Goal: Answer question/provide support: Share knowledge or assist other users

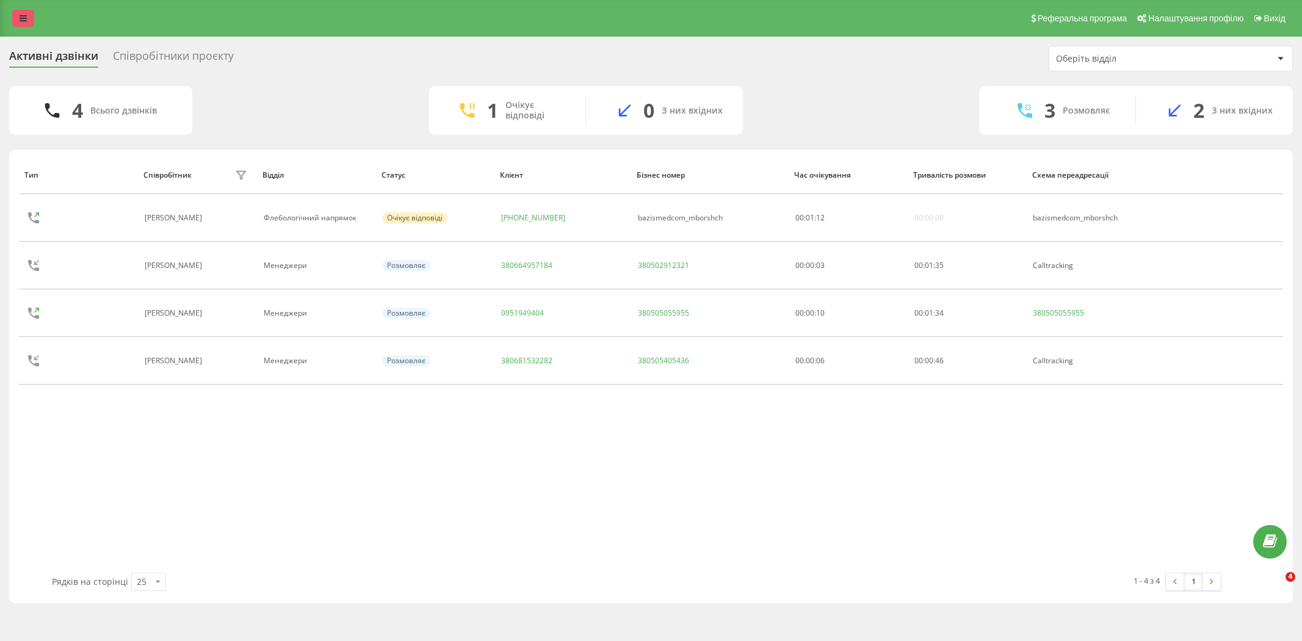
click at [23, 15] on icon at bounding box center [23, 18] width 7 height 9
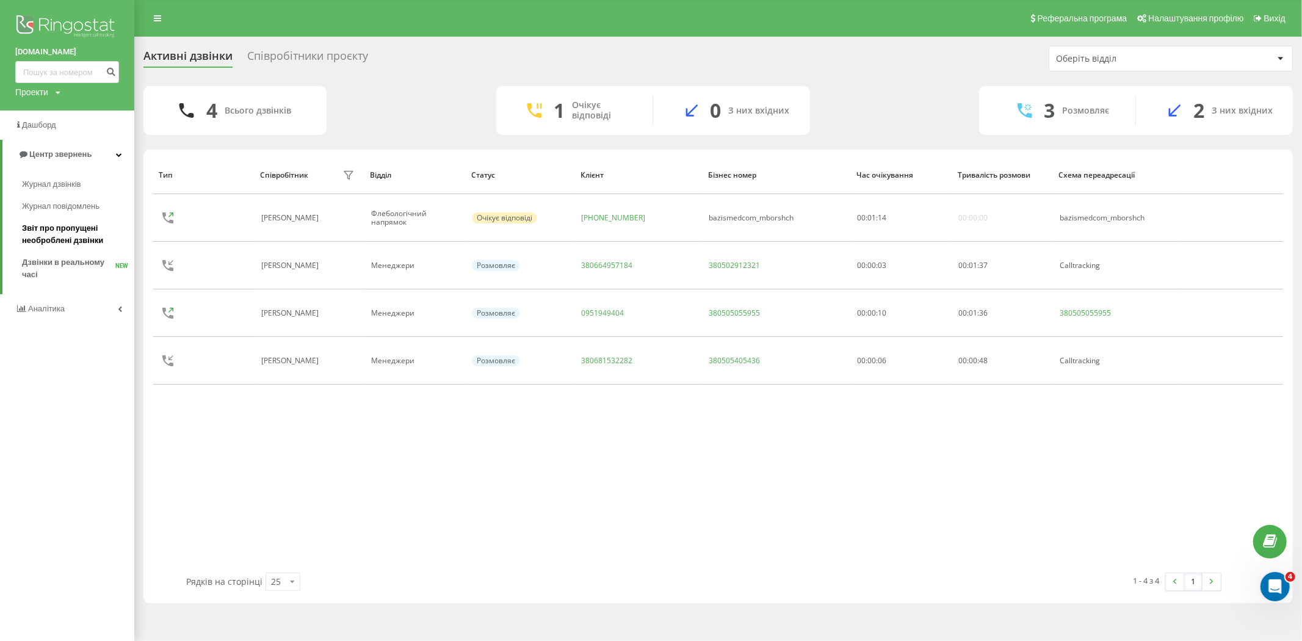
click at [69, 229] on span "Звіт про пропущені необроблені дзвінки" at bounding box center [75, 234] width 106 height 24
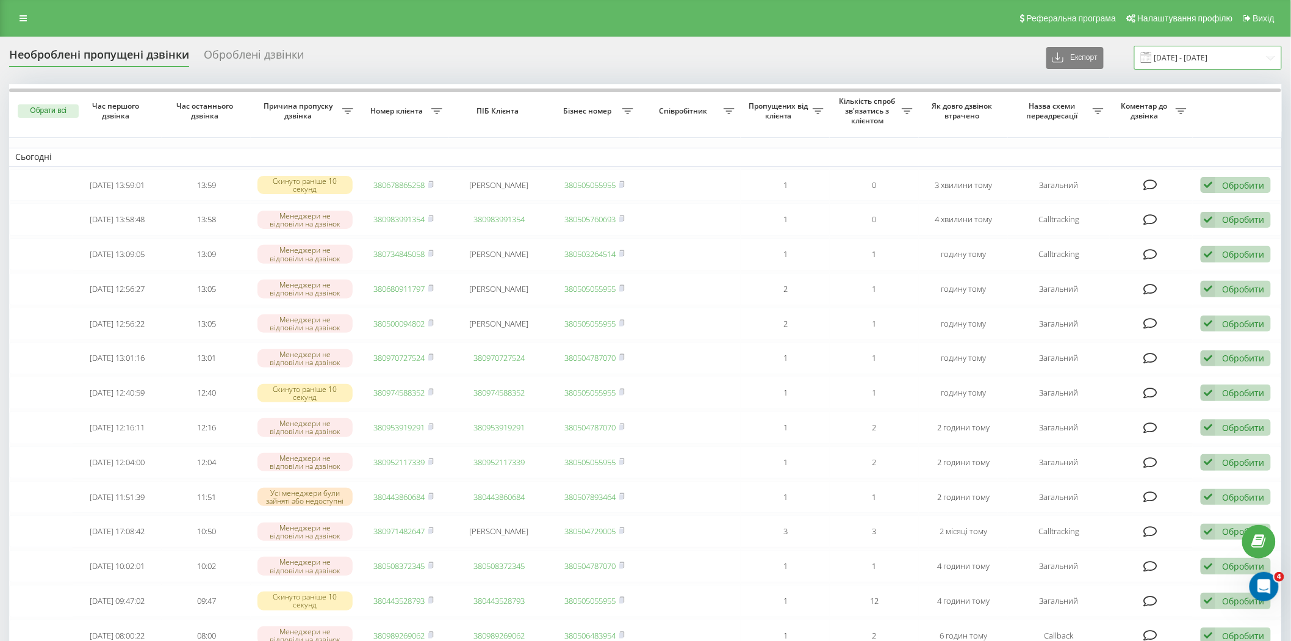
click at [1212, 57] on input "[DATE] - [DATE]" at bounding box center [1208, 58] width 148 height 24
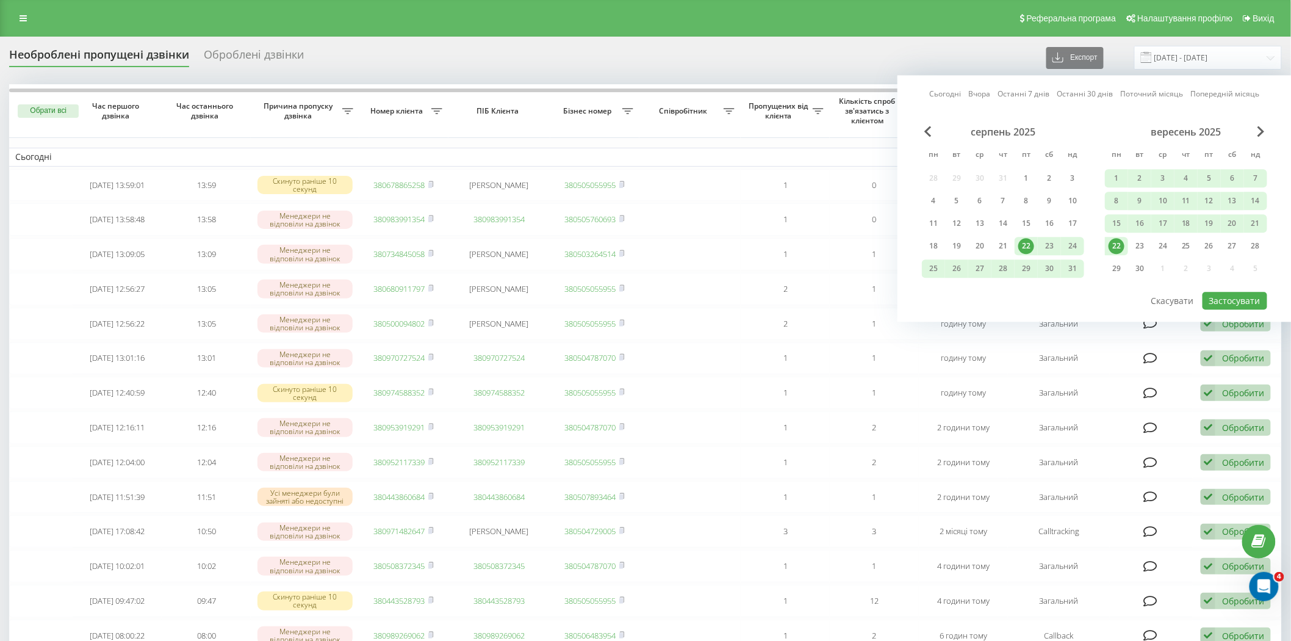
click at [1119, 244] on div "22" at bounding box center [1117, 246] width 16 height 16
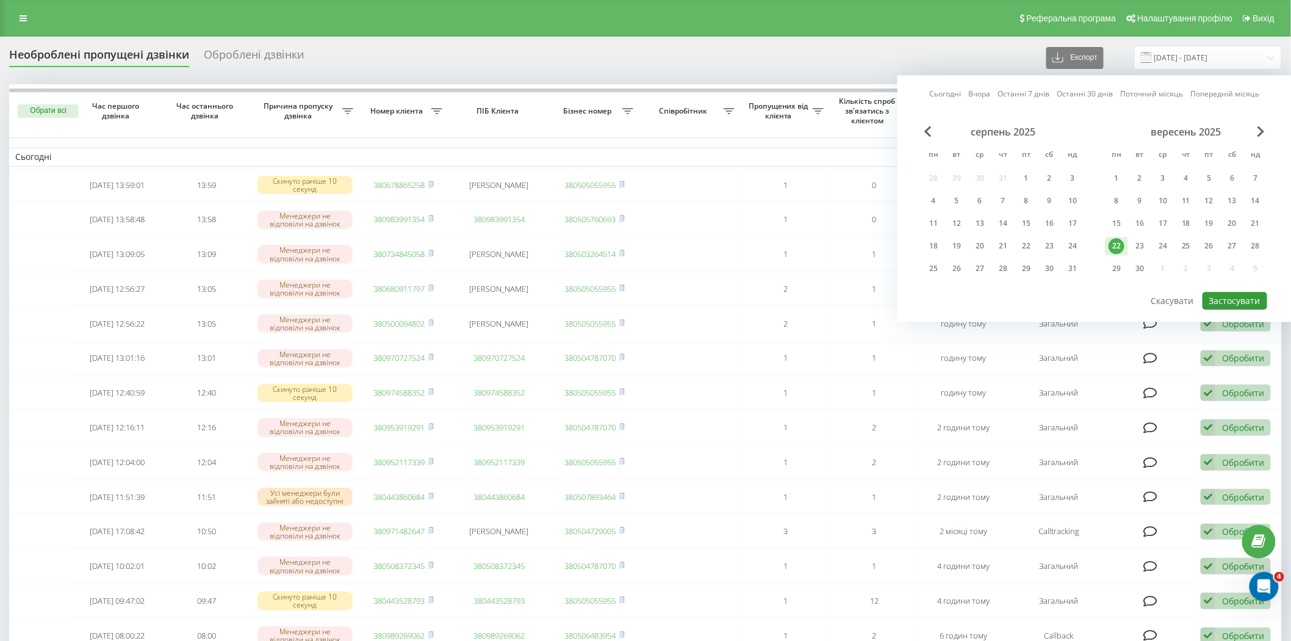
click at [1248, 300] on button "Застосувати" at bounding box center [1235, 301] width 65 height 18
type input "[DATE] - [DATE]"
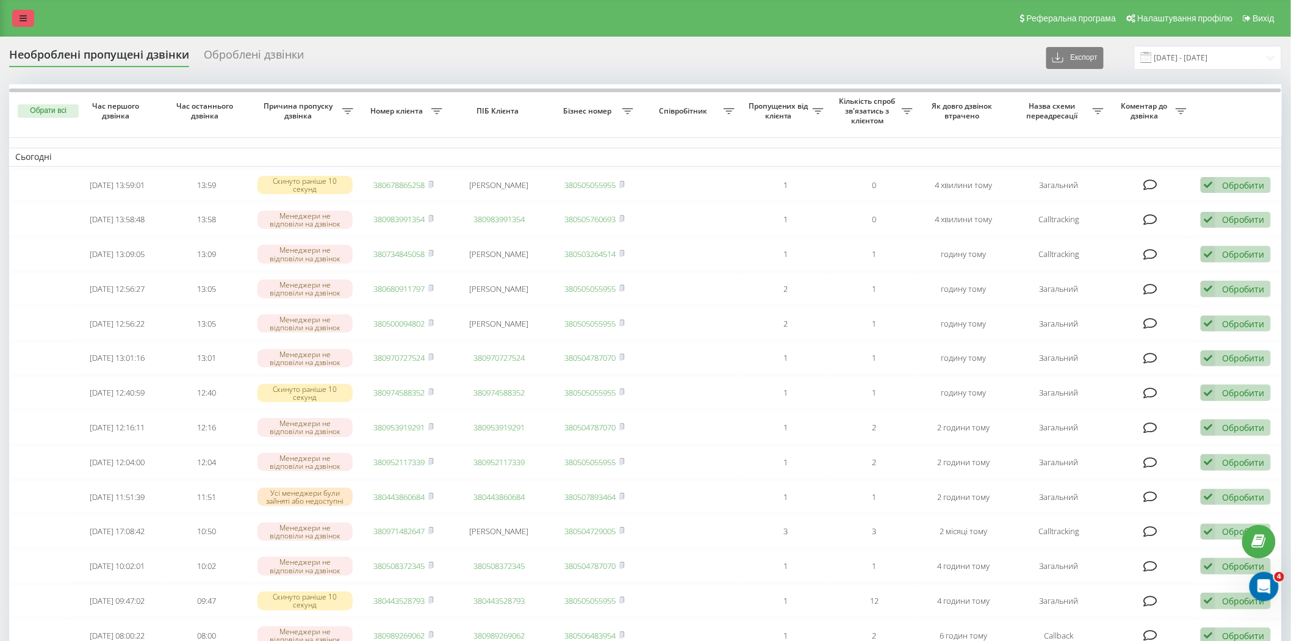
click at [16, 20] on link at bounding box center [23, 18] width 22 height 17
click at [23, 13] on link at bounding box center [23, 18] width 22 height 17
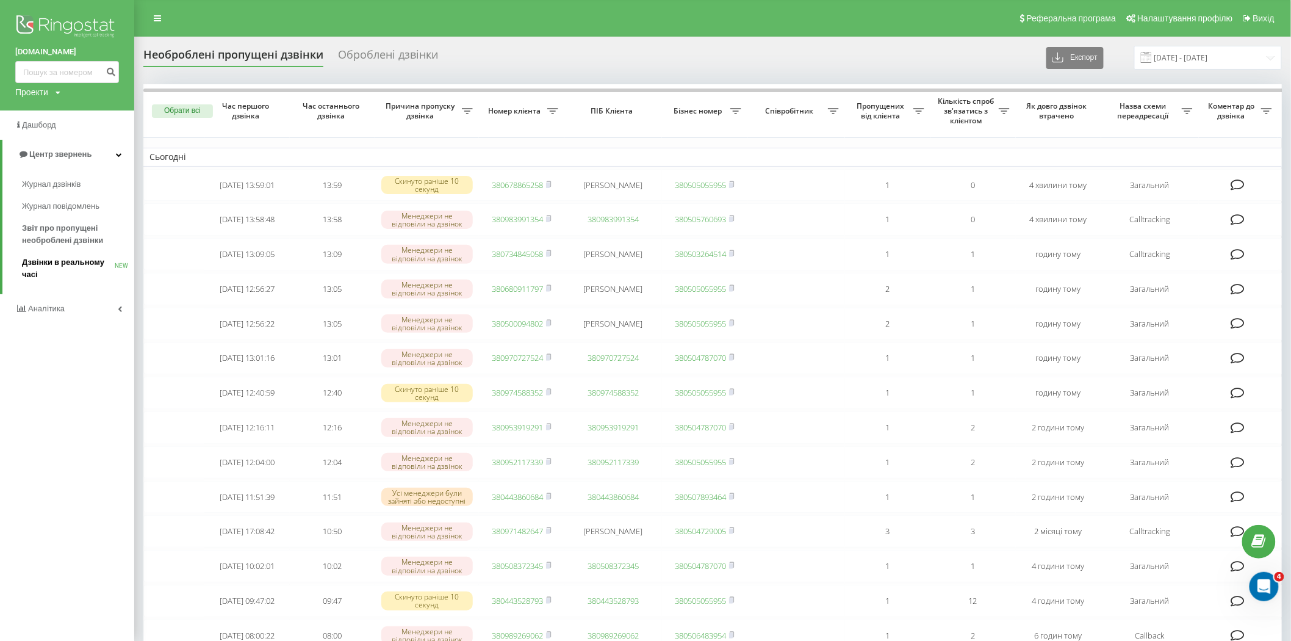
click at [62, 262] on span "Дзвінки в реальному часі" at bounding box center [68, 268] width 93 height 24
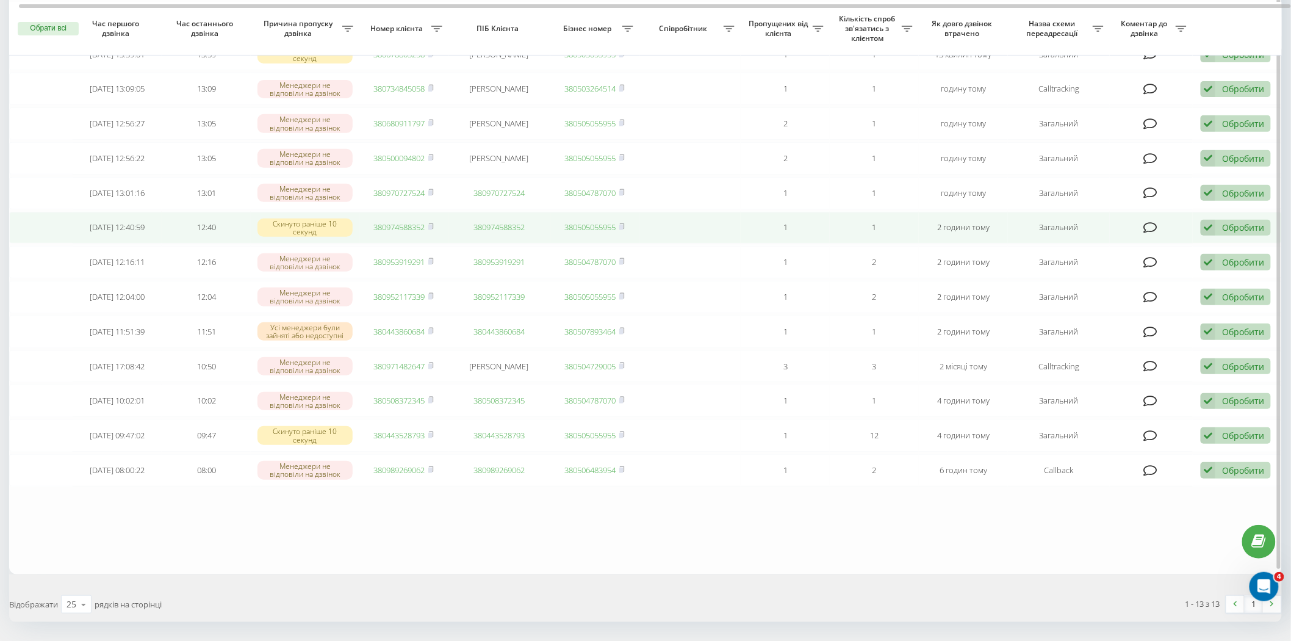
scroll to position [135, 0]
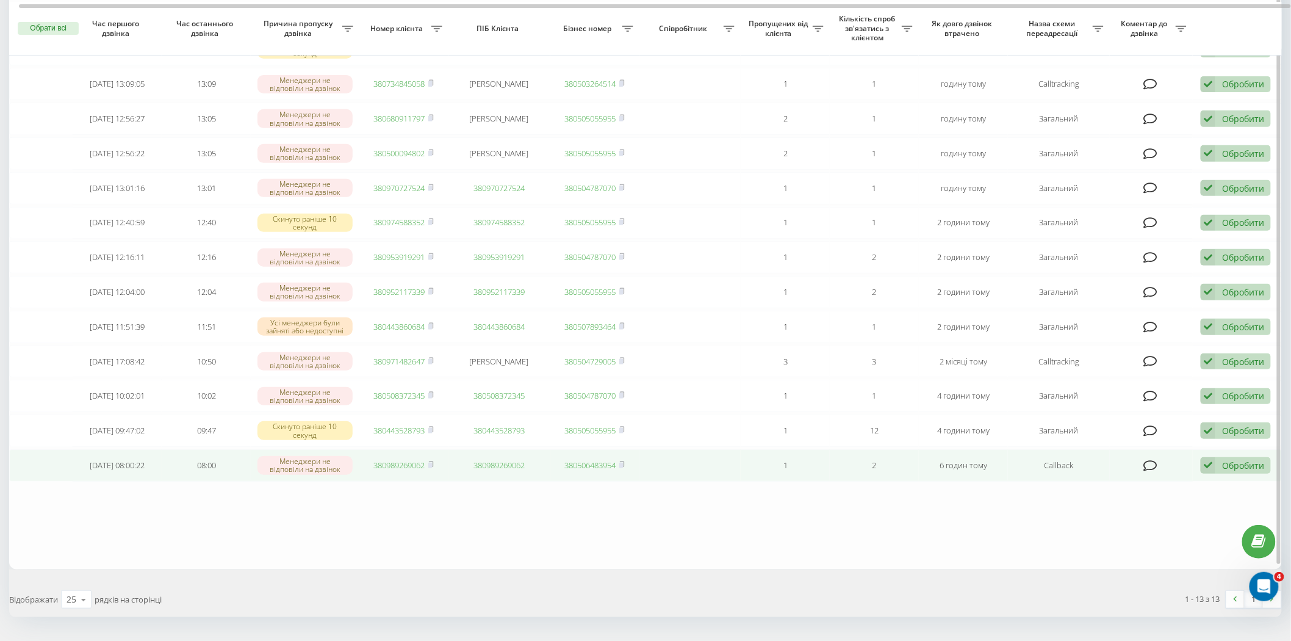
click at [389, 459] on link "380989269062" at bounding box center [399, 464] width 51 height 11
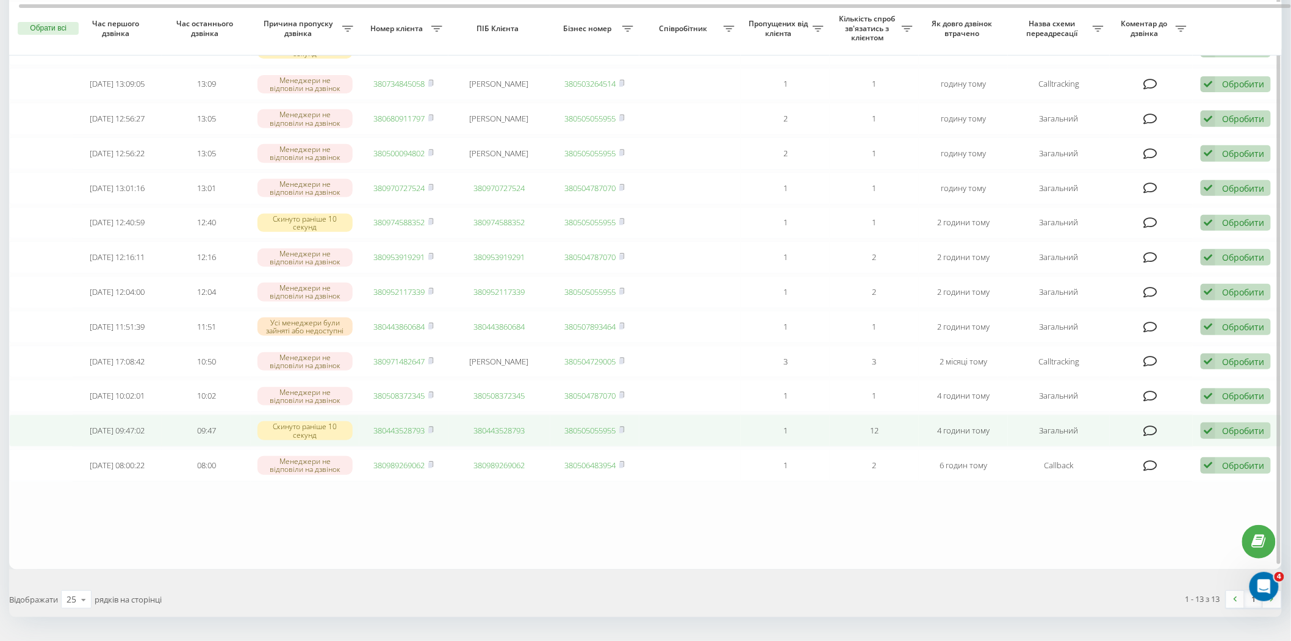
click at [398, 425] on link "380443528793" at bounding box center [399, 430] width 51 height 11
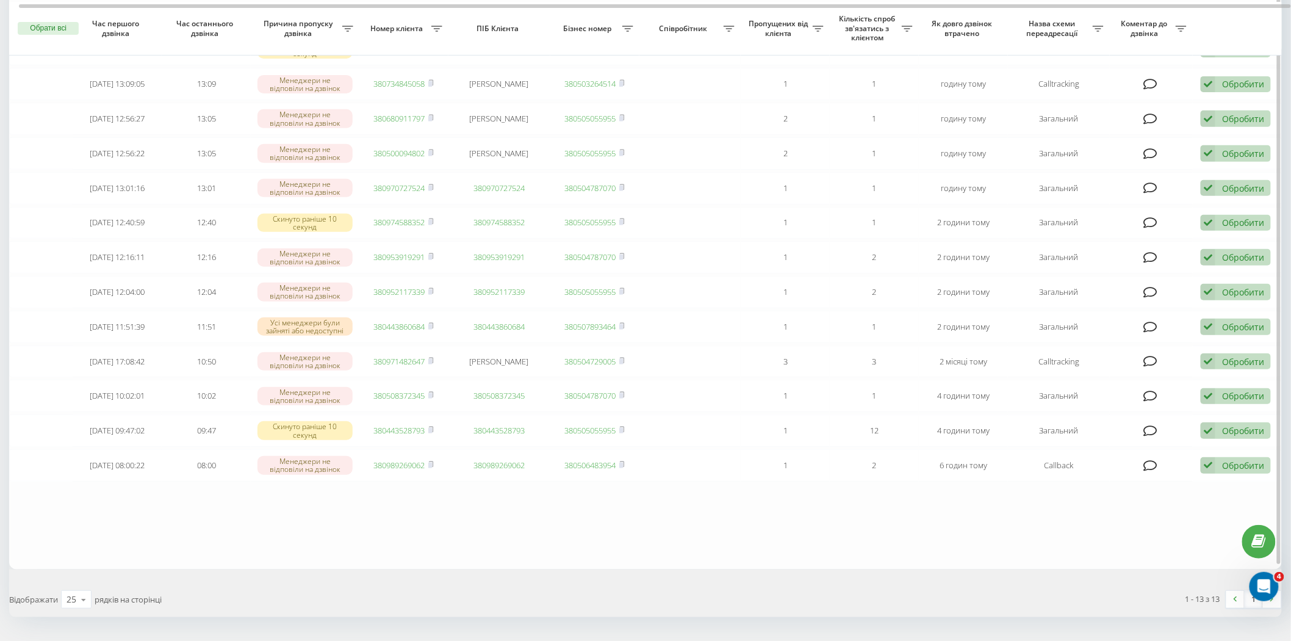
click at [129, 508] on table "Сьогодні 2025-09-22 13:59:01 13:59 Скинуто раніше 10 секунд 380678865258 Тетяна…" at bounding box center [645, 259] width 1273 height 620
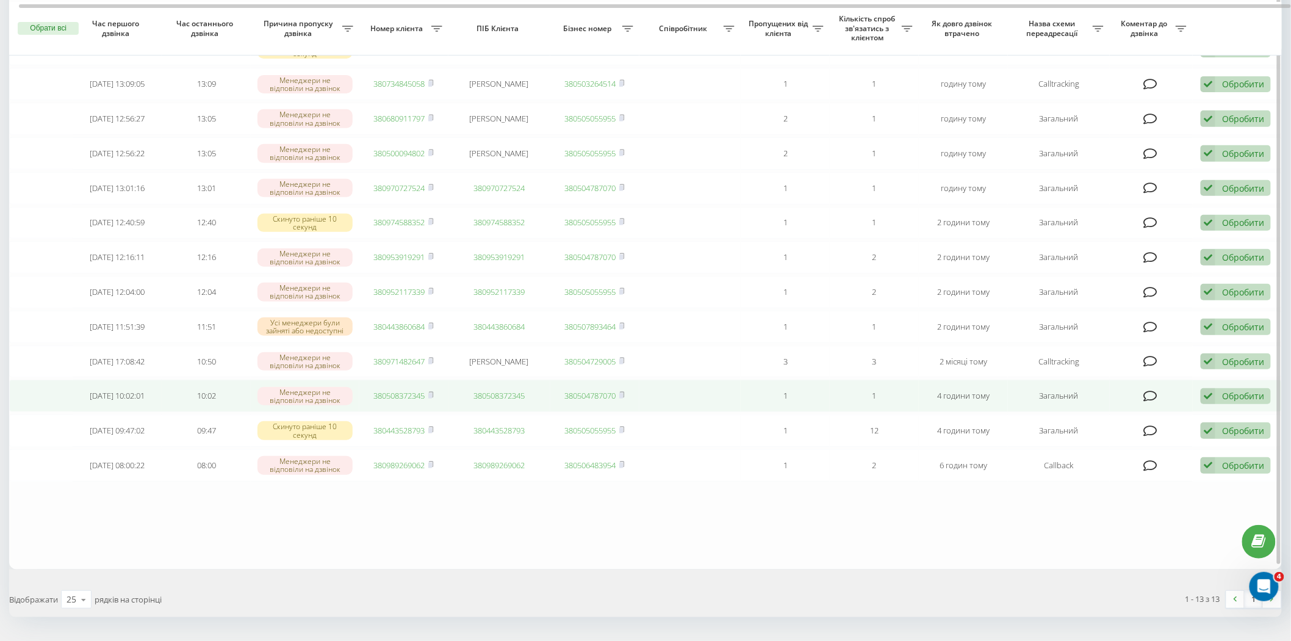
click at [385, 394] on link "380508372345" at bounding box center [399, 395] width 51 height 11
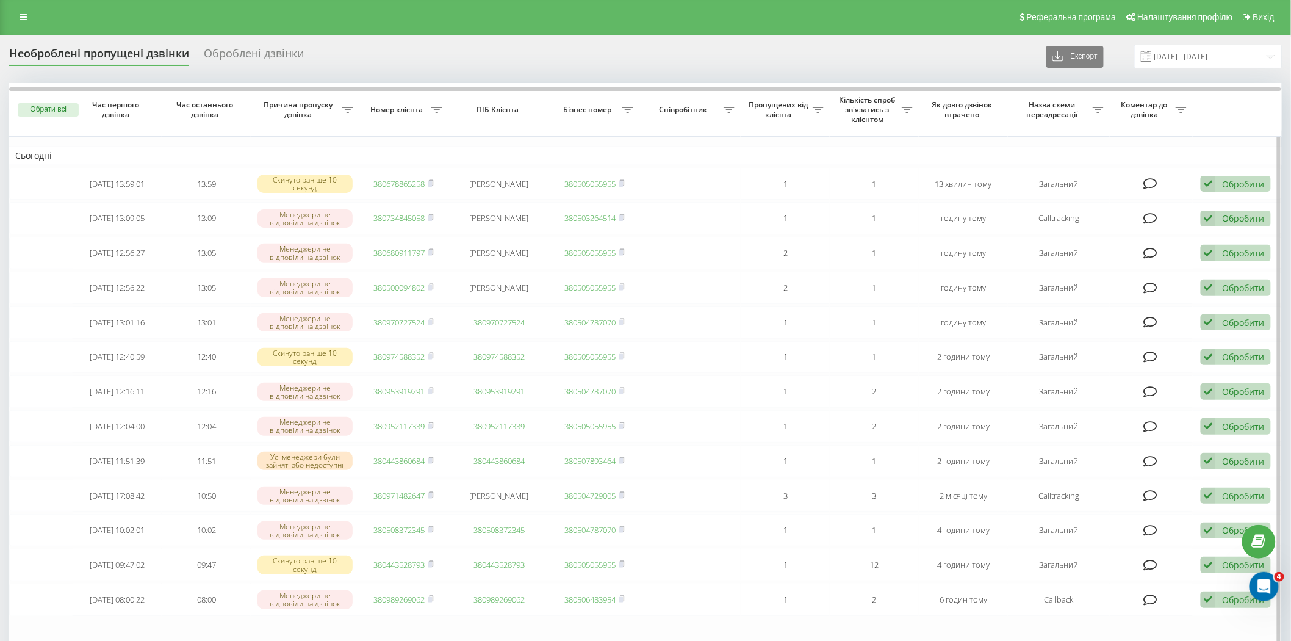
scroll to position [0, 0]
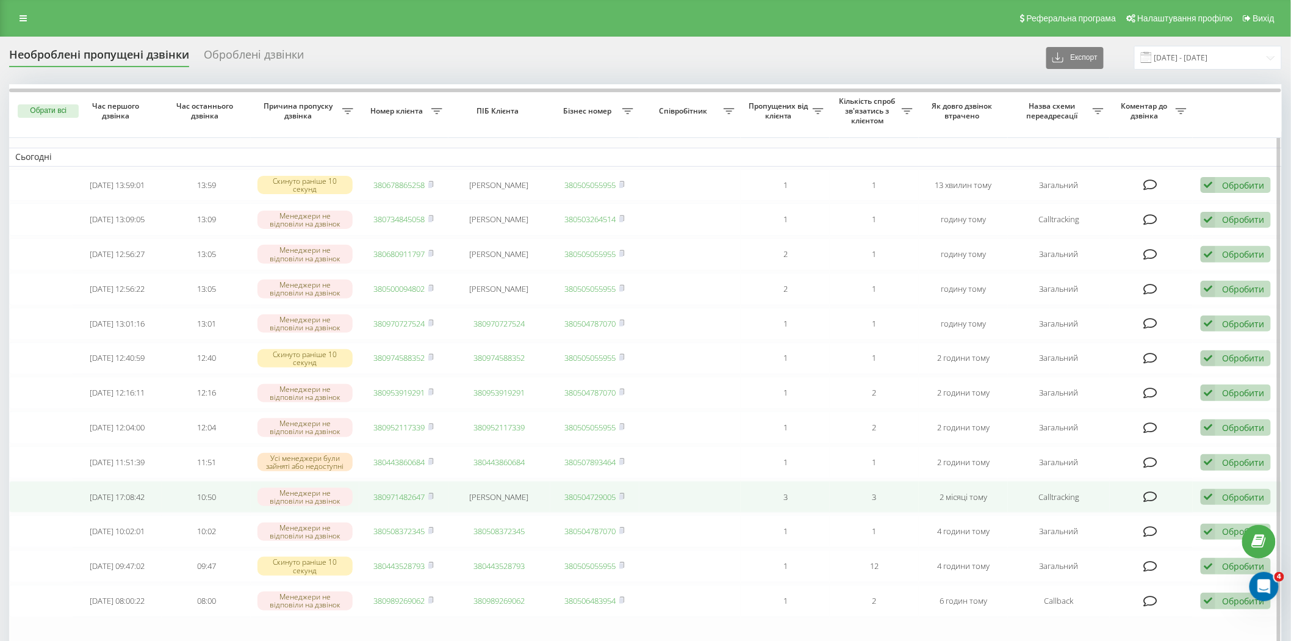
click at [405, 491] on link "380971482647" at bounding box center [399, 496] width 51 height 11
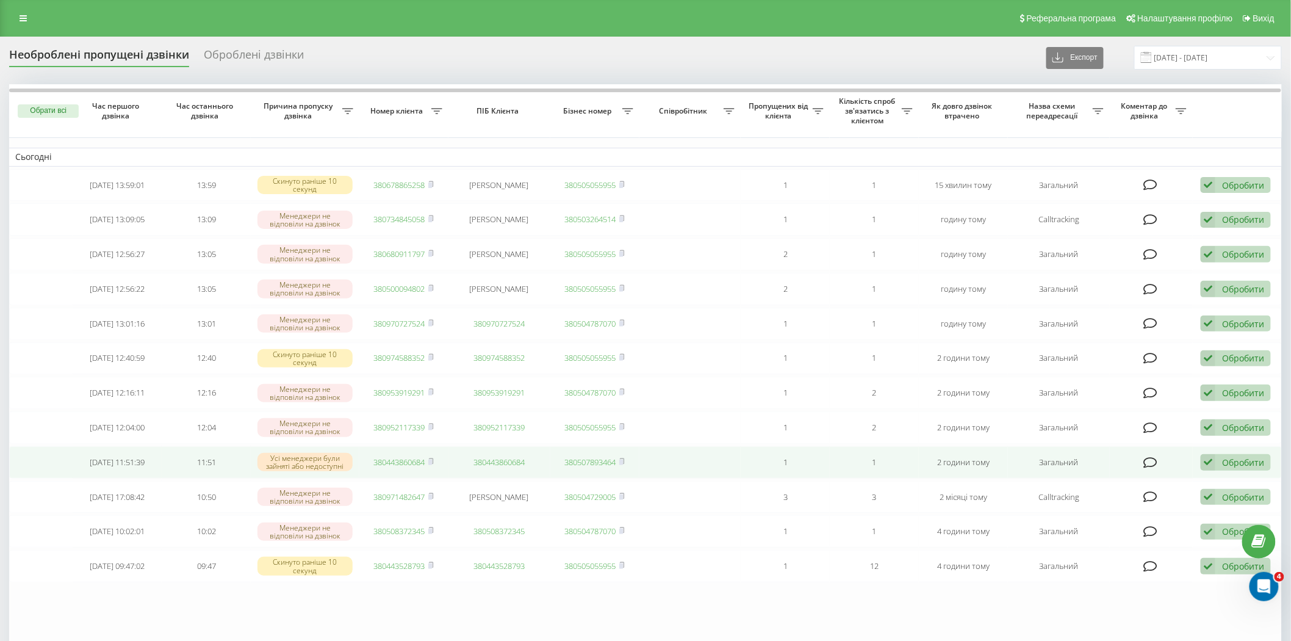
click at [406, 458] on link "380443860684" at bounding box center [399, 461] width 51 height 11
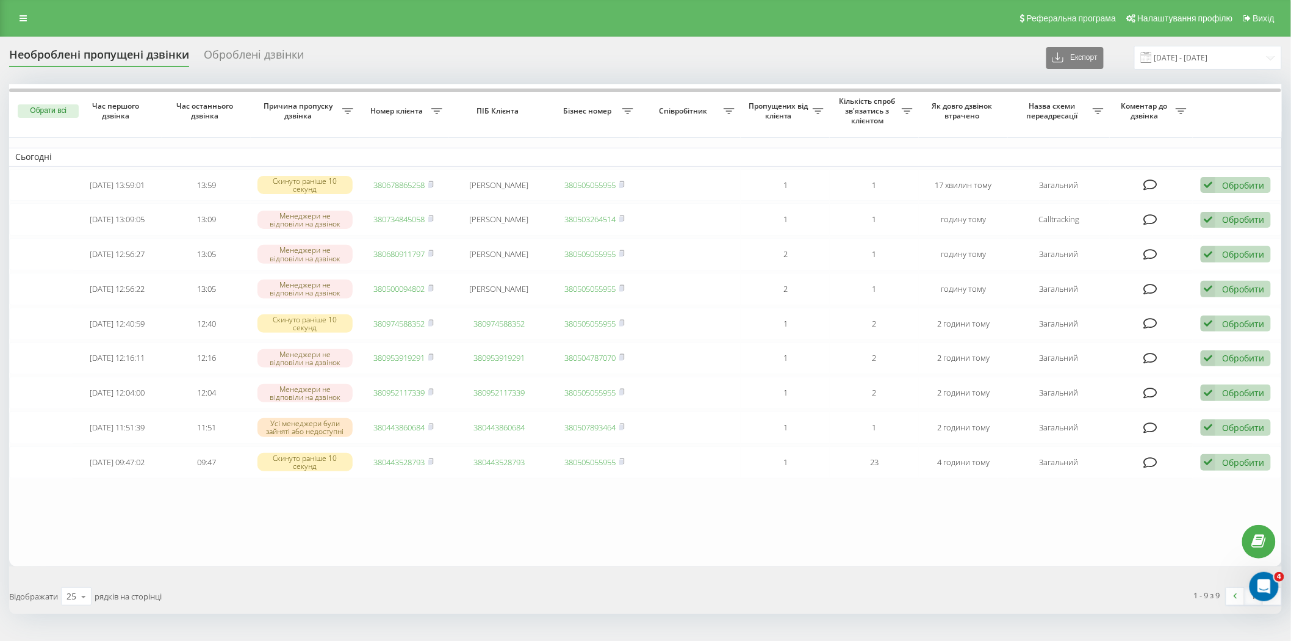
click at [454, 497] on table "Сьогодні [DATE] 13:59:01 13:59 Скинуто раніше 10 секунд 380678865258 [PERSON_NA…" at bounding box center [645, 324] width 1273 height 481
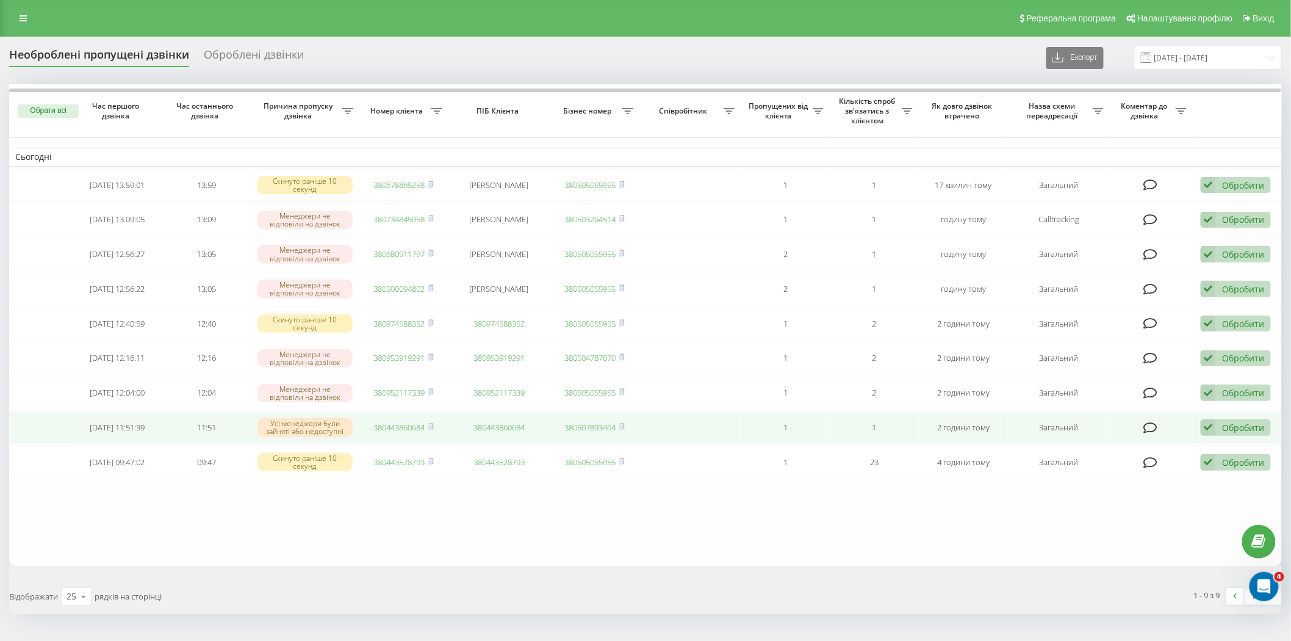
click at [407, 426] on link "380443860684" at bounding box center [399, 427] width 51 height 11
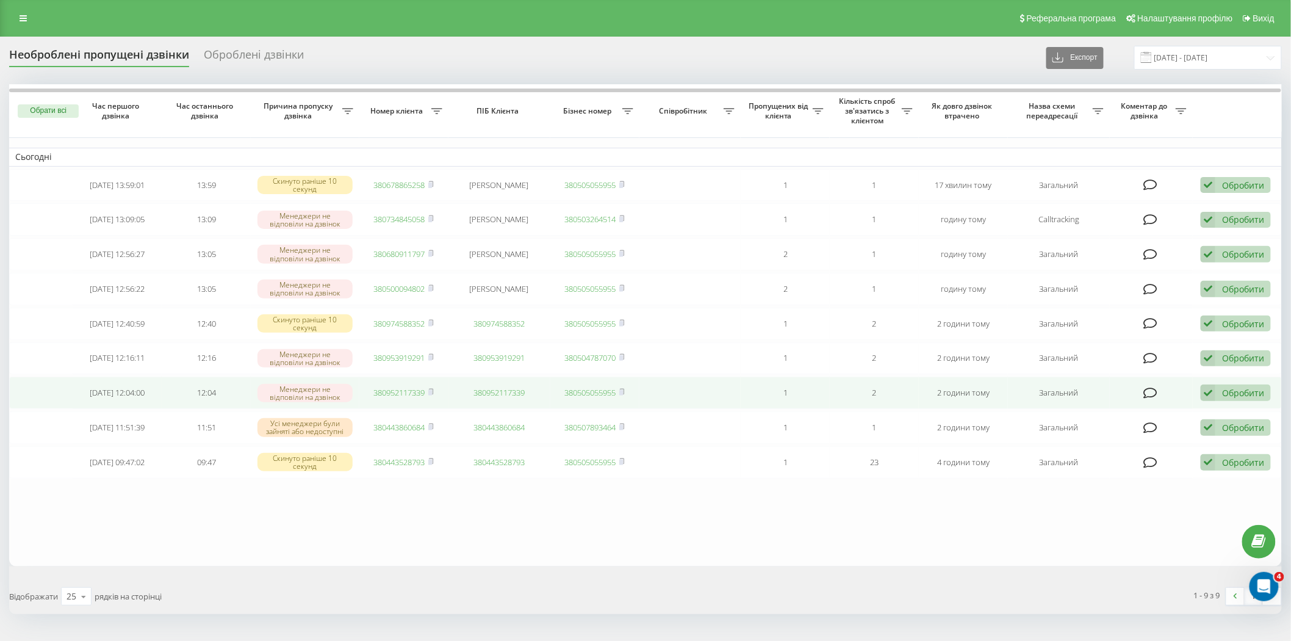
click at [401, 387] on link "380952117339" at bounding box center [399, 392] width 51 height 11
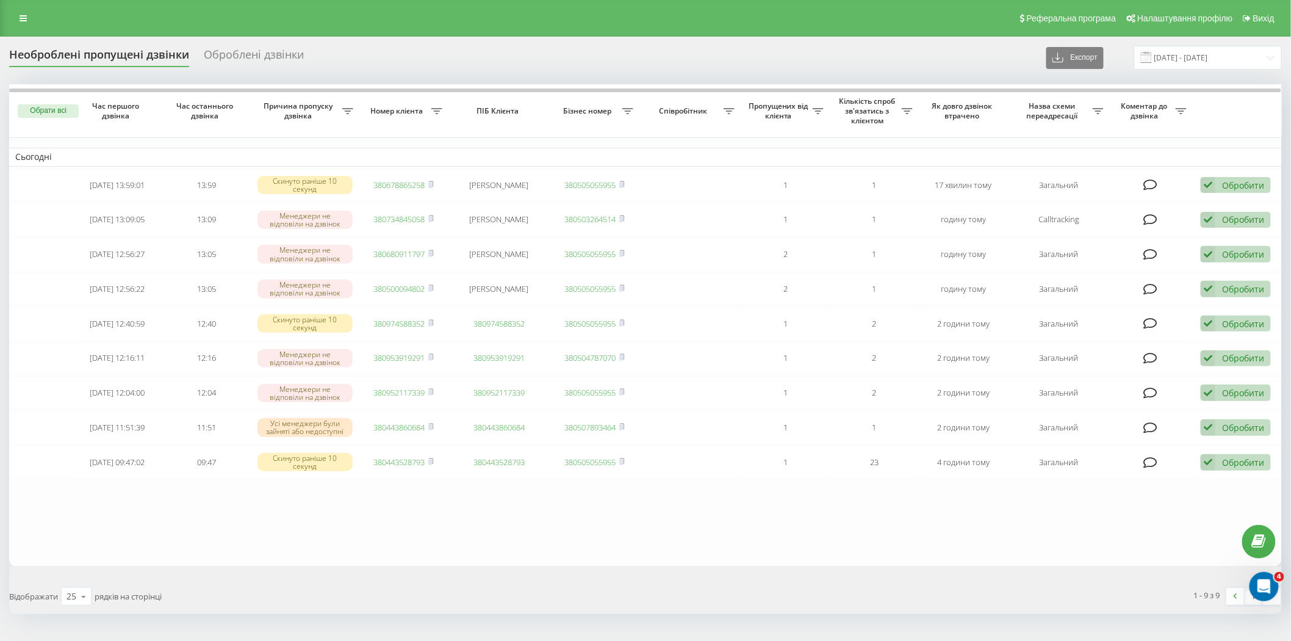
click at [546, 541] on table "Сьогодні 2025-09-22 13:59:01 13:59 Скинуто раніше 10 секунд 380678865258 Тетяна…" at bounding box center [645, 324] width 1273 height 481
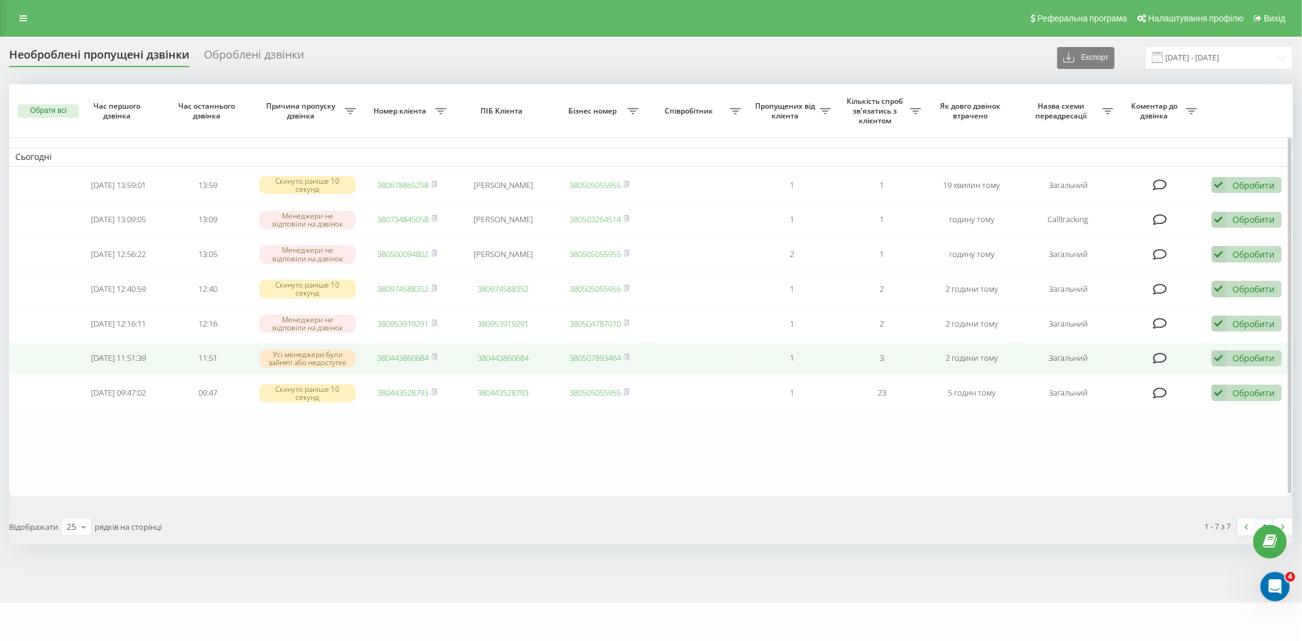
click at [407, 353] on link "380443860684" at bounding box center [402, 357] width 51 height 11
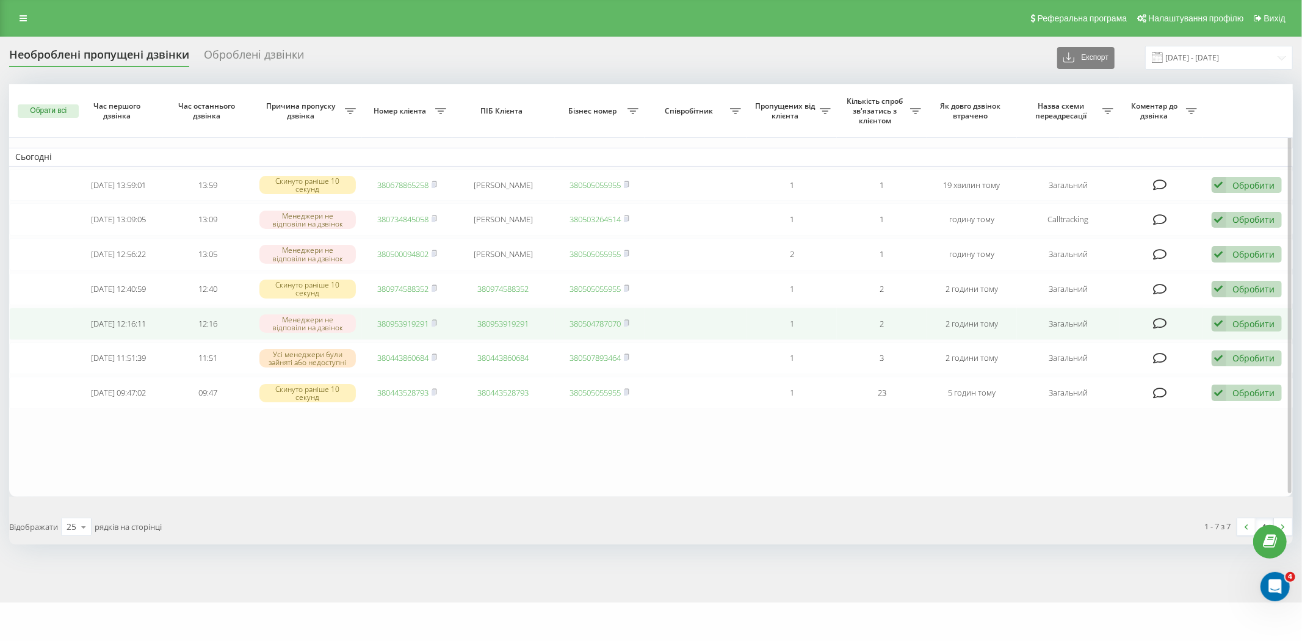
click at [402, 320] on link "380953919291" at bounding box center [402, 323] width 51 height 11
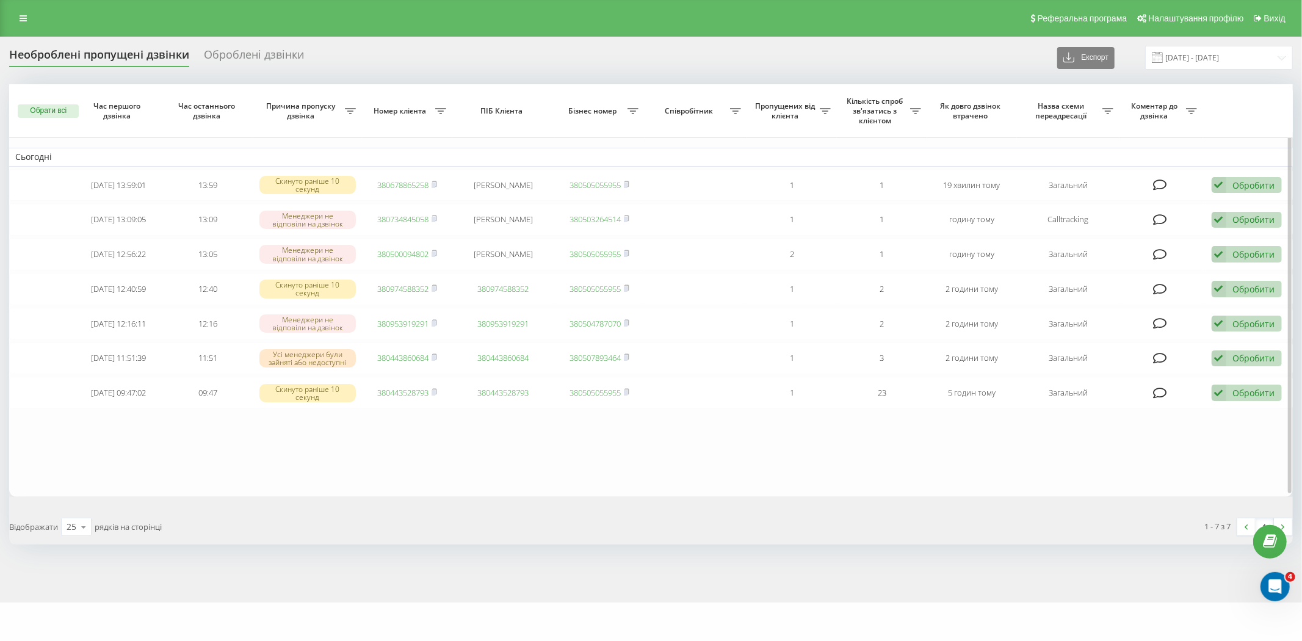
click at [598, 446] on table "Сьогодні 2025-09-22 13:59:01 13:59 Скинуто раніше 10 секунд 380678865258 Тетяна…" at bounding box center [650, 290] width 1283 height 412
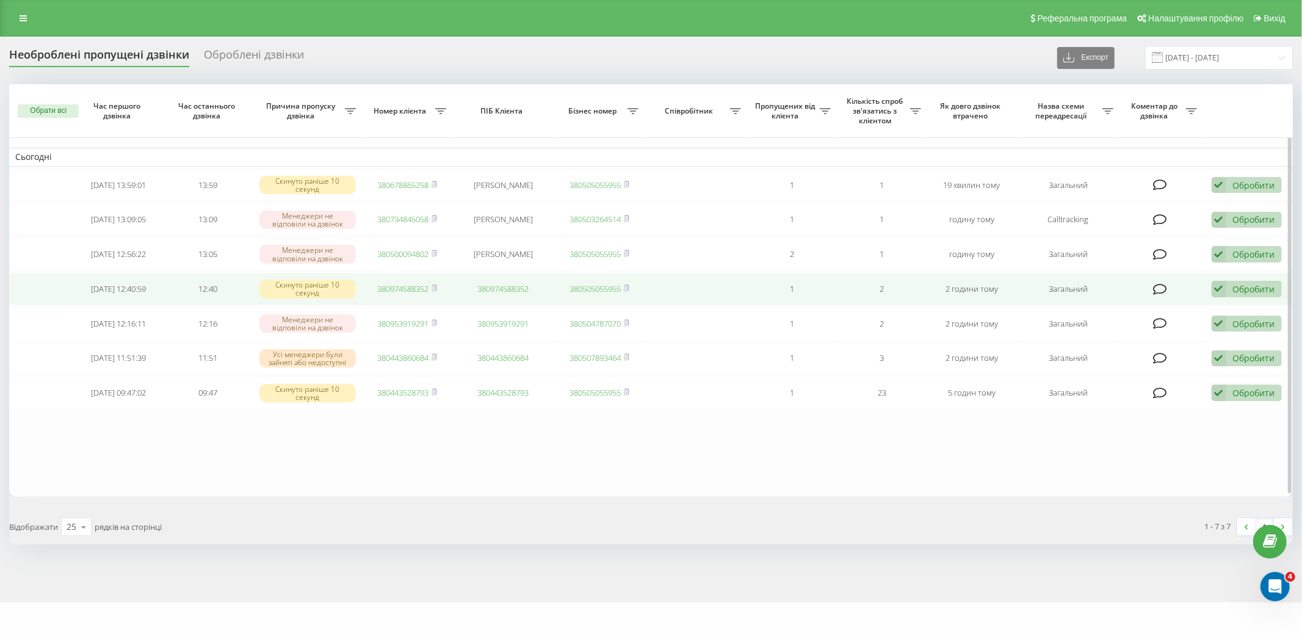
click at [409, 287] on link "380974588352" at bounding box center [402, 288] width 51 height 11
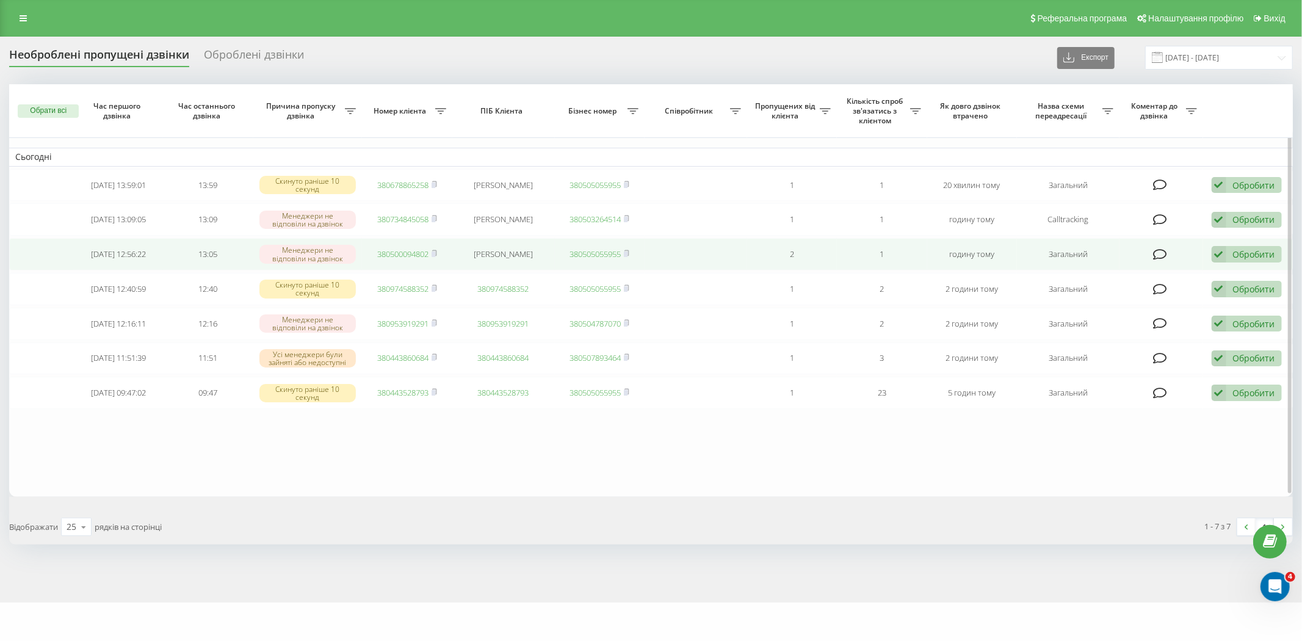
click at [415, 249] on link "380500094802" at bounding box center [402, 253] width 51 height 11
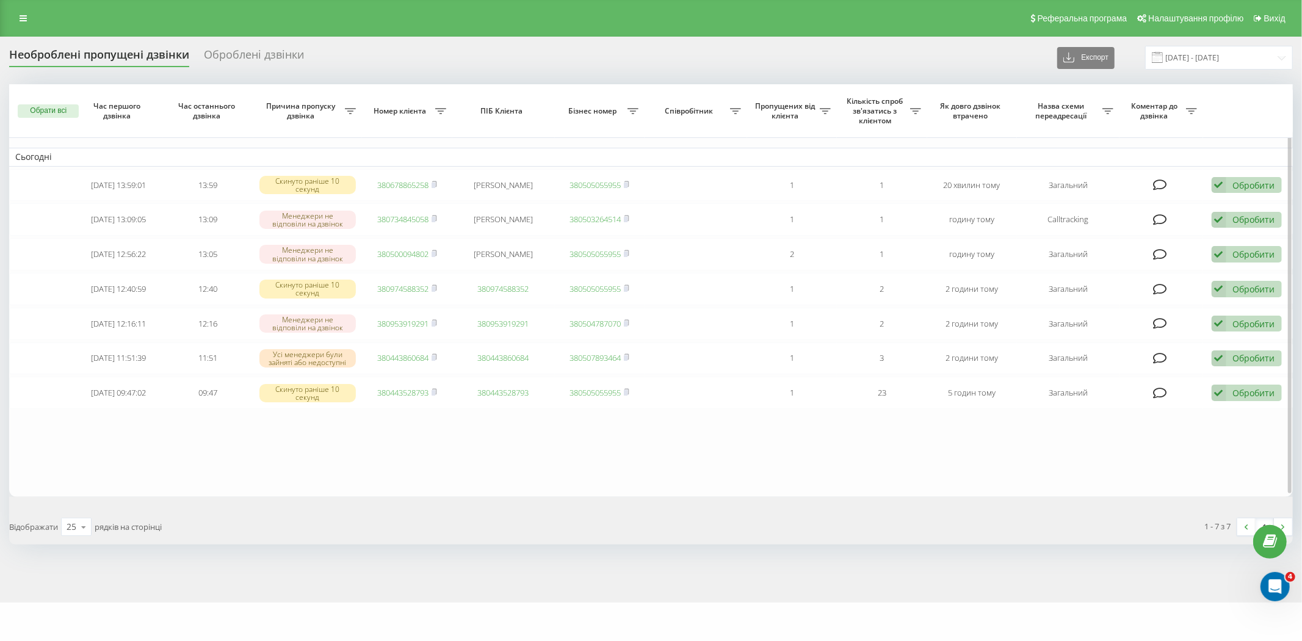
click at [510, 462] on table "Сьогодні 2025-09-22 13:59:01 13:59 Скинуто раніше 10 секунд 380678865258 Тетяна…" at bounding box center [650, 290] width 1283 height 412
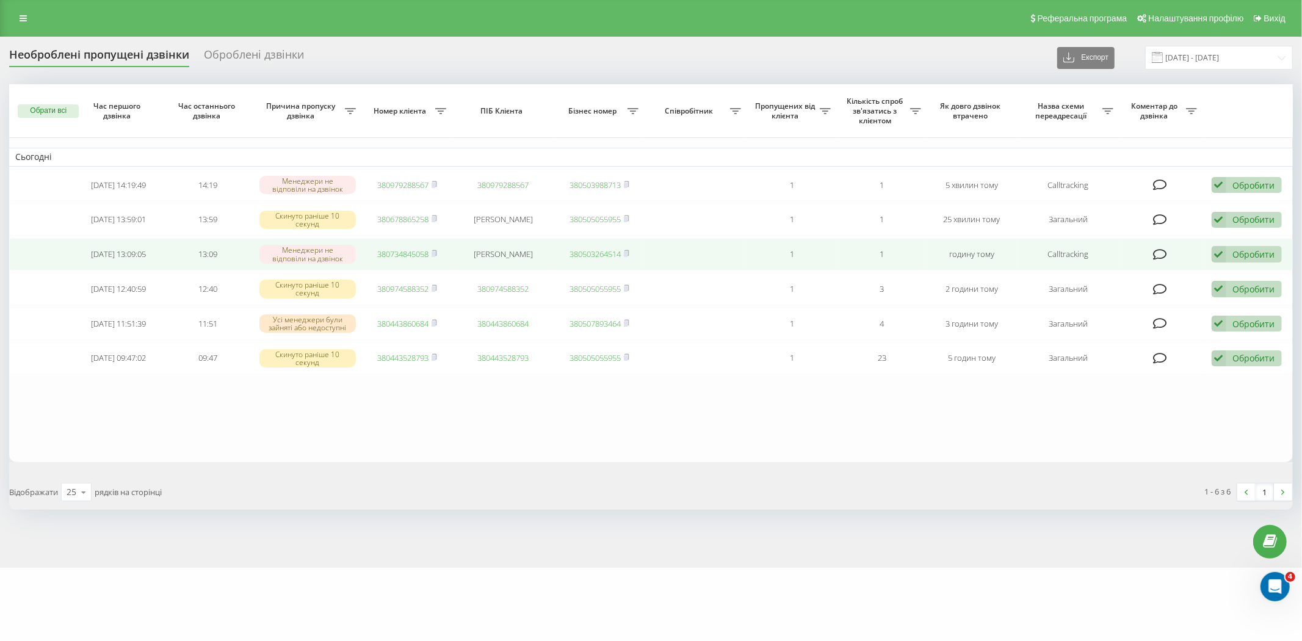
click at [389, 252] on link "380734845058" at bounding box center [402, 253] width 51 height 11
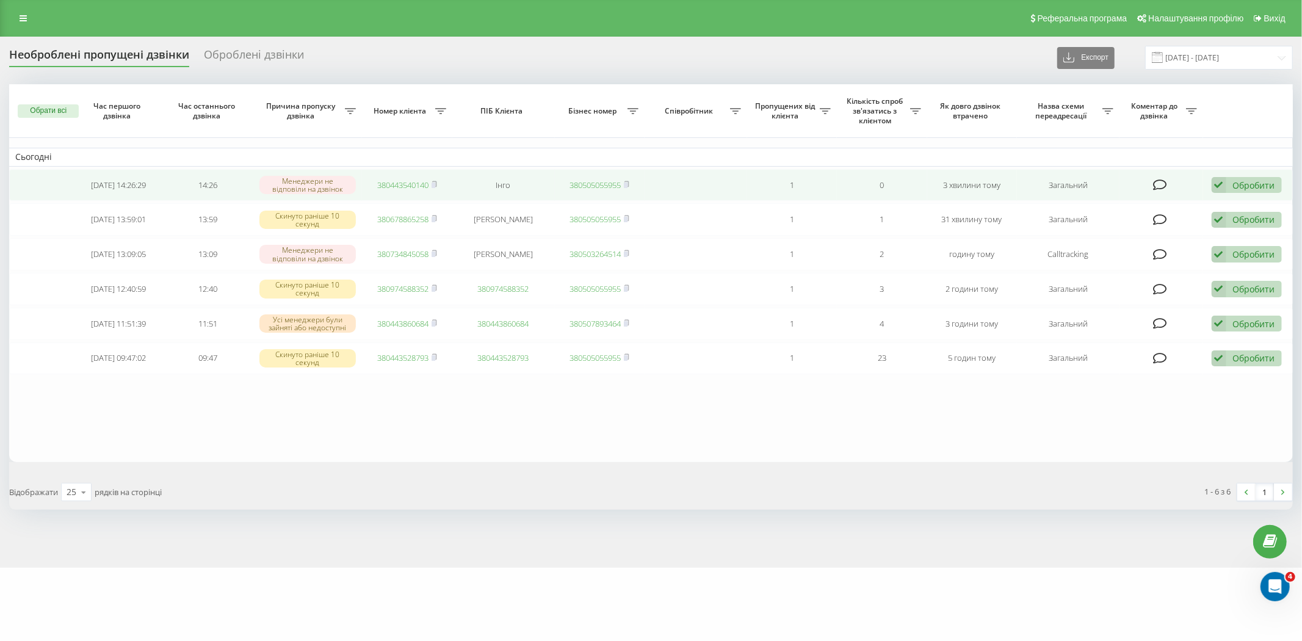
click at [413, 179] on link "380443540140" at bounding box center [402, 184] width 51 height 11
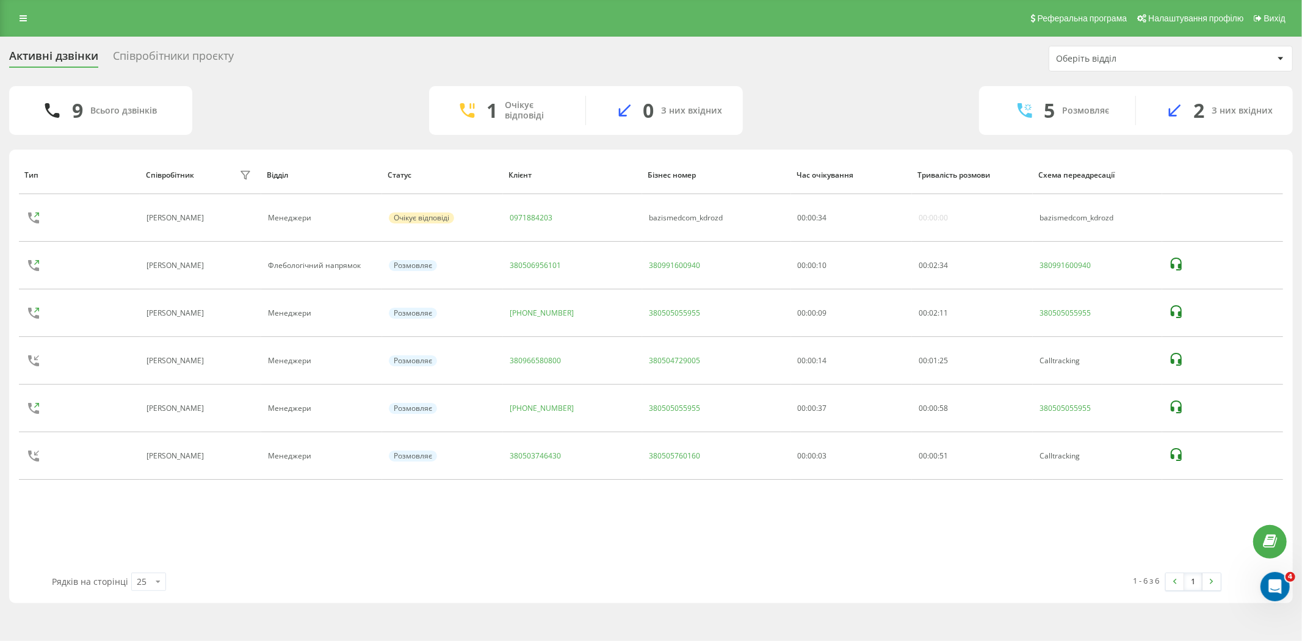
click at [251, 15] on div "Реферальна програма Налаштування профілю Вихід" at bounding box center [651, 18] width 1302 height 37
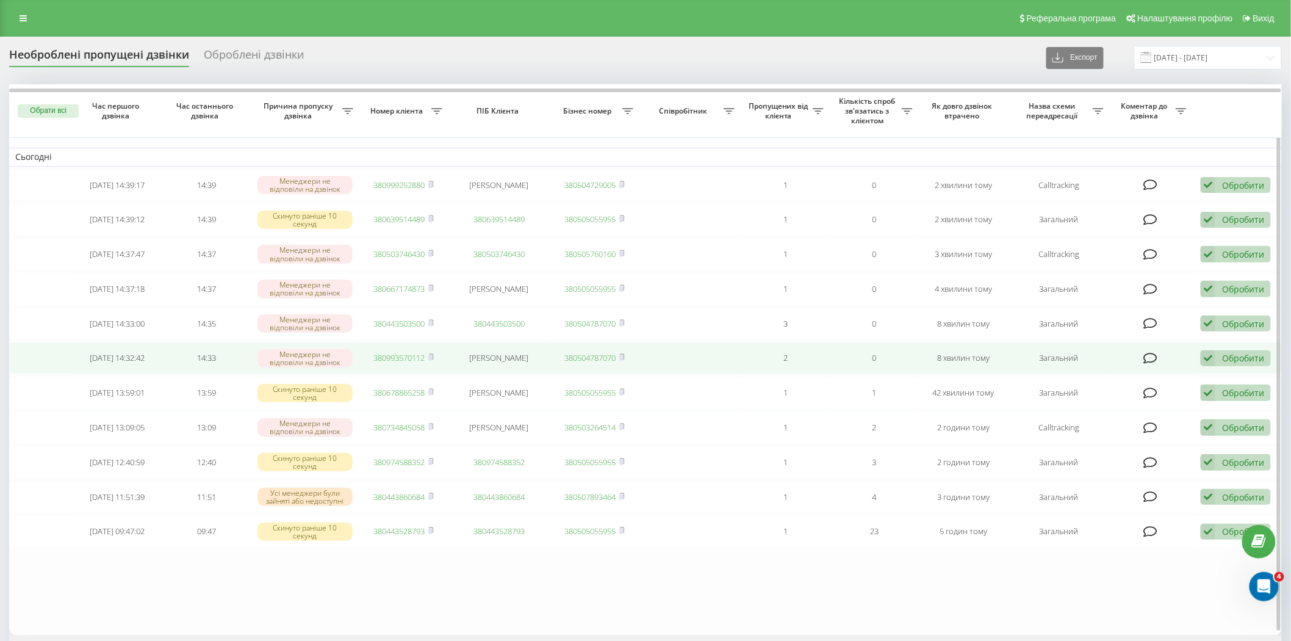
click at [402, 354] on link "380993570112" at bounding box center [399, 357] width 51 height 11
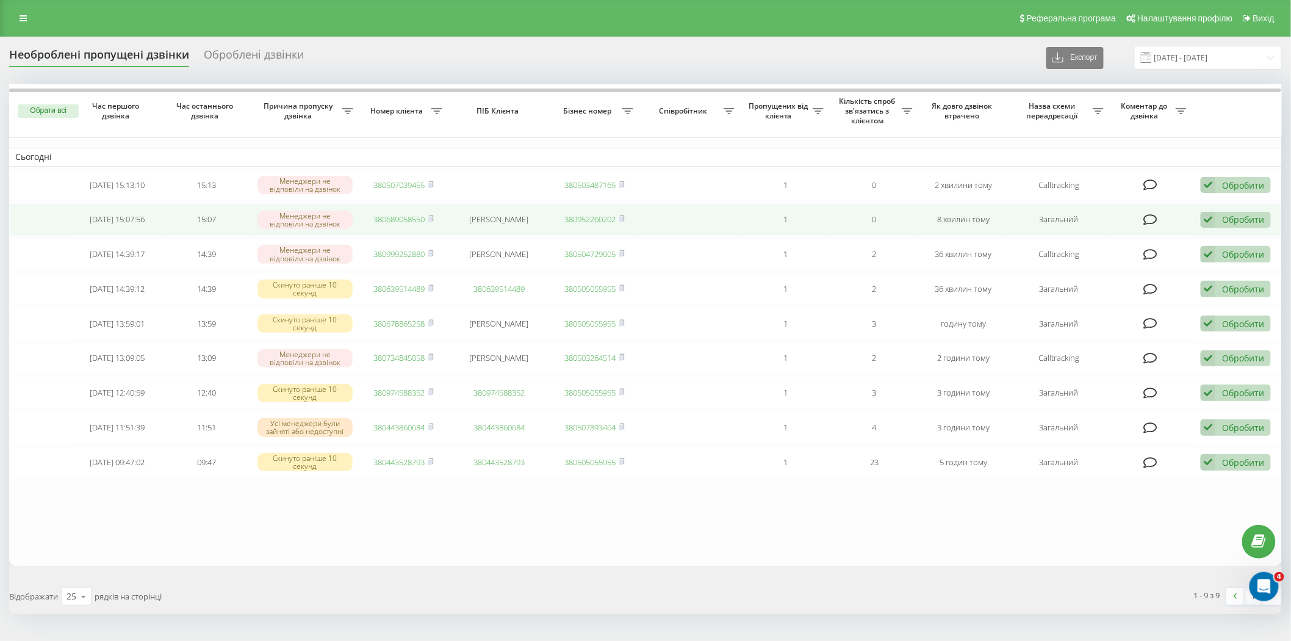
click at [399, 217] on link "380689058550" at bounding box center [399, 219] width 51 height 11
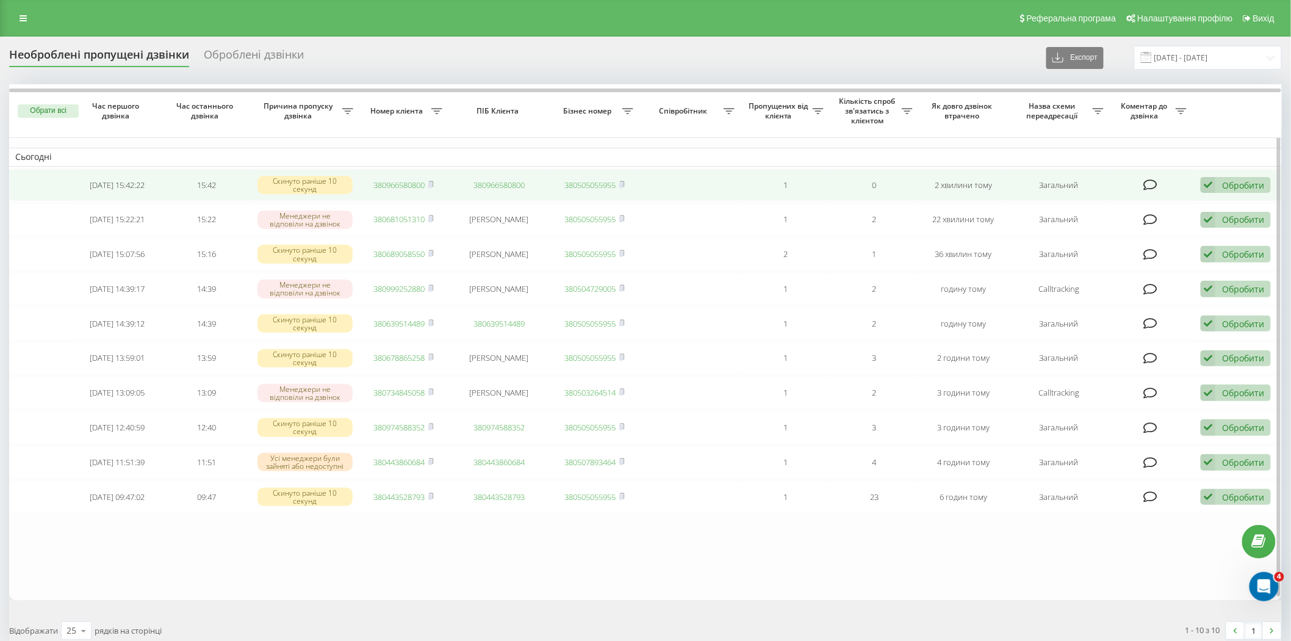
click at [391, 179] on link "380966580800" at bounding box center [399, 184] width 51 height 11
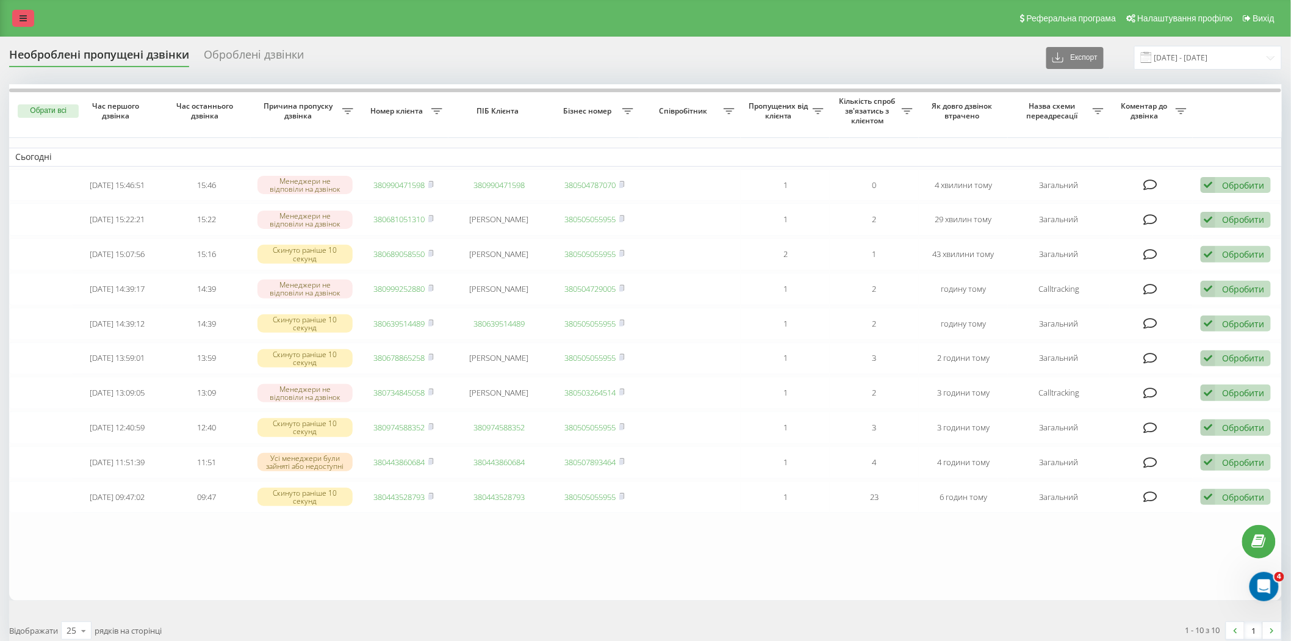
click at [29, 10] on link at bounding box center [23, 18] width 22 height 17
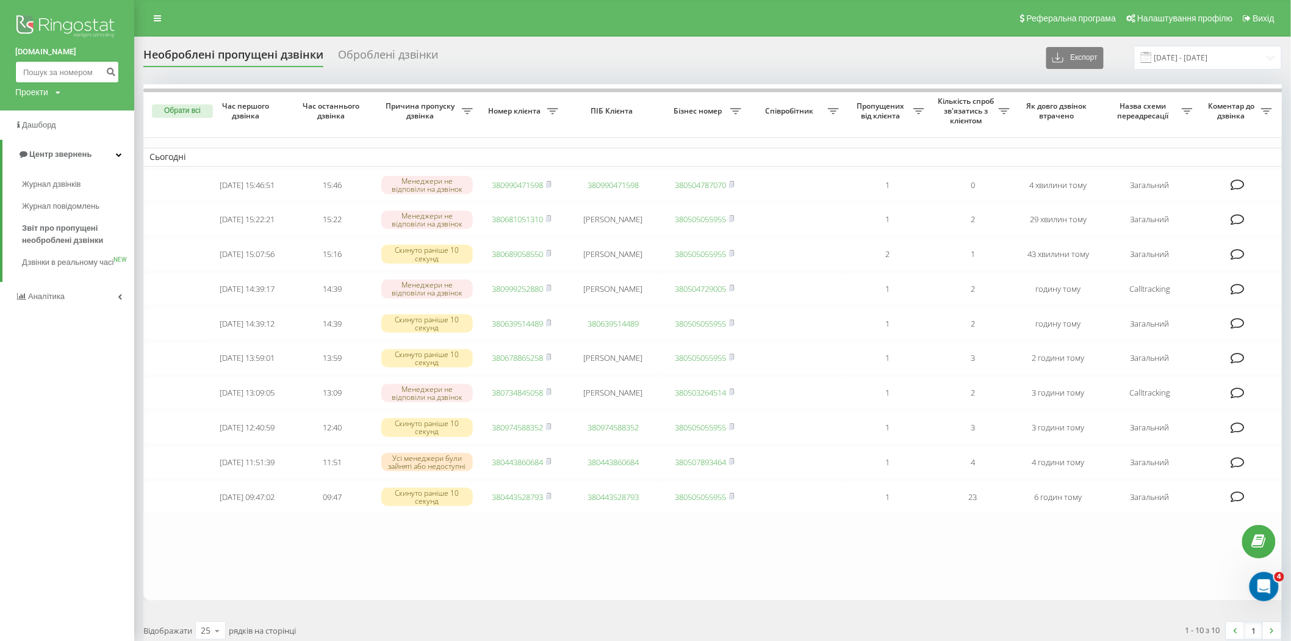
click at [34, 70] on input at bounding box center [67, 72] width 104 height 22
paste input "0663301001"
type input "0663301001"
click at [117, 70] on button "submit" at bounding box center [111, 72] width 16 height 22
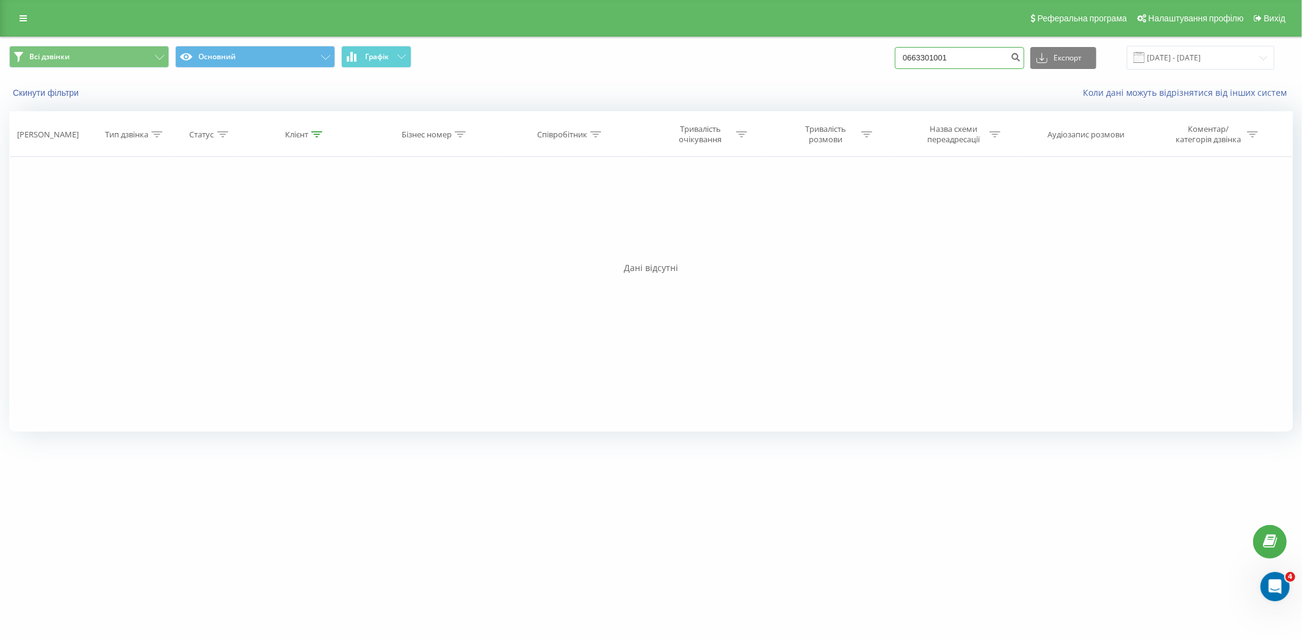
drag, startPoint x: 956, startPoint y: 56, endPoint x: 776, endPoint y: 40, distance: 181.3
click at [776, 40] on div "Всі дзвінки Основний Графік 0663301001 Експорт .csv .xls .xlsx 22.06.2025 - 22.…" at bounding box center [651, 57] width 1300 height 41
paste input "957713337"
type input "0957713337"
click at [1021, 56] on icon "submit" at bounding box center [1015, 55] width 10 height 7
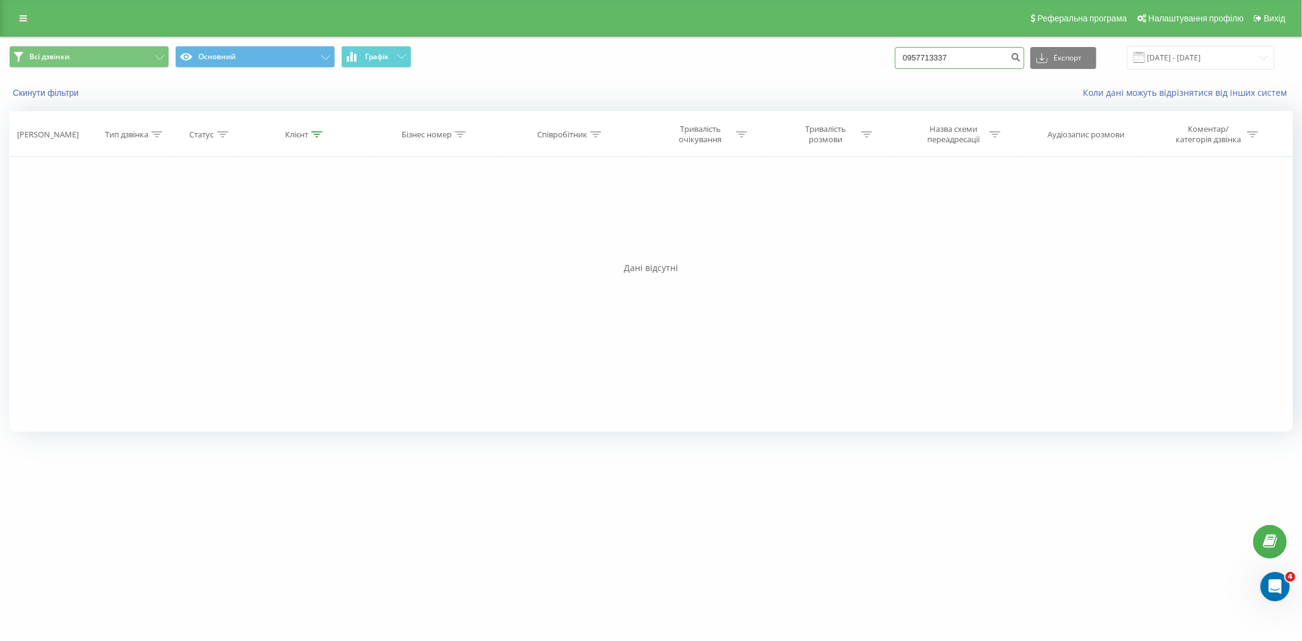
drag, startPoint x: 959, startPoint y: 62, endPoint x: 810, endPoint y: 57, distance: 148.4
click at [810, 57] on div "Всі дзвінки Основний Графік 0957713337 Експорт .csv .xls .xlsx [DATE] - [DATE]" at bounding box center [650, 58] width 1283 height 24
paste input "4895028"
type input "0954895028"
click at [1021, 56] on icon "submit" at bounding box center [1015, 55] width 10 height 7
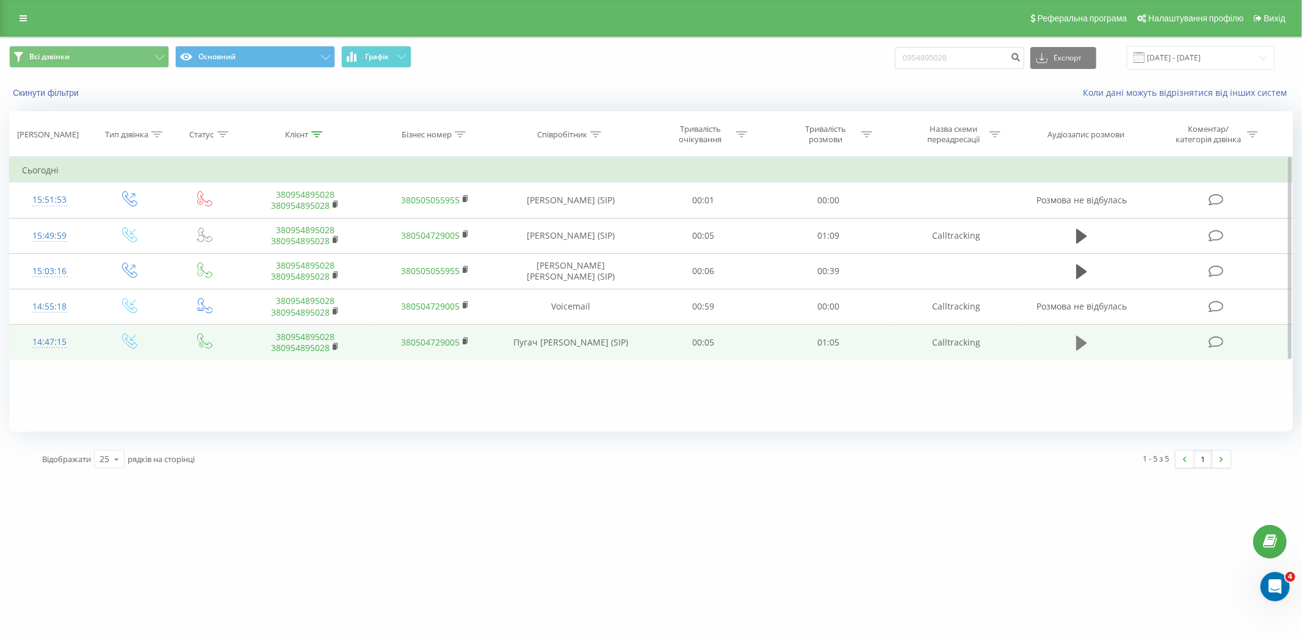
click at [1075, 343] on button at bounding box center [1081, 343] width 18 height 18
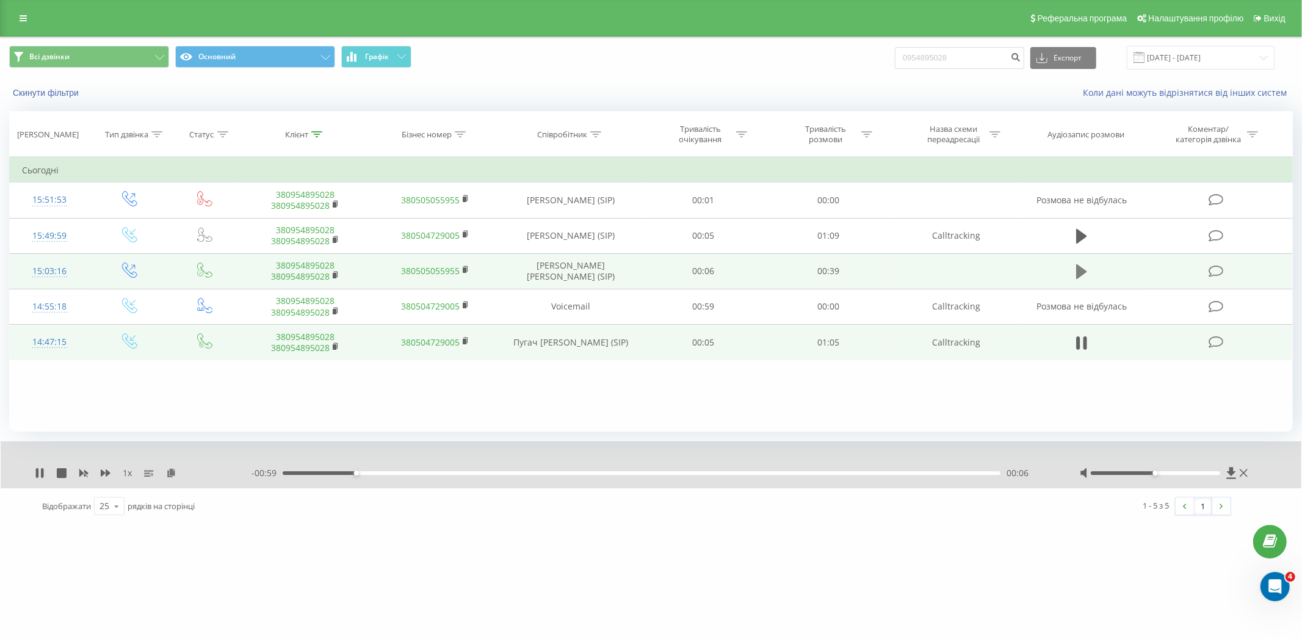
click at [1074, 272] on button at bounding box center [1081, 271] width 18 height 18
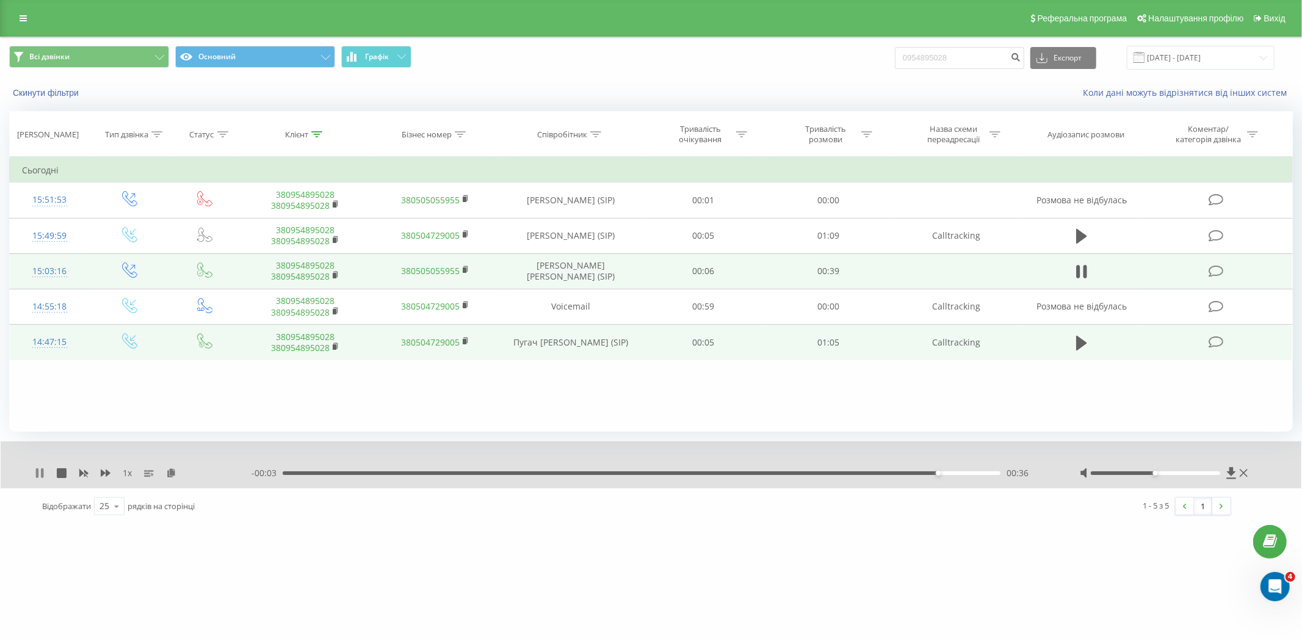
click at [40, 474] on icon at bounding box center [40, 473] width 10 height 10
click at [26, 13] on link at bounding box center [23, 18] width 22 height 17
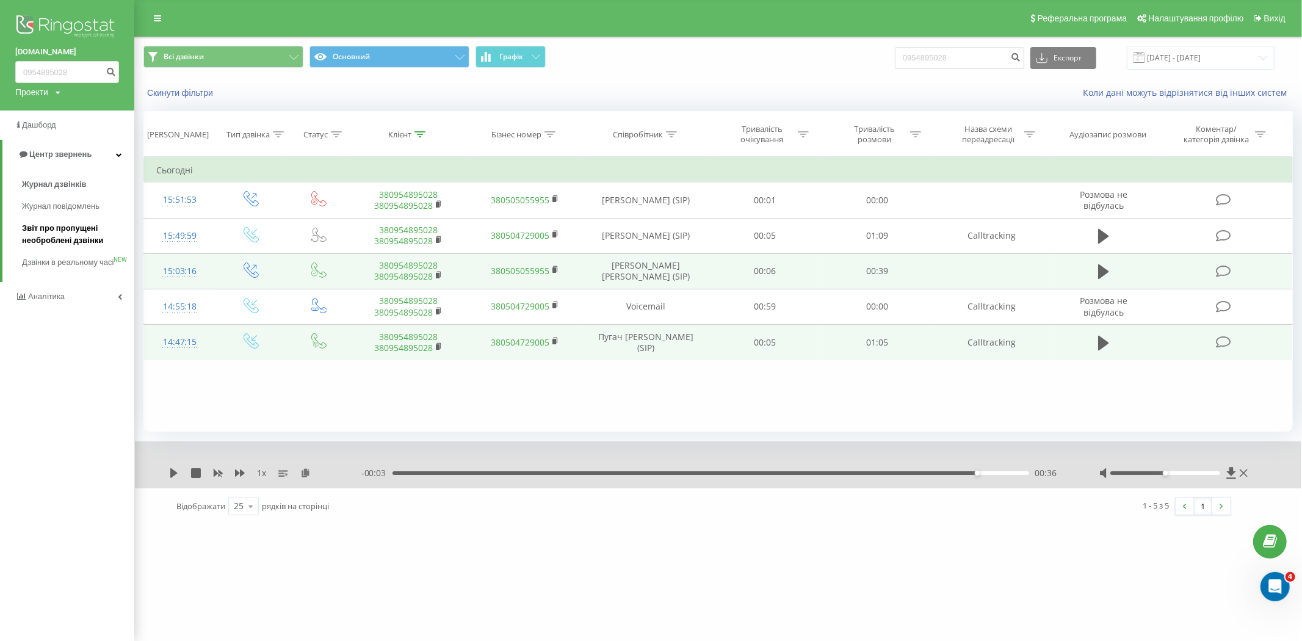
click at [63, 232] on span "Звіт про пропущені необроблені дзвінки" at bounding box center [75, 234] width 106 height 24
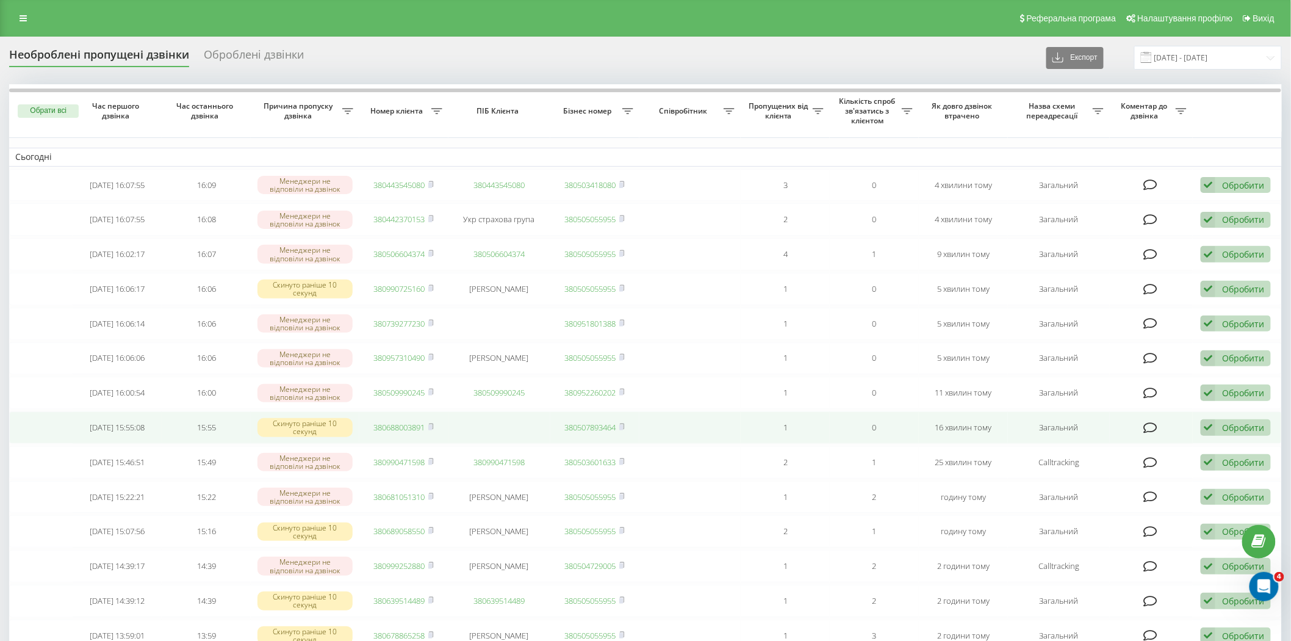
click at [387, 433] on td "380688003891" at bounding box center [403, 427] width 89 height 32
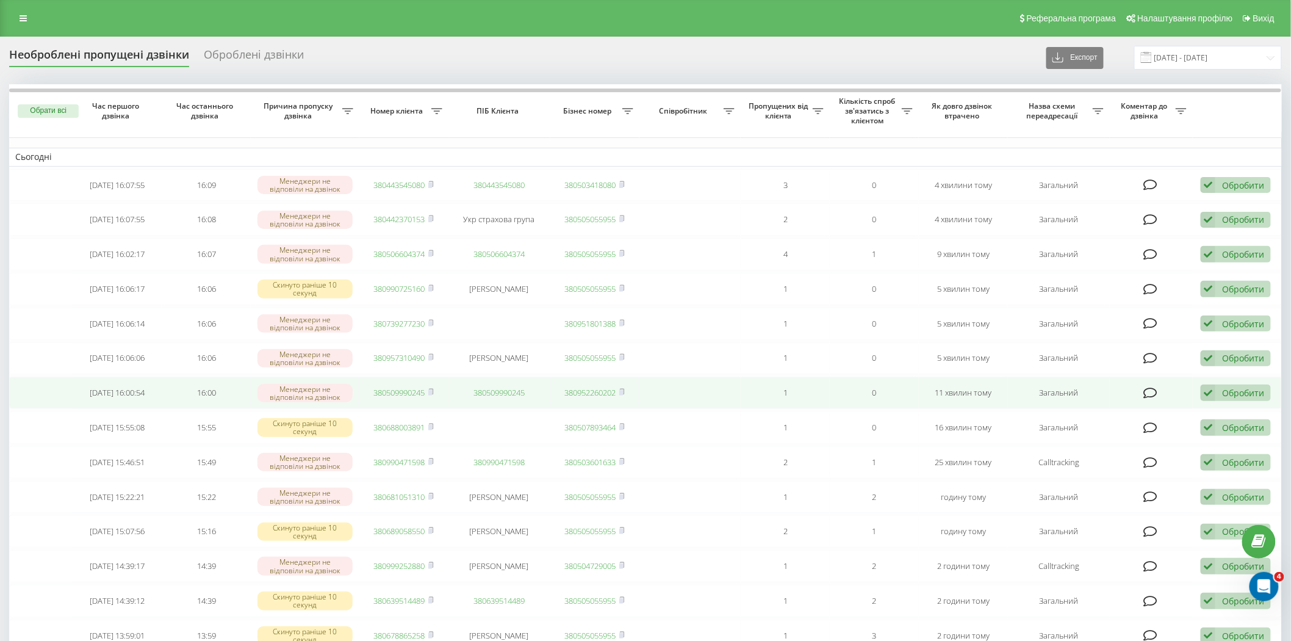
click at [412, 392] on link "380509990245" at bounding box center [399, 392] width 51 height 11
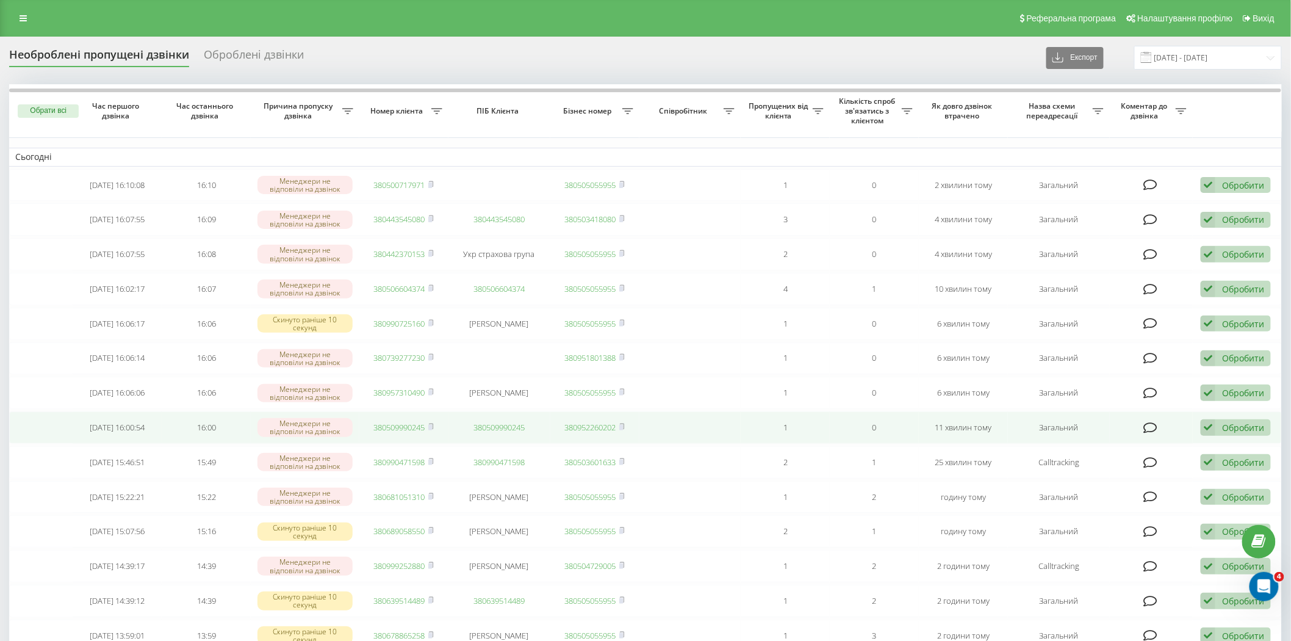
click at [406, 423] on link "380509990245" at bounding box center [399, 427] width 51 height 11
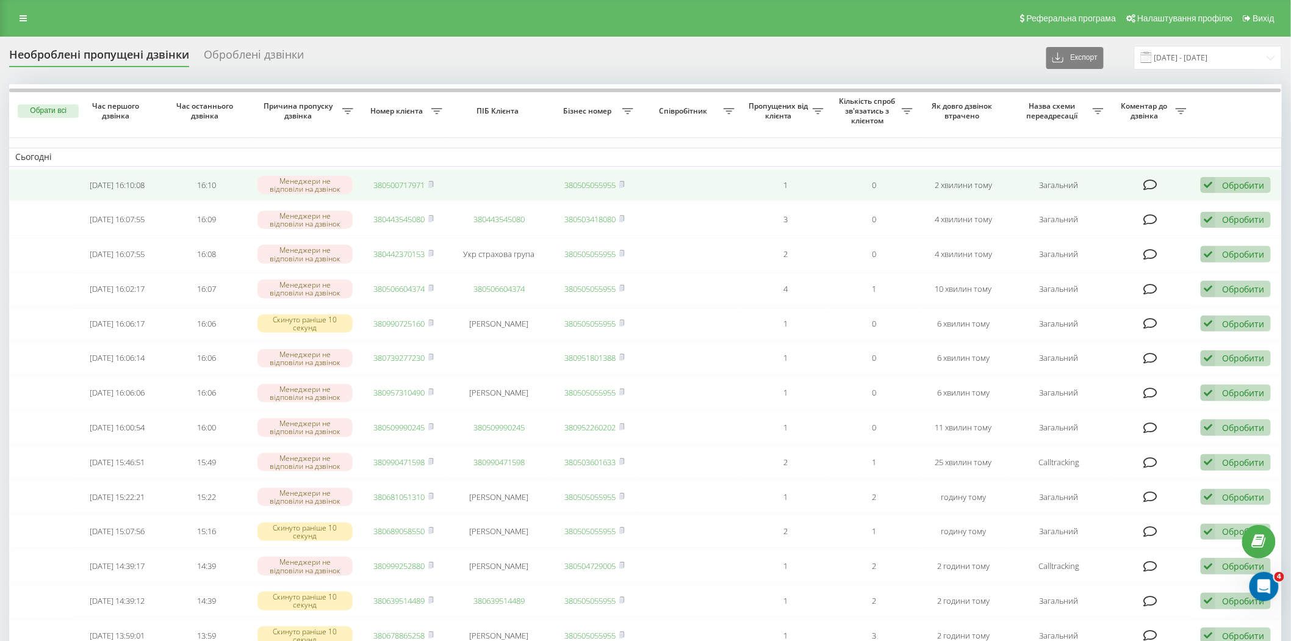
click at [406, 185] on link "380500717971" at bounding box center [399, 184] width 51 height 11
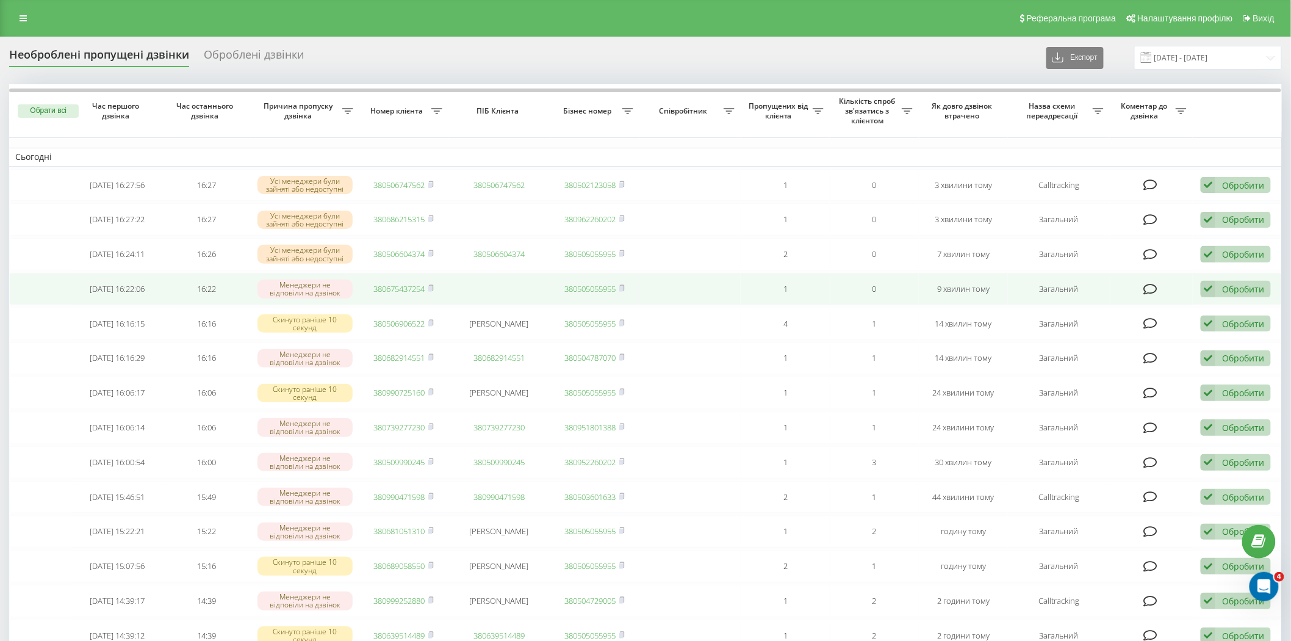
click at [404, 284] on link "380675437254" at bounding box center [399, 288] width 51 height 11
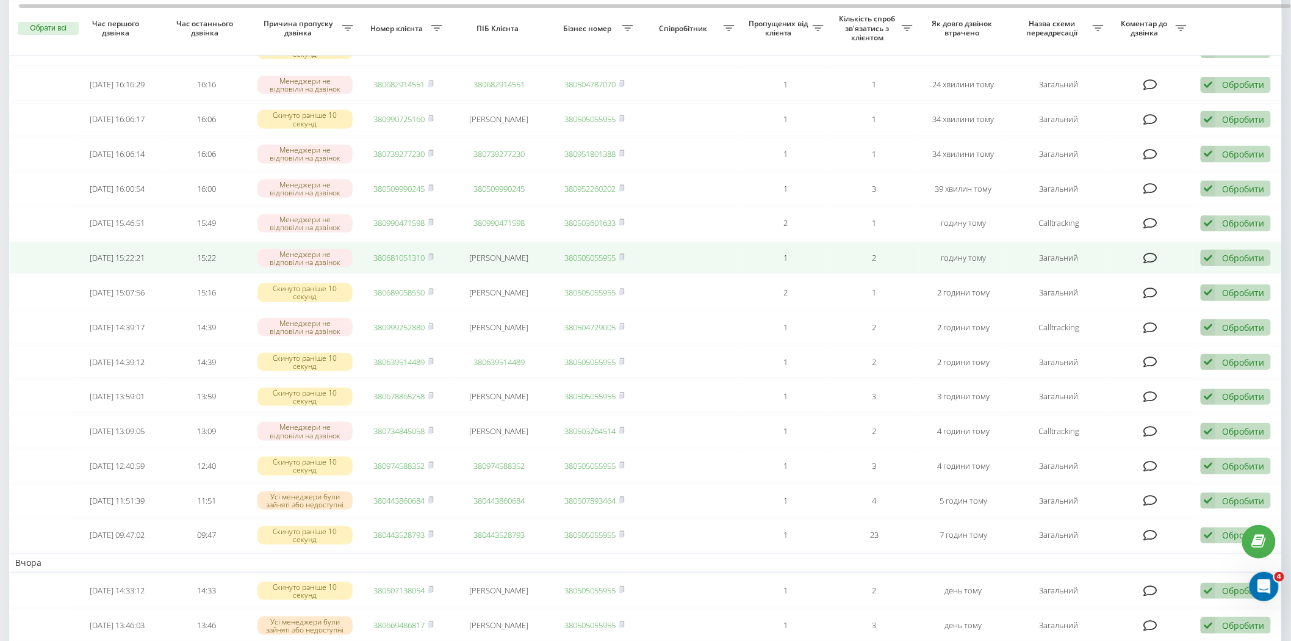
scroll to position [135, 0]
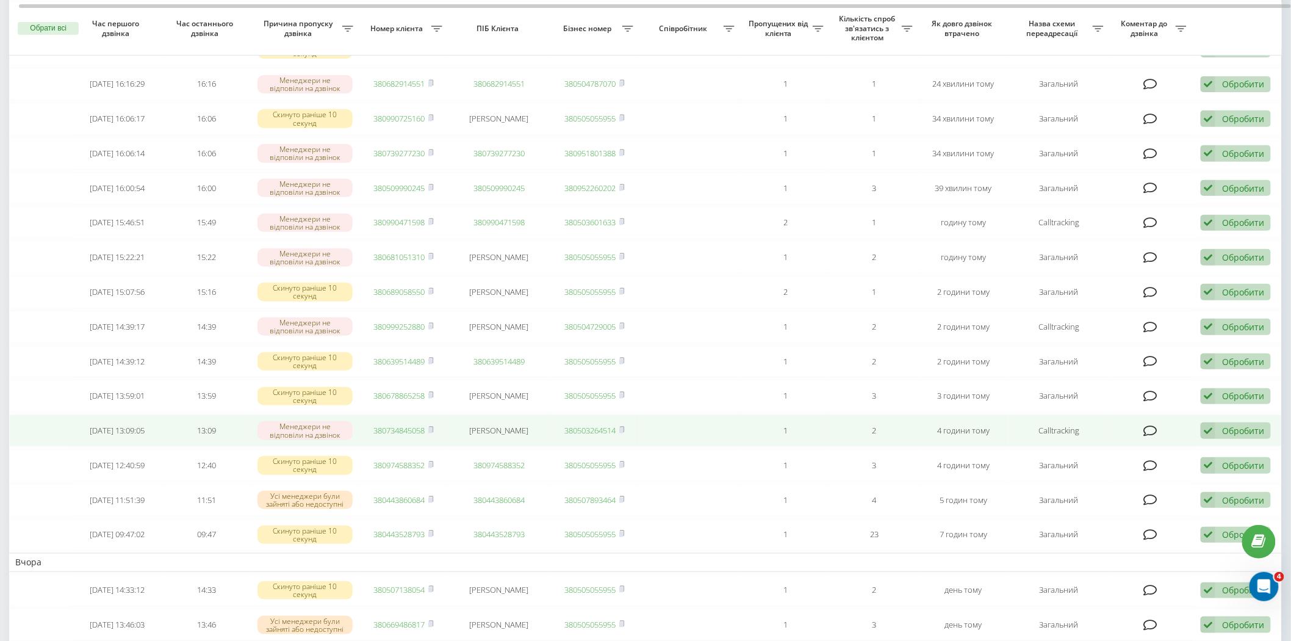
click at [386, 427] on link "380734845058" at bounding box center [399, 430] width 51 height 11
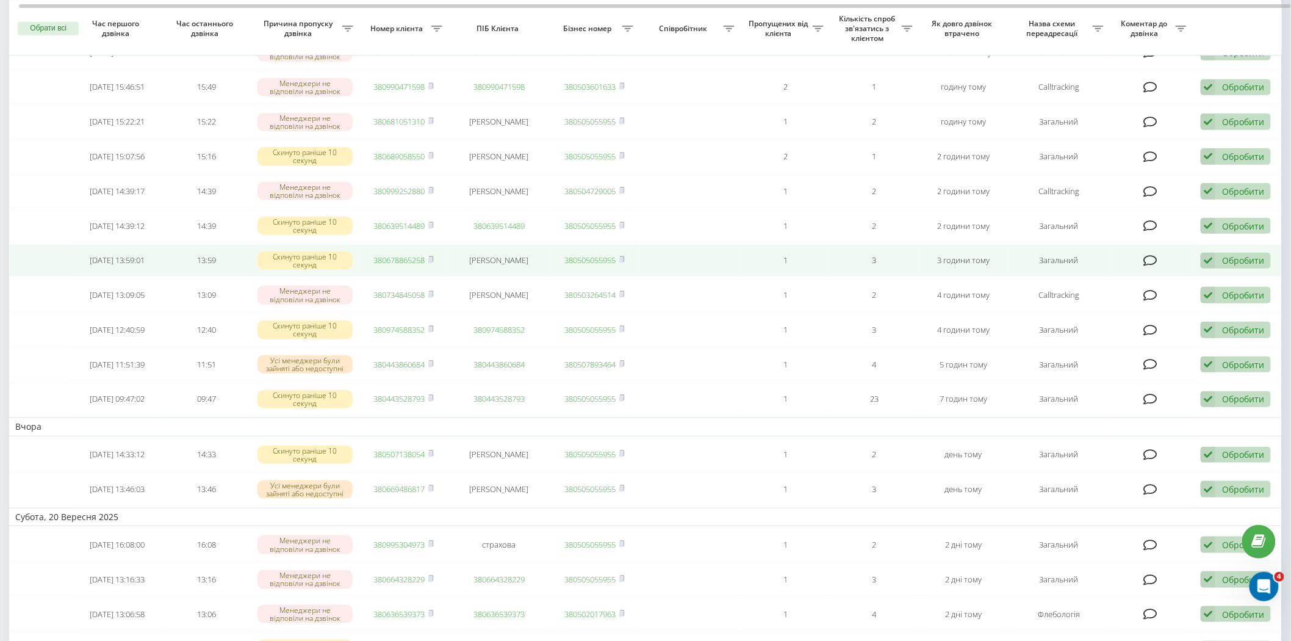
click at [391, 254] on link "380678865258" at bounding box center [399, 259] width 51 height 11
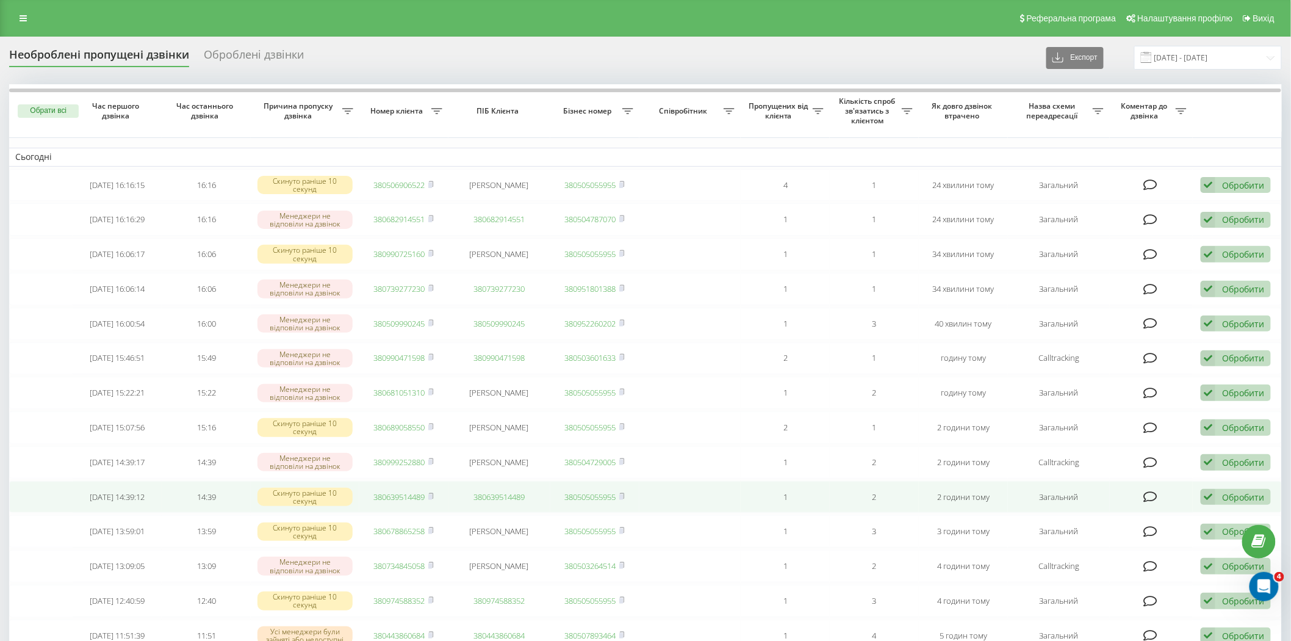
click at [391, 491] on link "380639514489" at bounding box center [399, 496] width 51 height 11
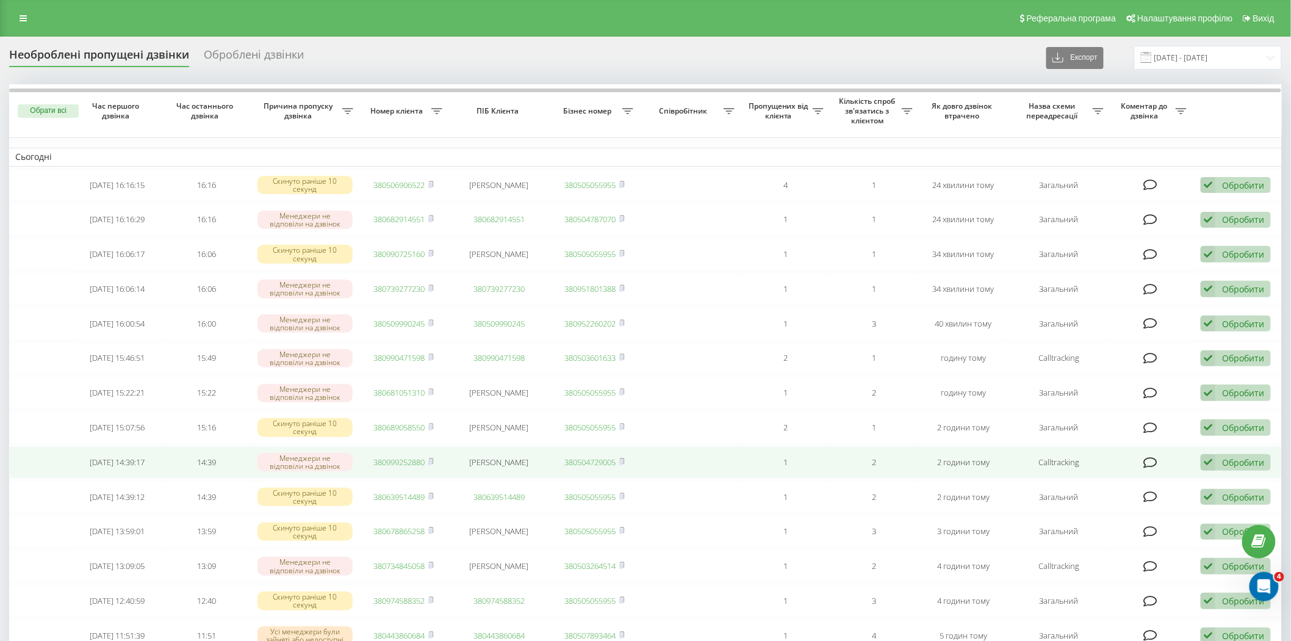
click at [398, 452] on td "380999252880" at bounding box center [403, 462] width 89 height 32
click at [395, 456] on link "380999252880" at bounding box center [399, 461] width 51 height 11
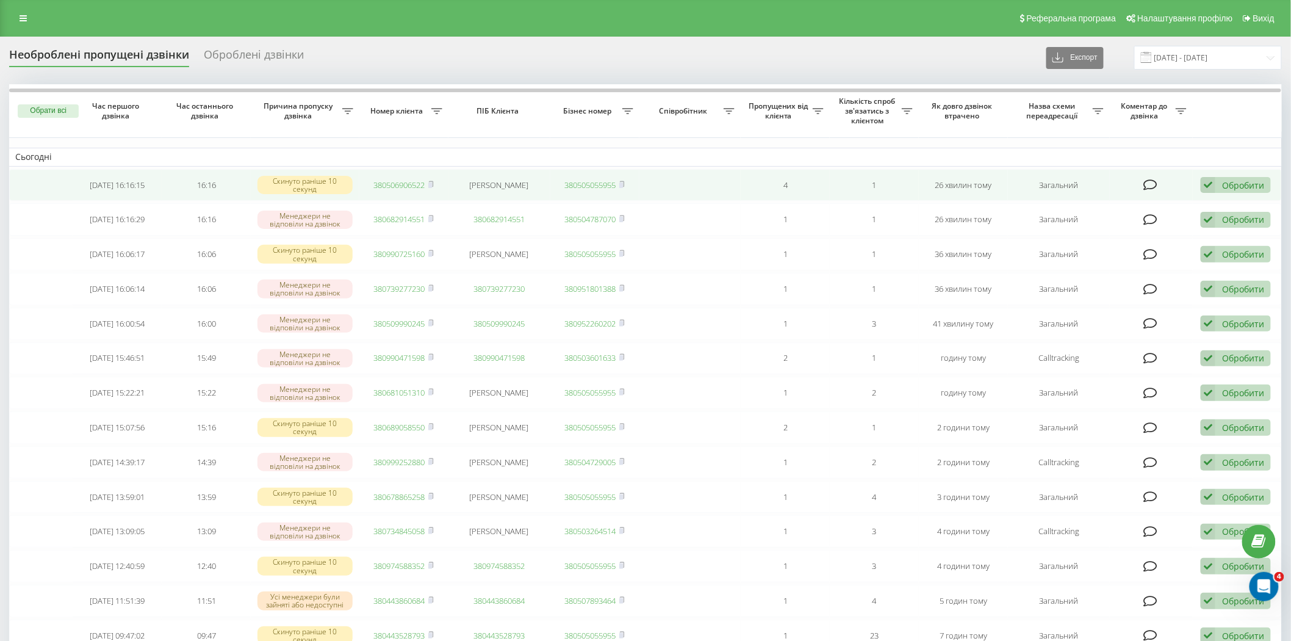
scroll to position [135, 0]
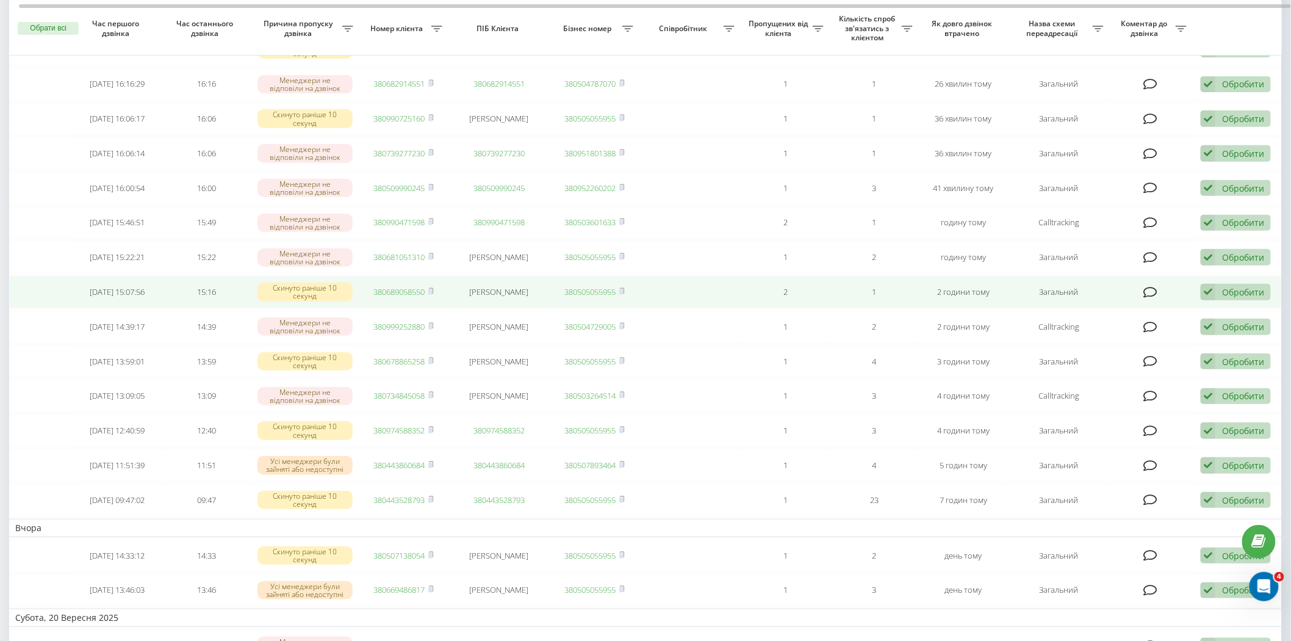
click at [395, 290] on link "380689058550" at bounding box center [399, 291] width 51 height 11
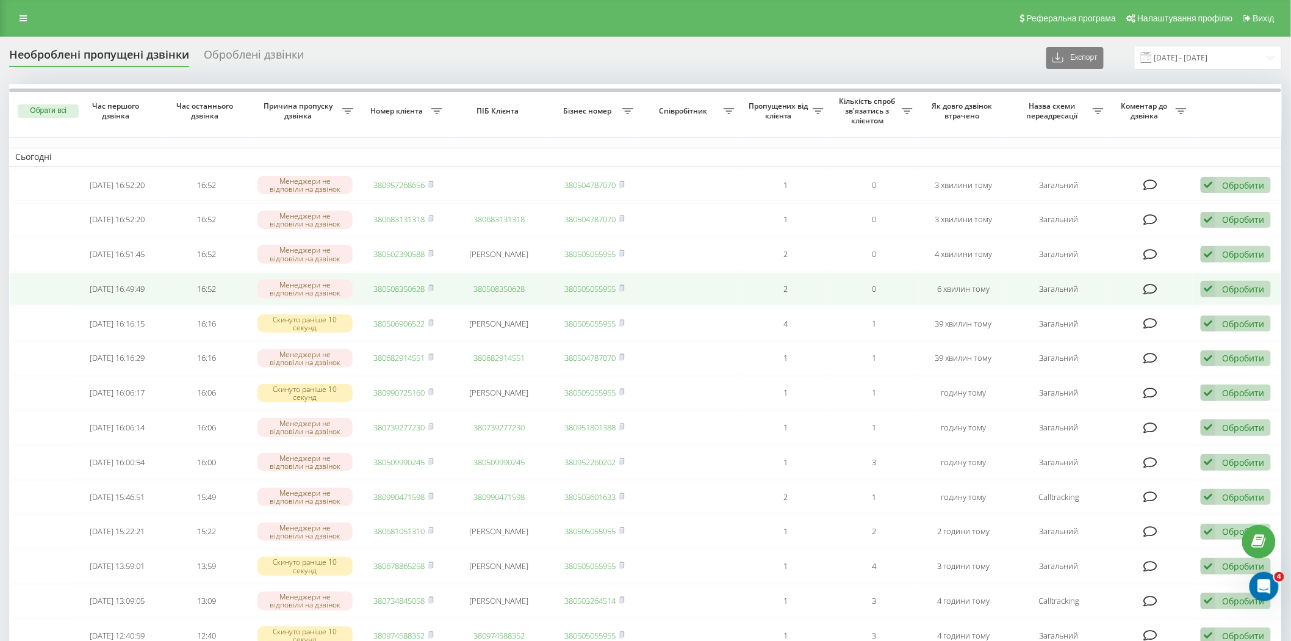
click at [385, 284] on link "380508350628" at bounding box center [399, 288] width 51 height 11
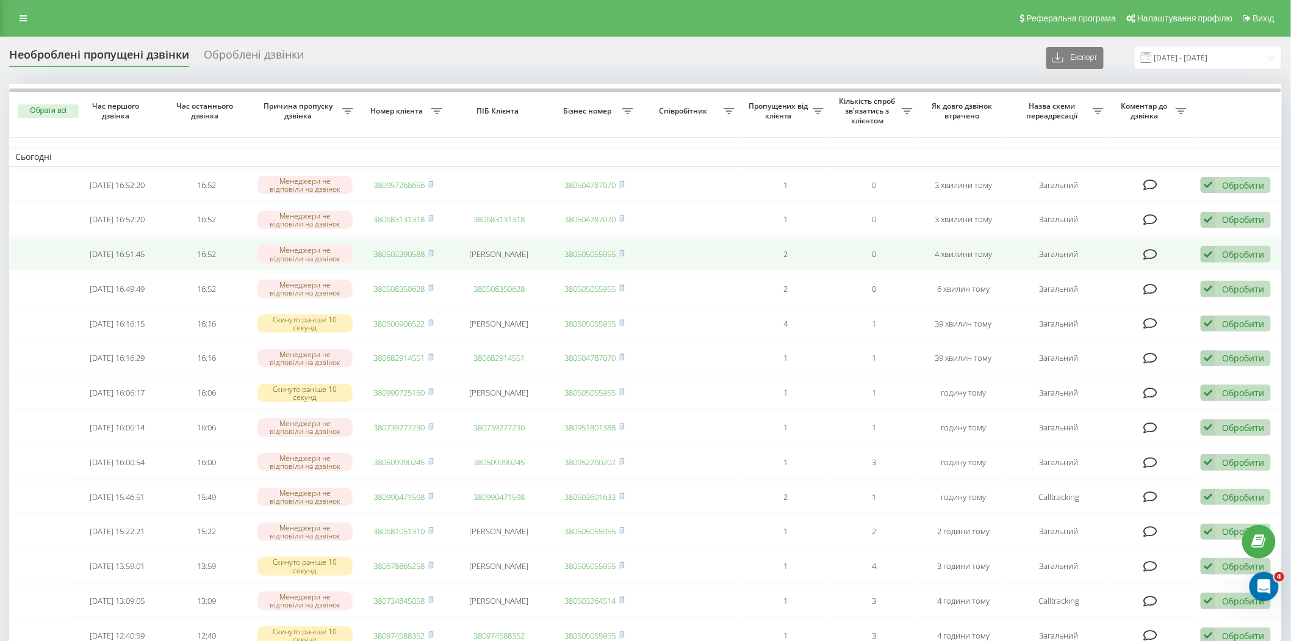
click at [401, 253] on link "380502390588" at bounding box center [399, 253] width 51 height 11
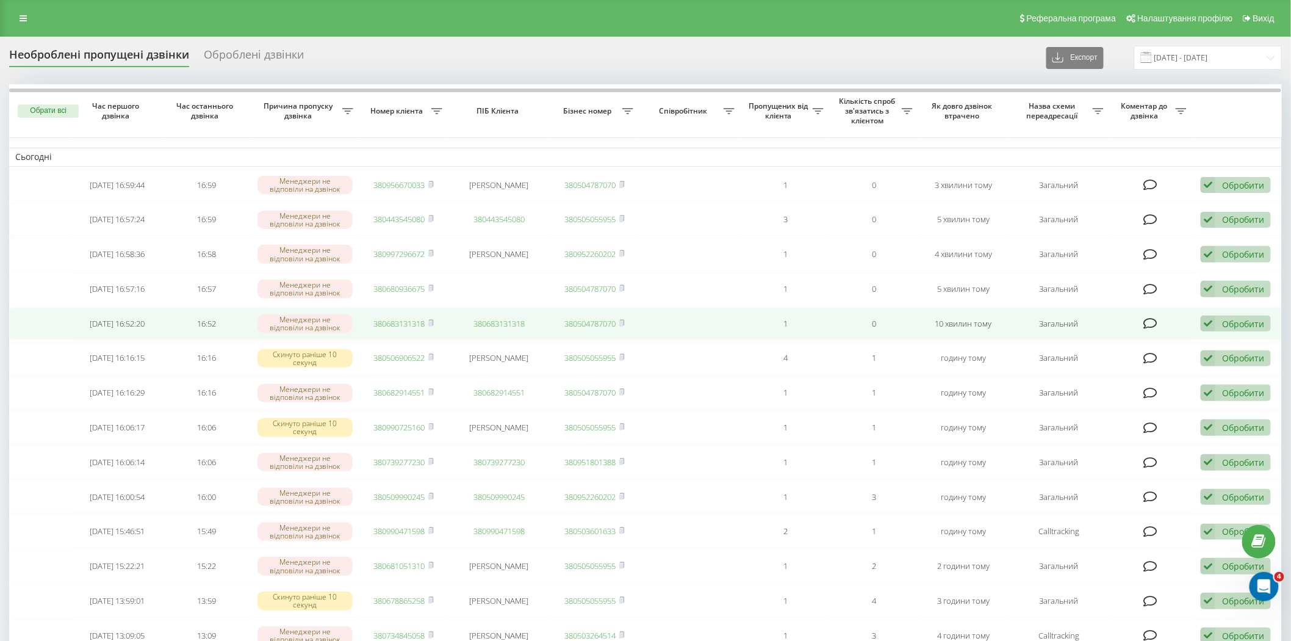
click at [405, 319] on link "380683131318" at bounding box center [399, 323] width 51 height 11
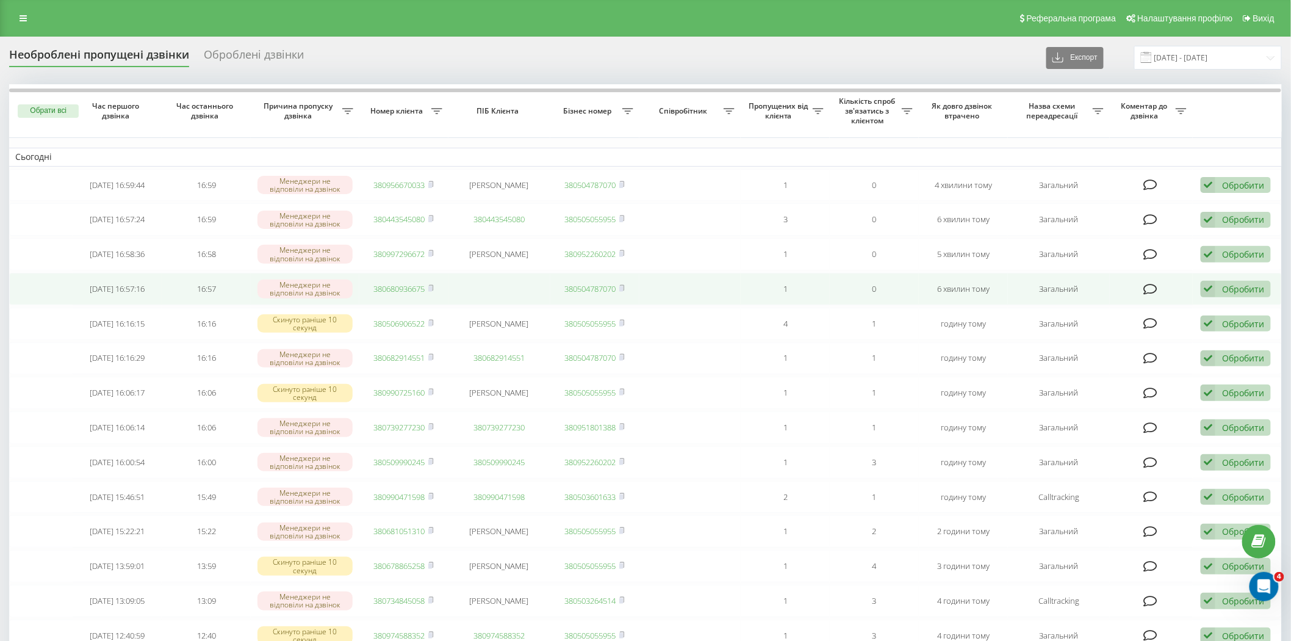
click at [415, 287] on link "380680936675" at bounding box center [399, 288] width 51 height 11
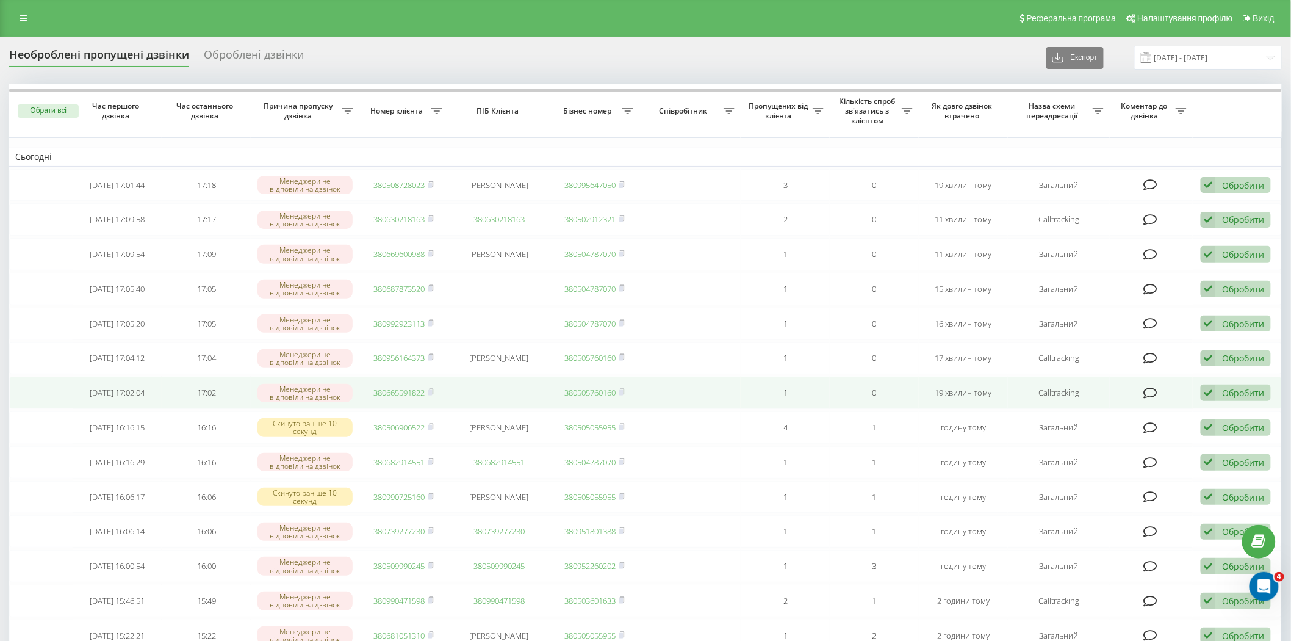
click at [404, 387] on link "380665591822" at bounding box center [399, 392] width 51 height 11
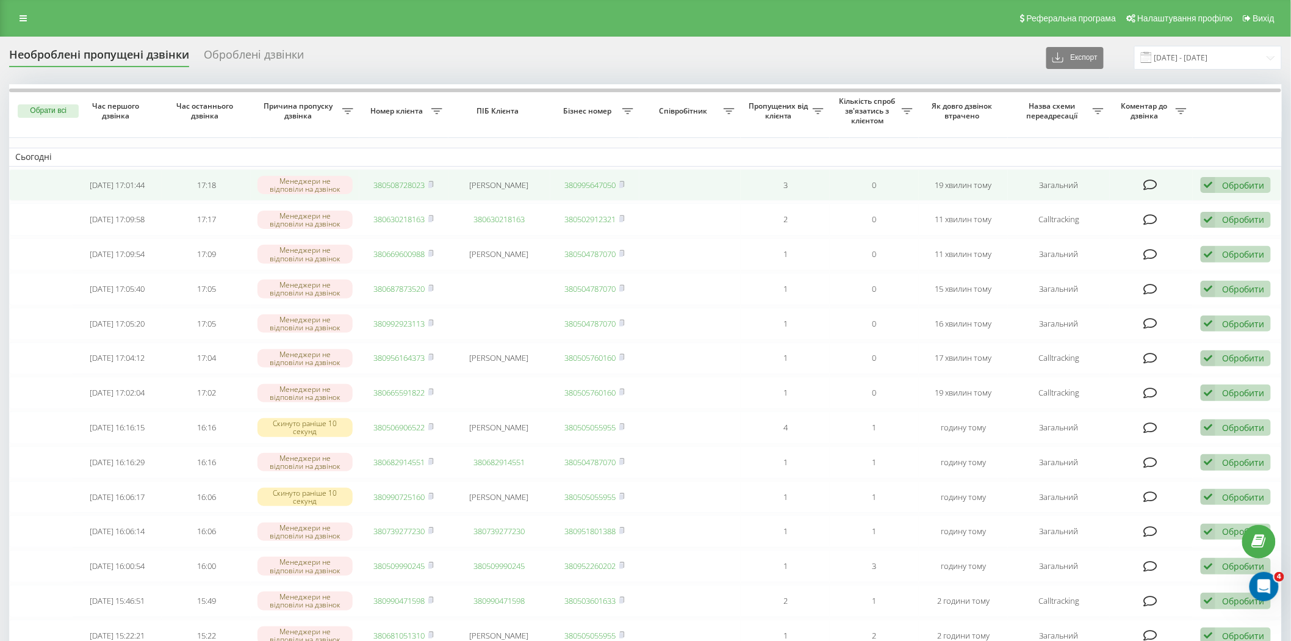
click at [392, 184] on link "380508728023" at bounding box center [399, 184] width 51 height 11
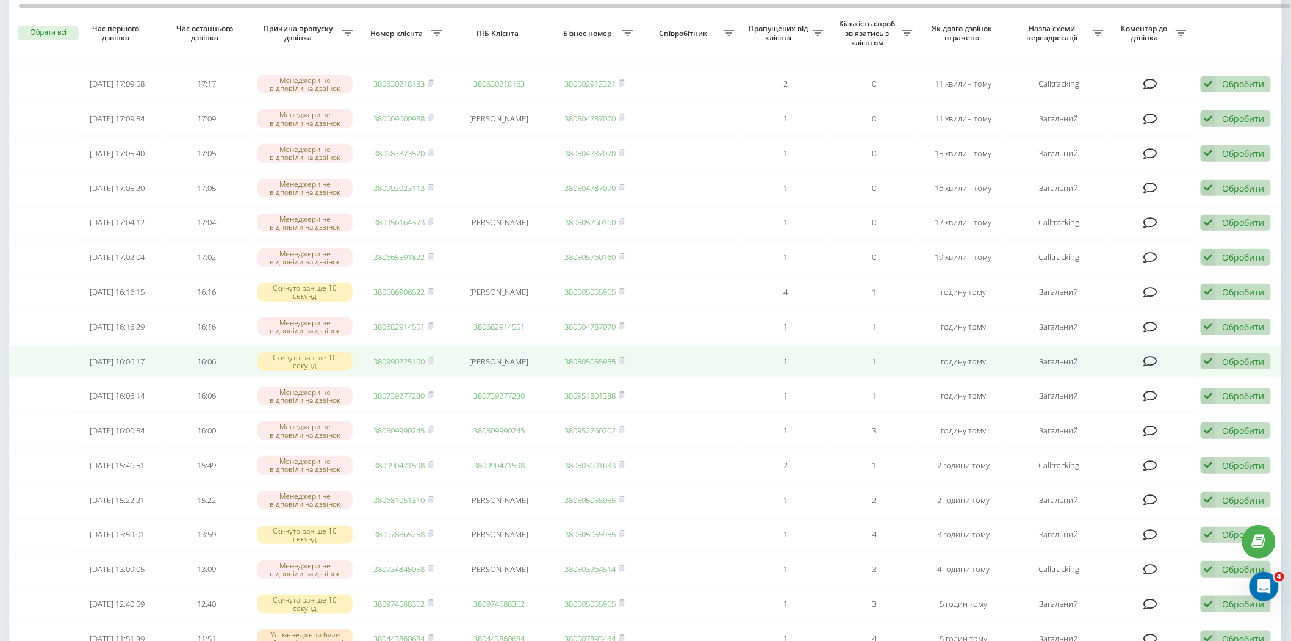
scroll to position [163, 0]
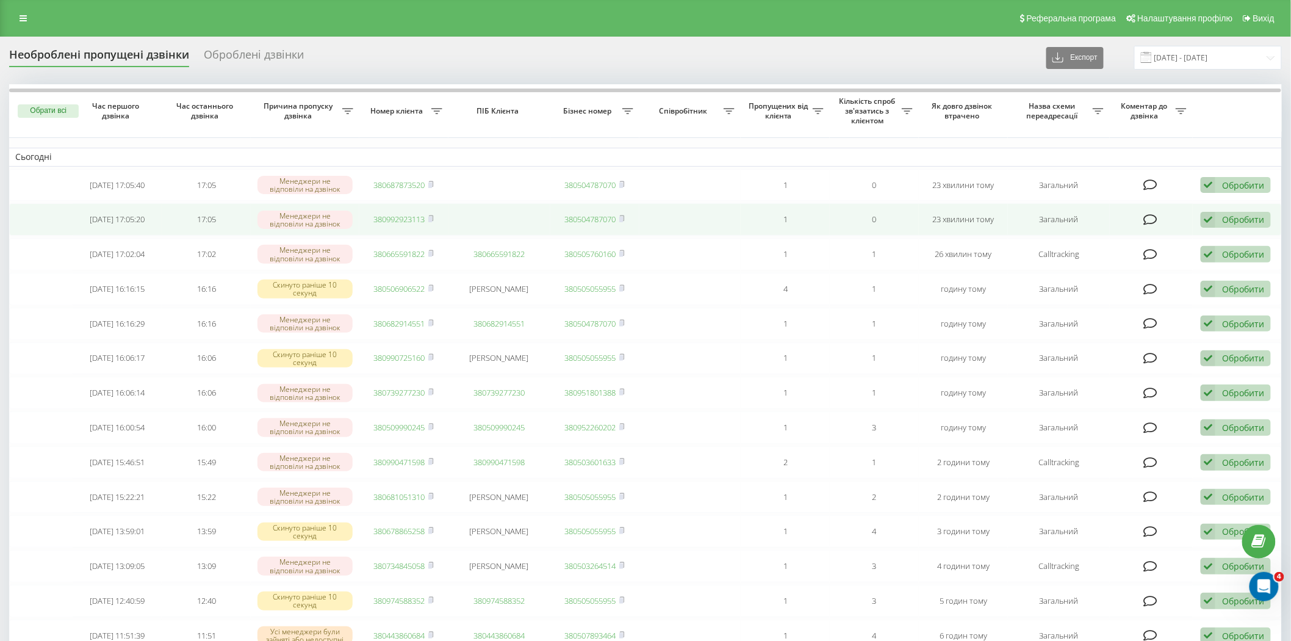
click at [395, 215] on link "380992923113" at bounding box center [399, 219] width 51 height 11
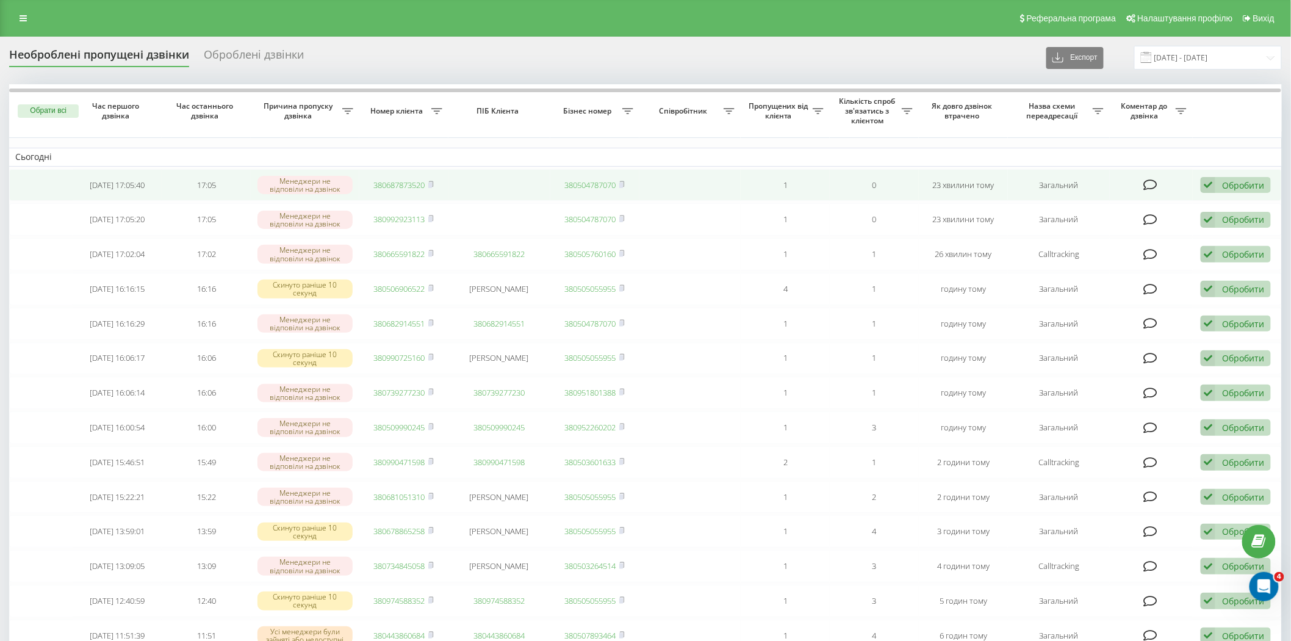
click at [397, 184] on link "380687873520" at bounding box center [399, 184] width 51 height 11
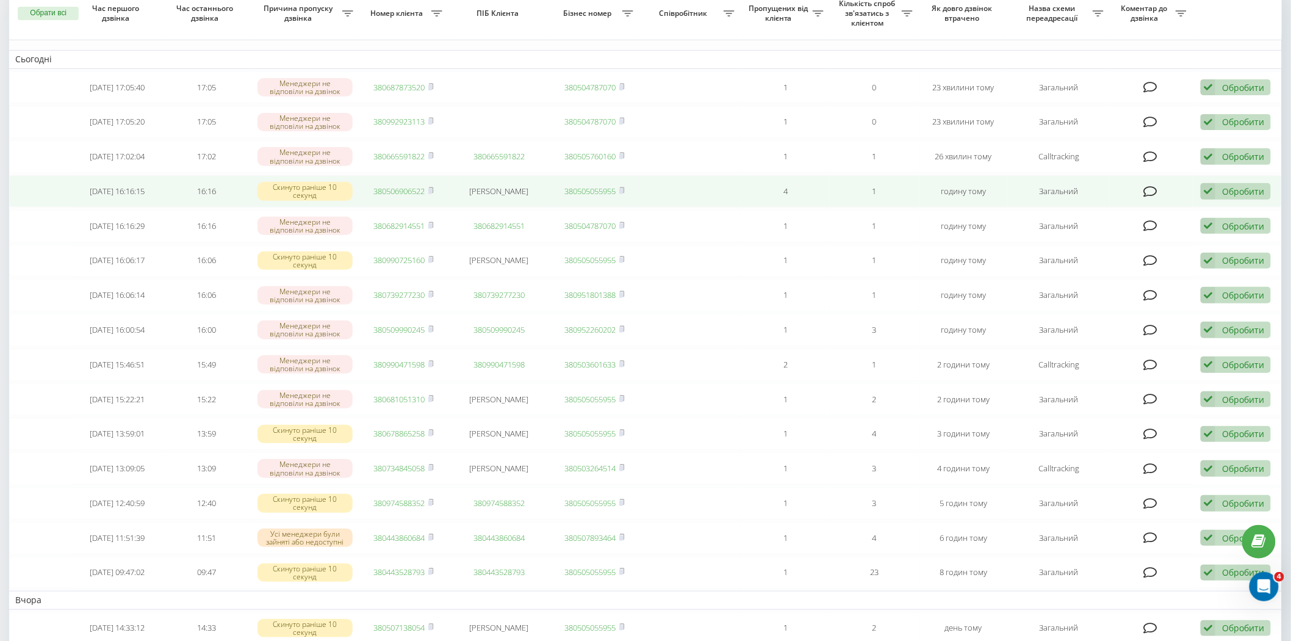
scroll to position [203, 0]
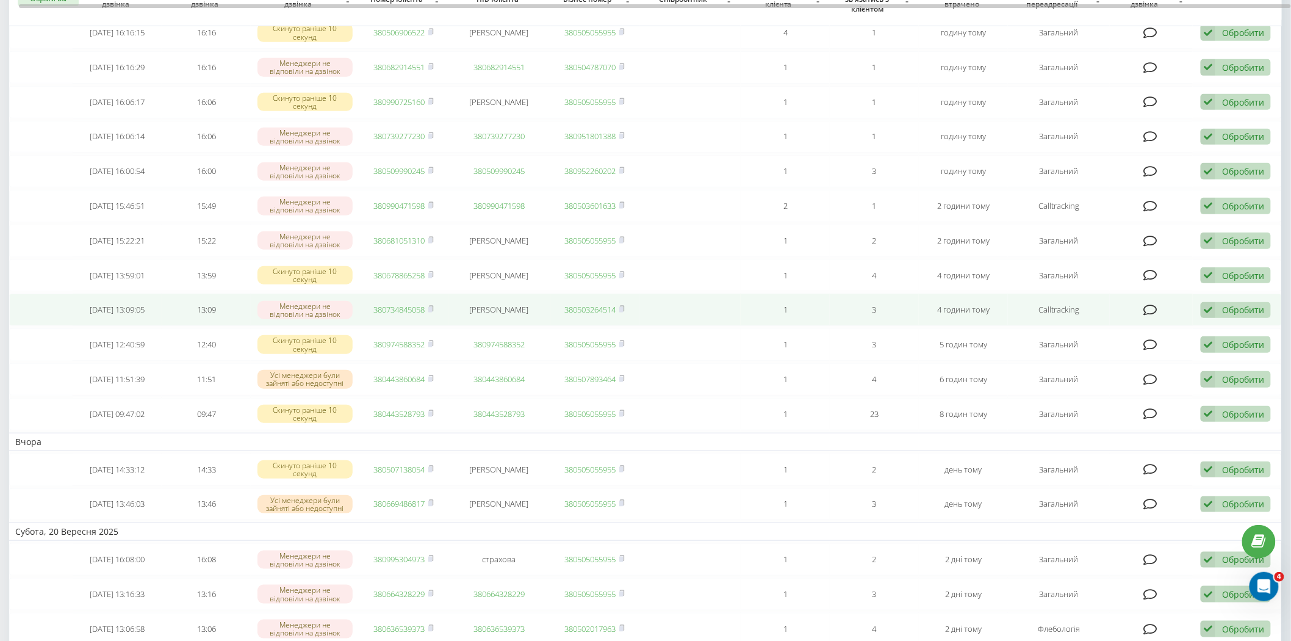
scroll to position [271, 0]
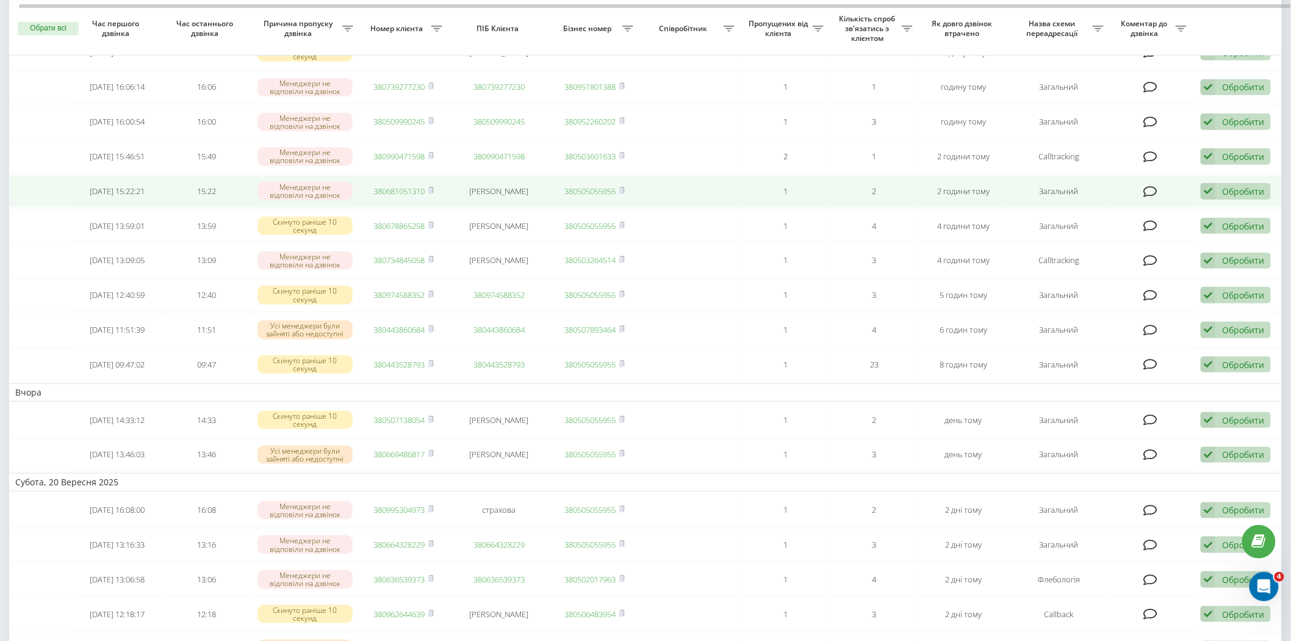
click at [748, 183] on td "1" at bounding box center [785, 191] width 89 height 32
click at [395, 190] on link "380681051310" at bounding box center [399, 190] width 51 height 11
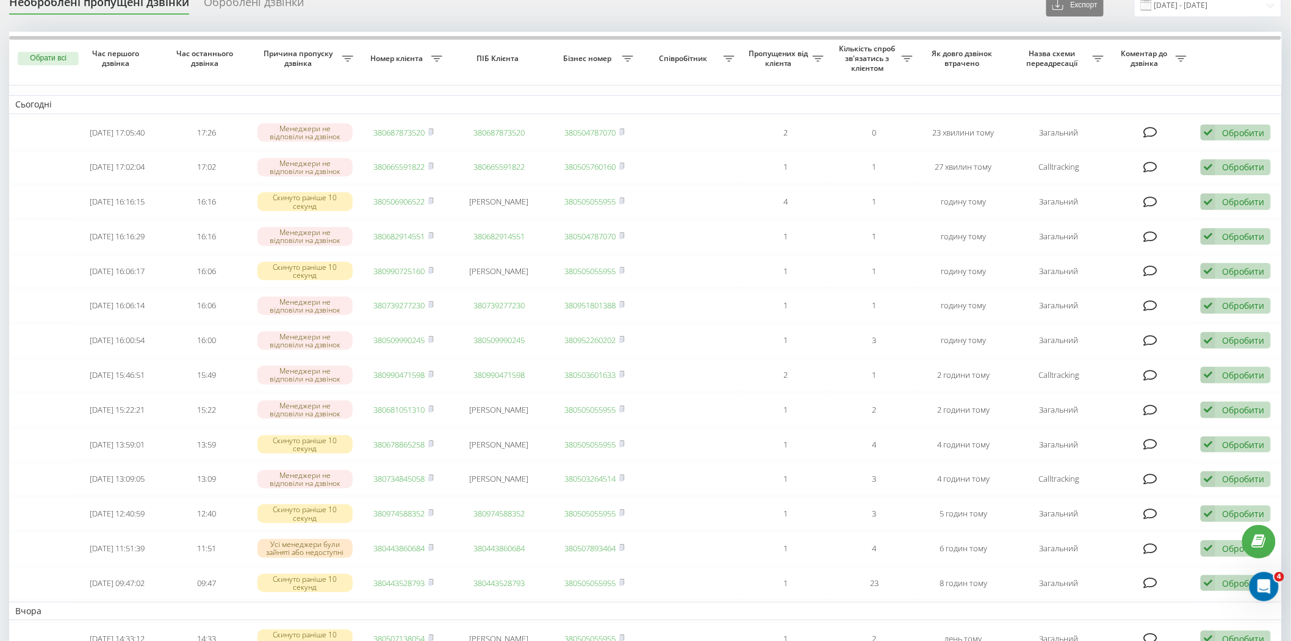
scroll to position [0, 0]
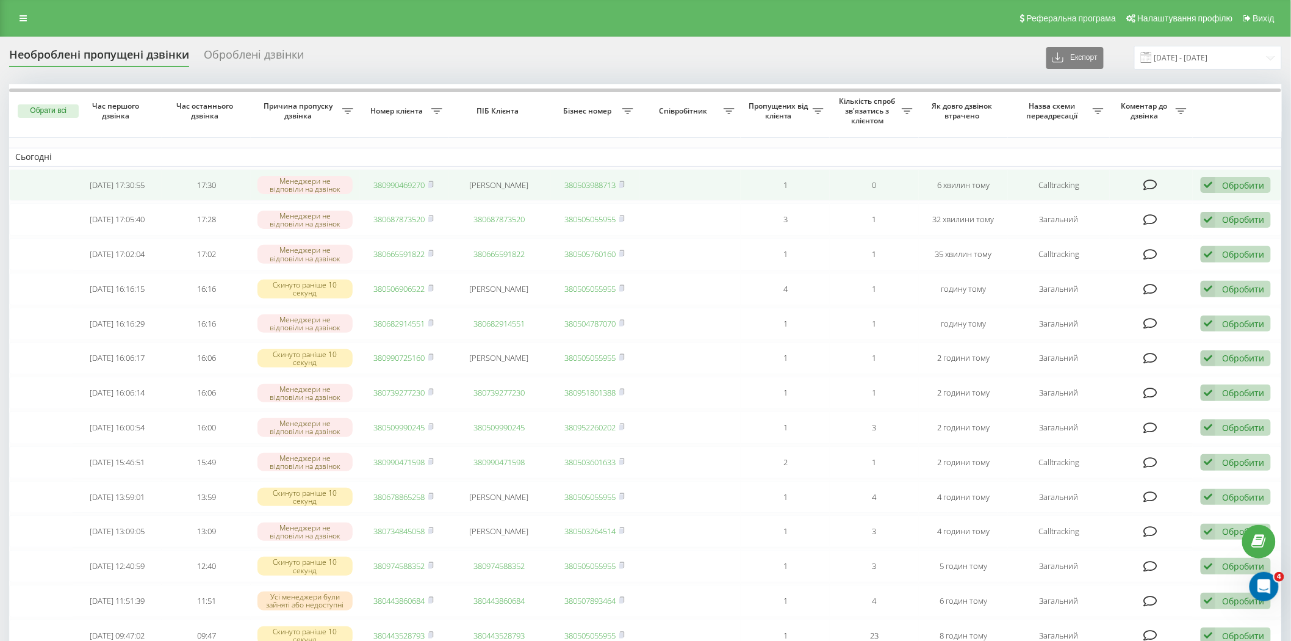
click at [398, 182] on link "380990469270" at bounding box center [399, 184] width 51 height 11
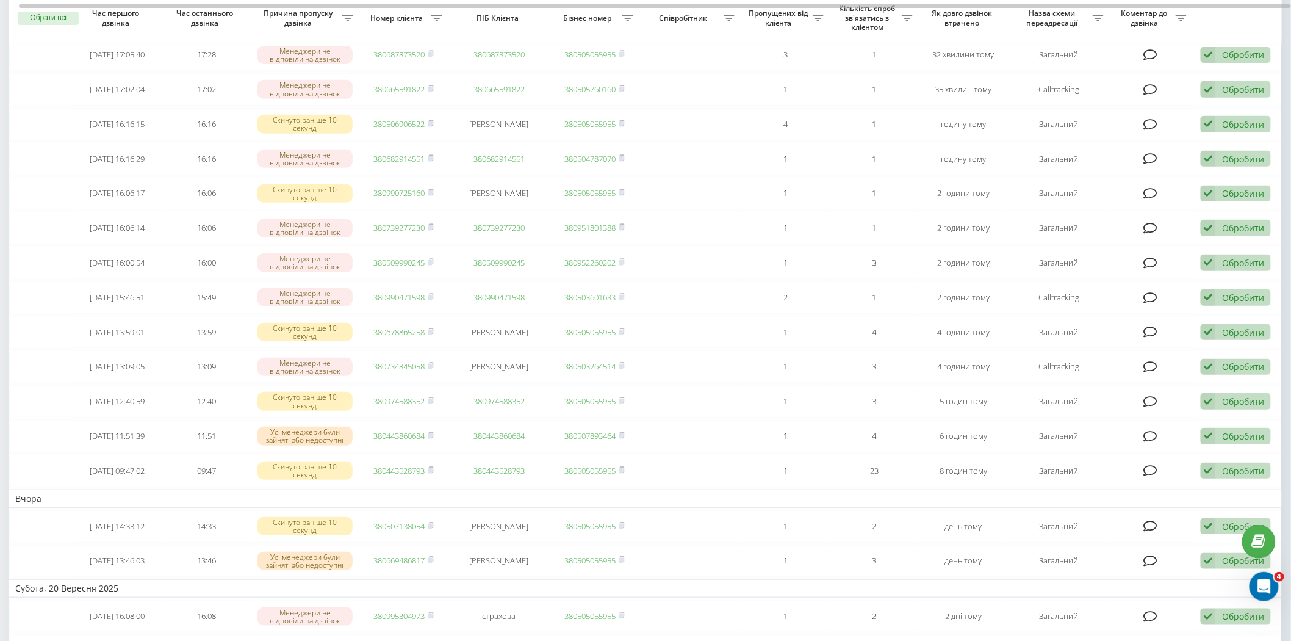
scroll to position [135, 0]
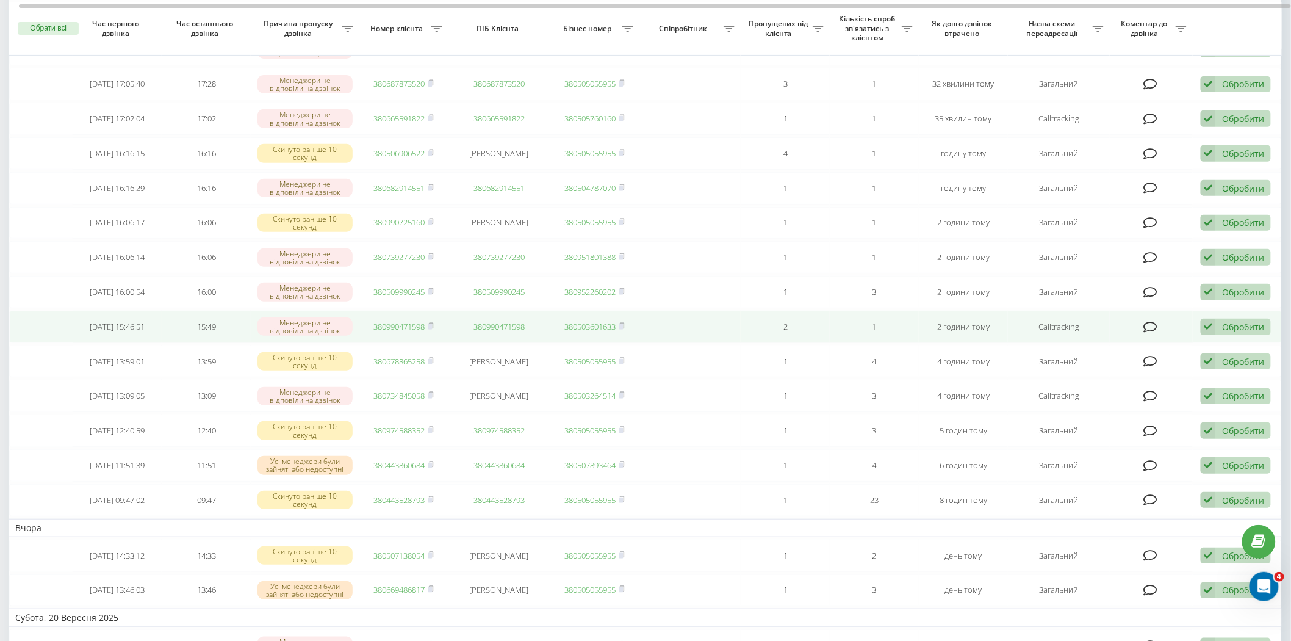
click at [392, 324] on link "380990471598" at bounding box center [399, 326] width 51 height 11
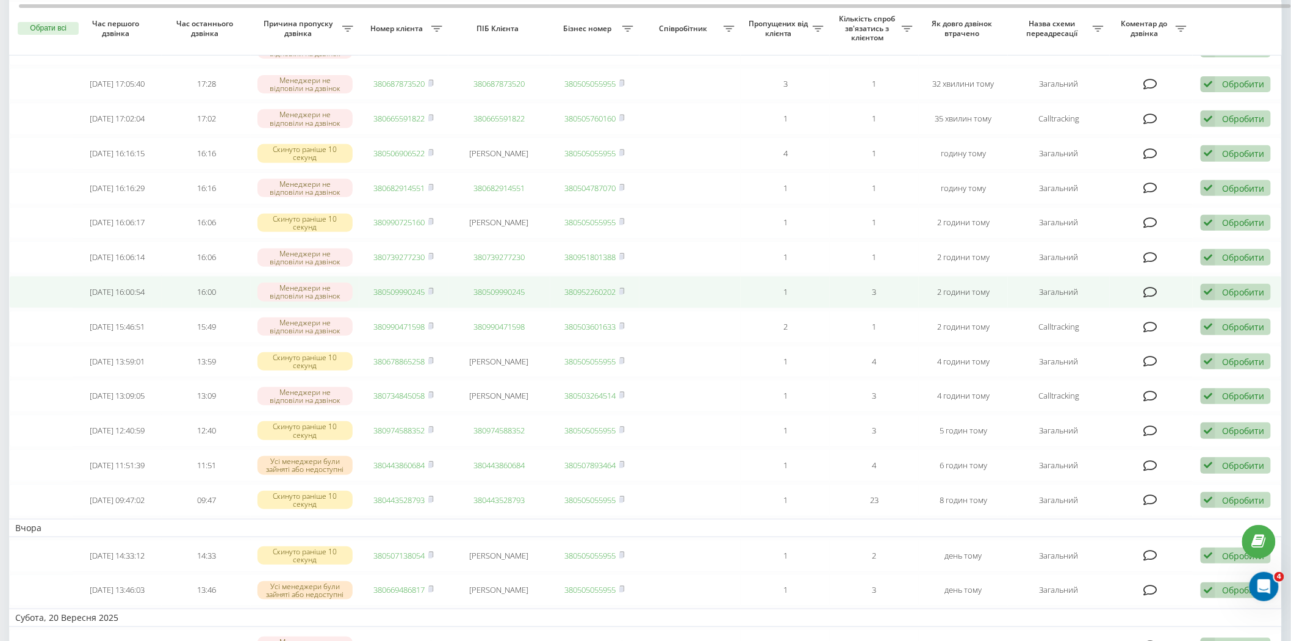
click at [413, 290] on link "380509990245" at bounding box center [399, 291] width 51 height 11
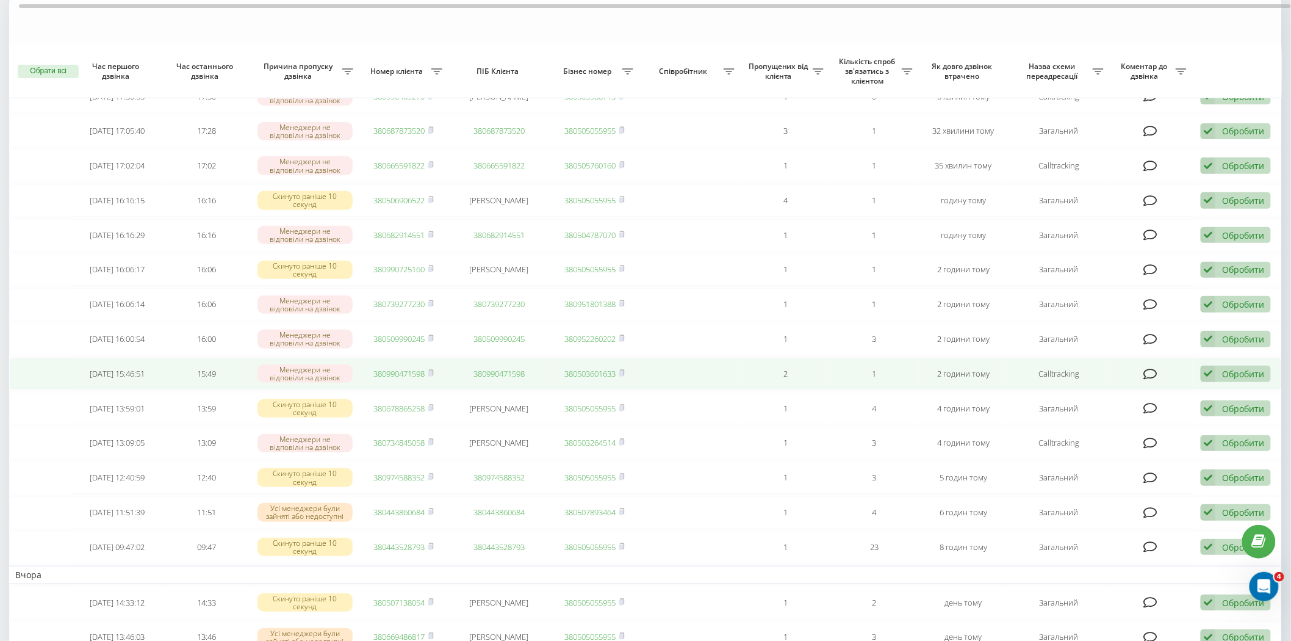
scroll to position [68, 0]
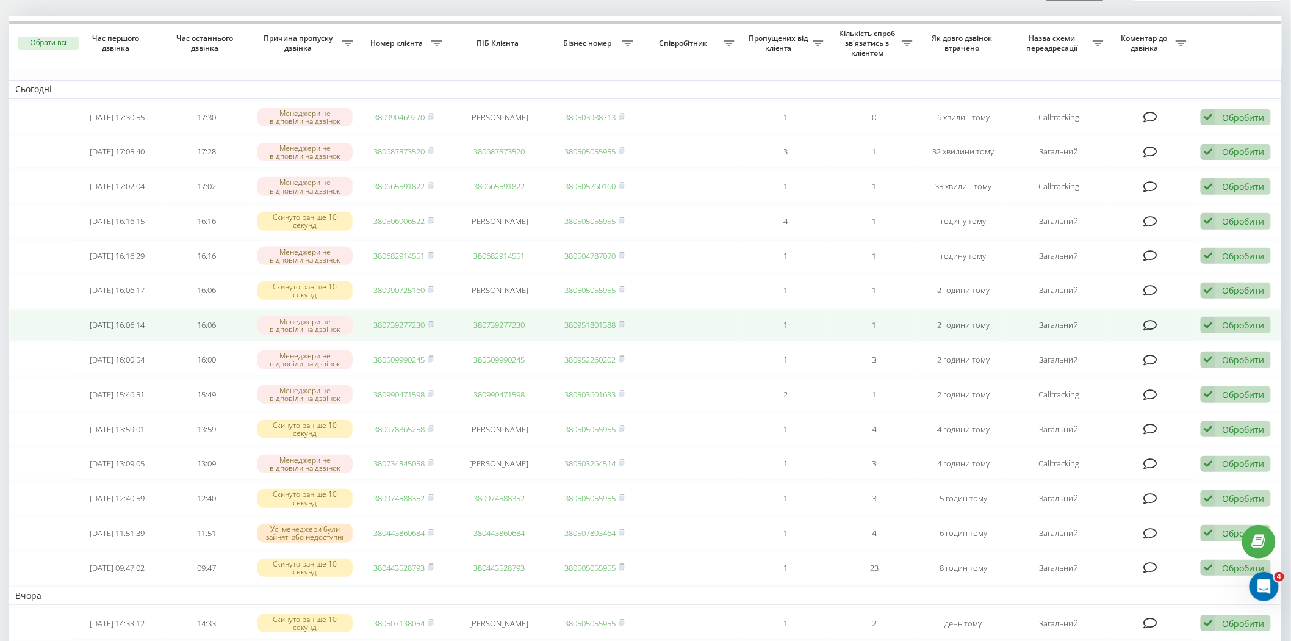
click at [397, 322] on link "380739277230" at bounding box center [399, 324] width 51 height 11
click at [411, 324] on link "380739277230" at bounding box center [399, 324] width 51 height 11
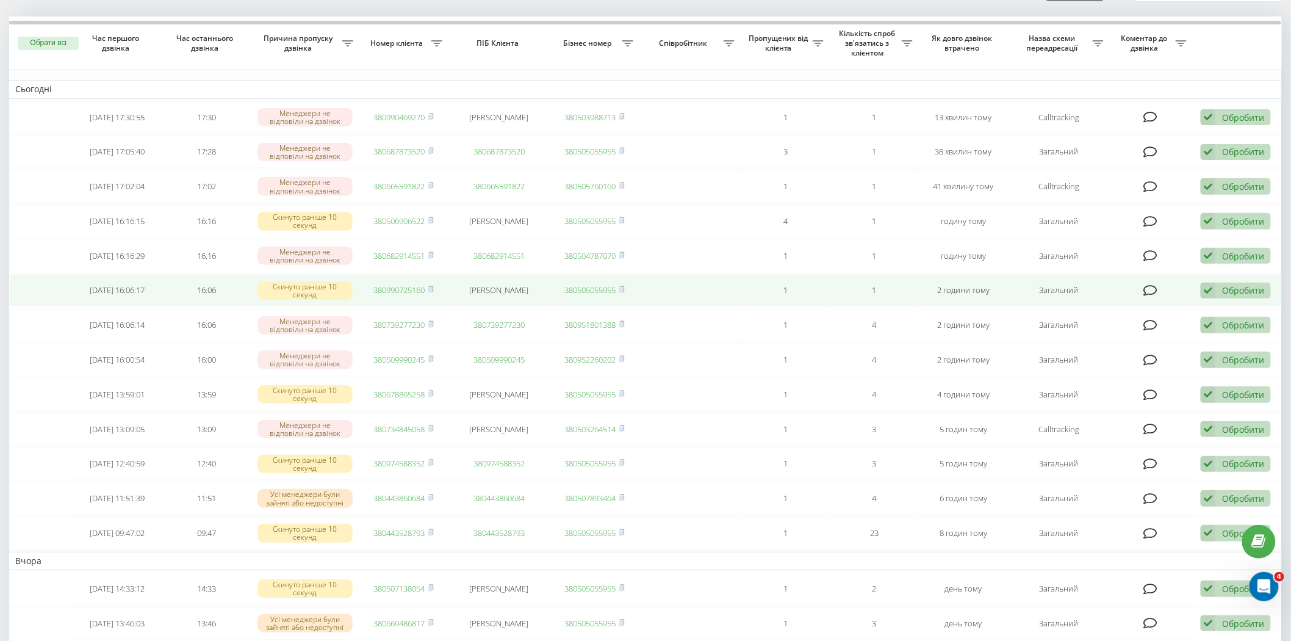
click at [398, 294] on td "380990725160" at bounding box center [403, 291] width 89 height 32
click at [398, 289] on link "380990725160" at bounding box center [399, 289] width 51 height 11
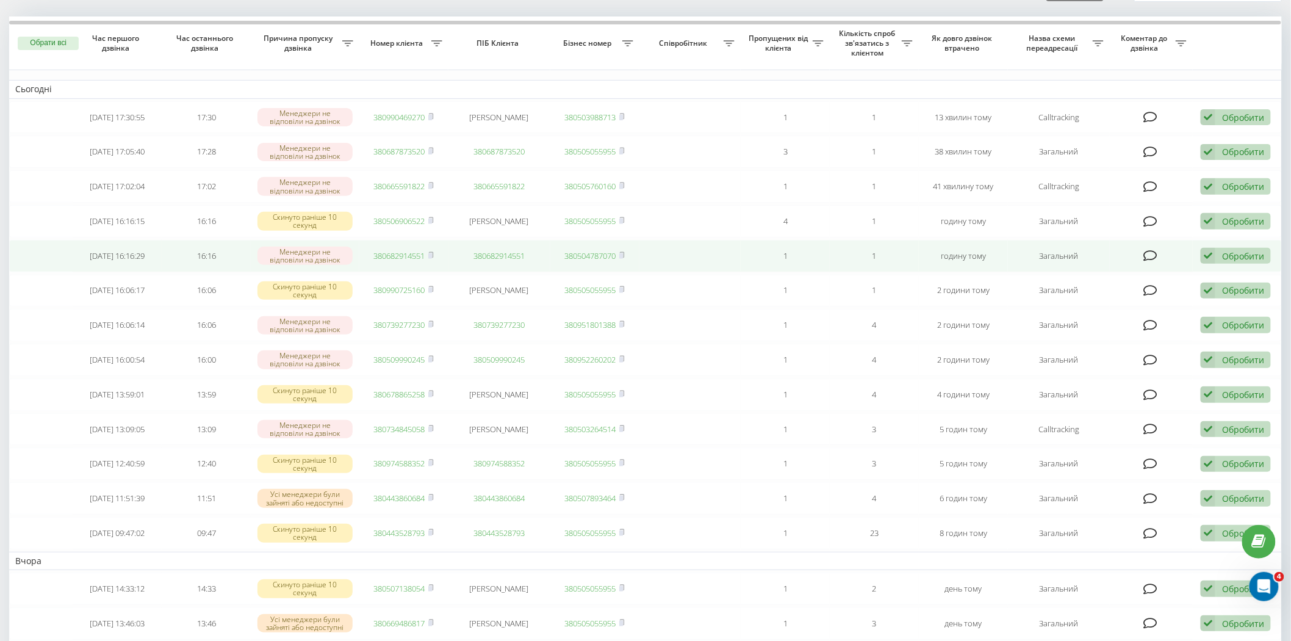
click at [389, 250] on link "380682914551" at bounding box center [399, 255] width 51 height 11
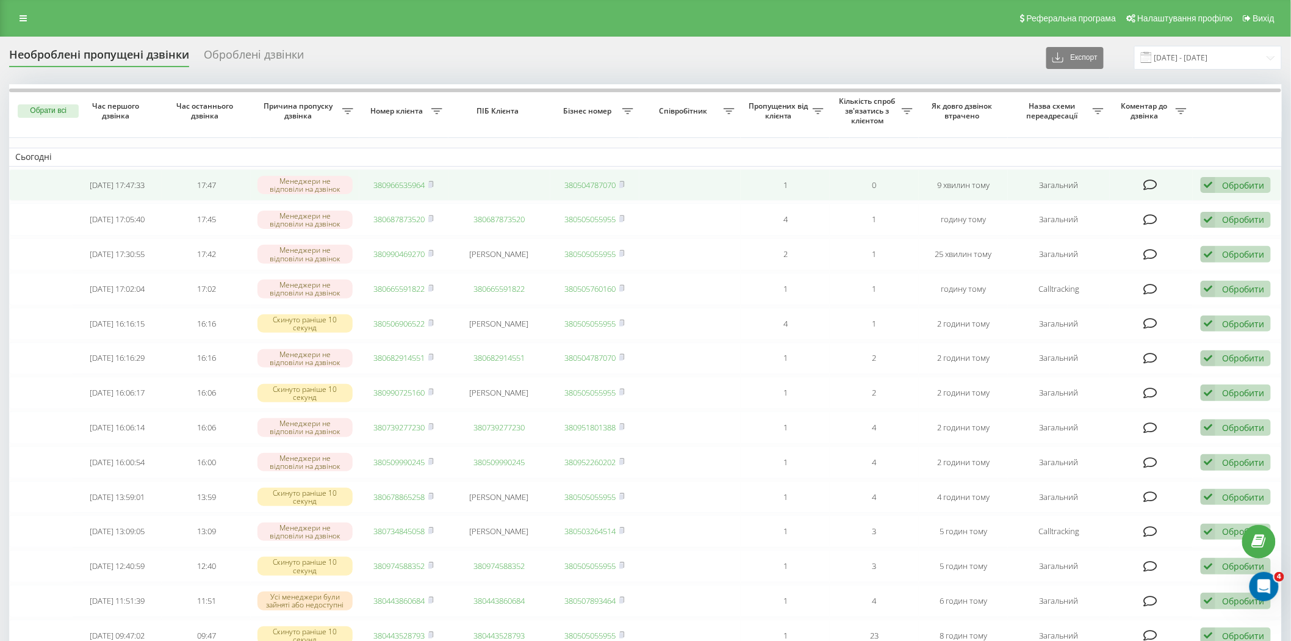
click at [405, 176] on td "380966535964" at bounding box center [403, 185] width 89 height 32
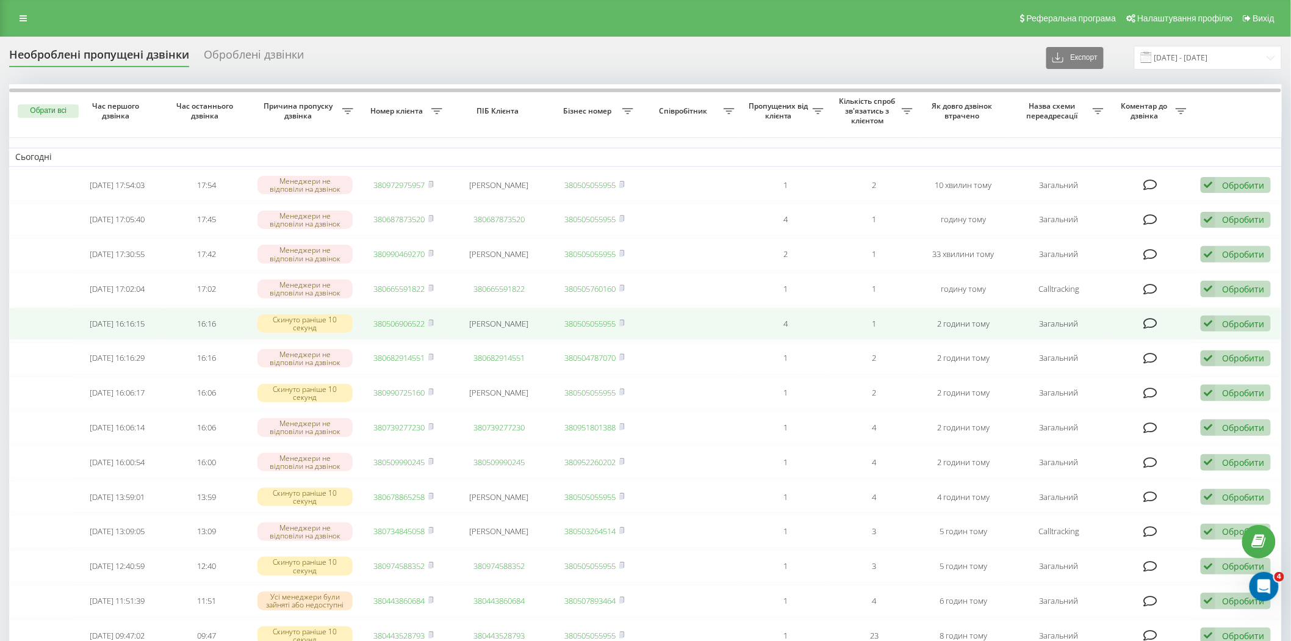
click at [414, 321] on link "380506906522" at bounding box center [399, 323] width 51 height 11
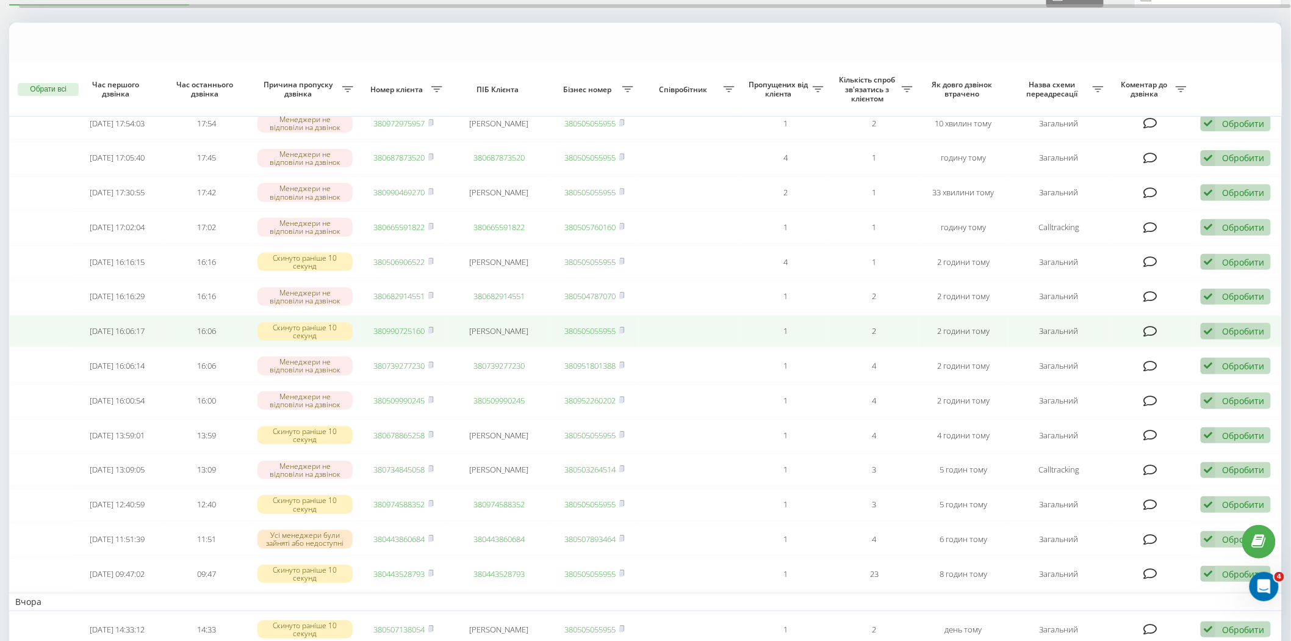
scroll to position [135, 0]
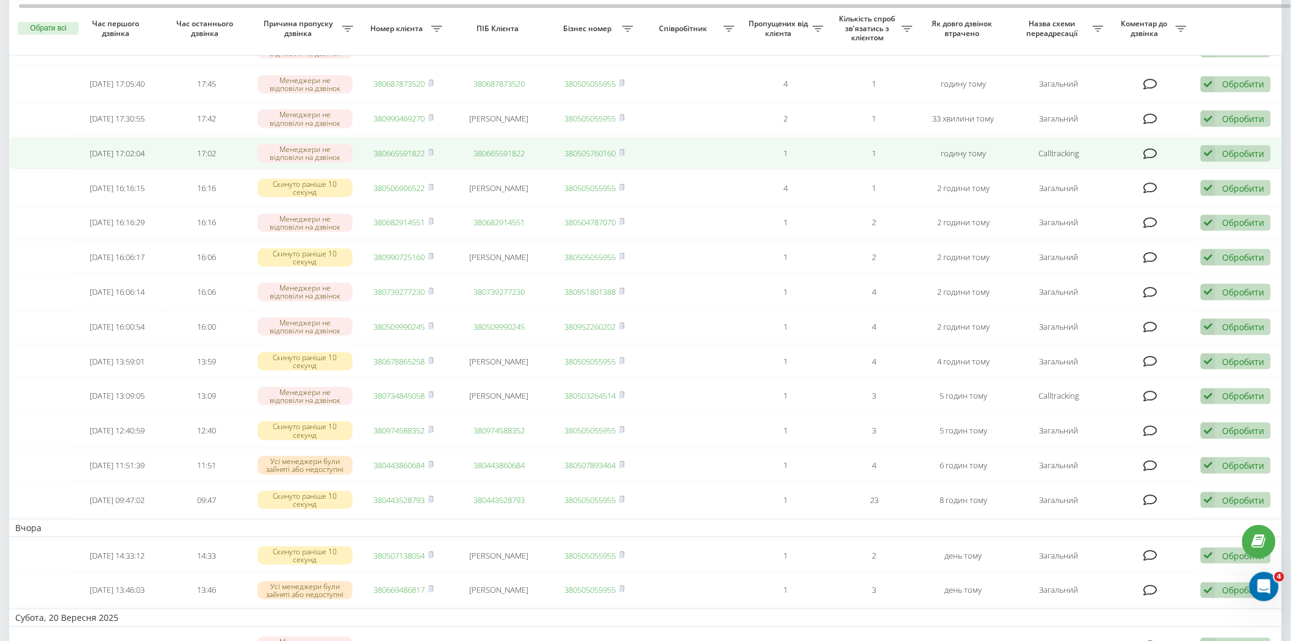
click at [392, 151] on link "380665591822" at bounding box center [399, 153] width 51 height 11
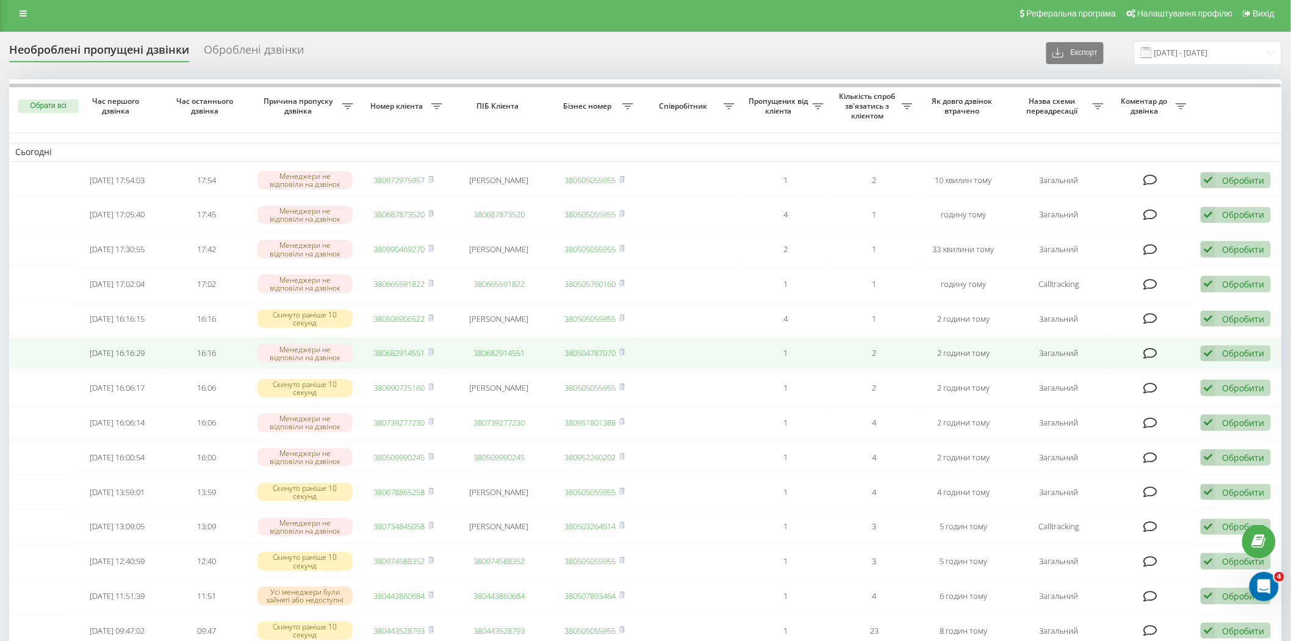
scroll to position [0, 0]
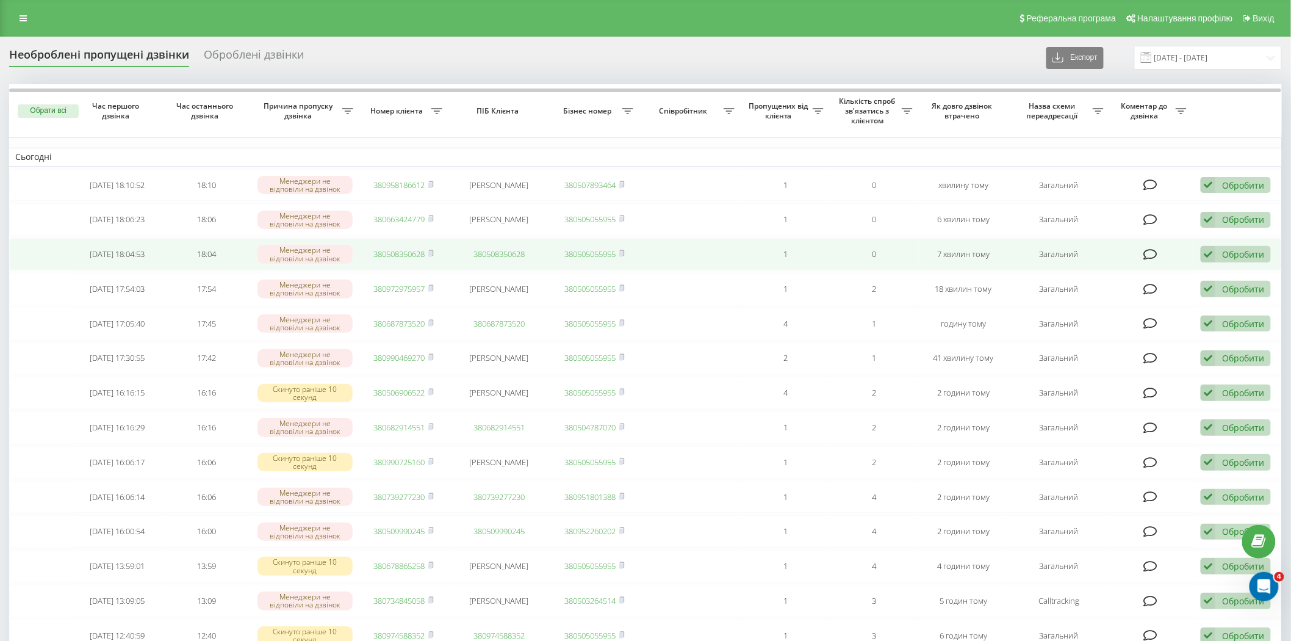
click at [374, 254] on link "380508350628" at bounding box center [399, 253] width 51 height 11
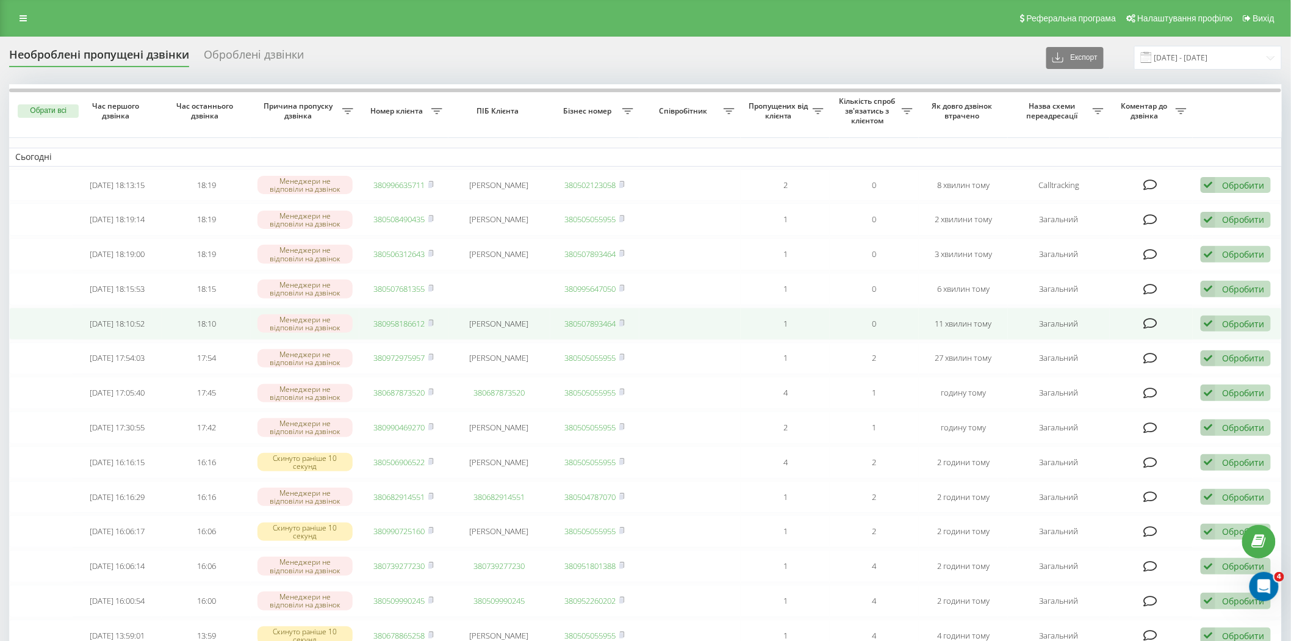
click at [398, 322] on link "380958186612" at bounding box center [399, 323] width 51 height 11
click at [397, 322] on link "380958186612" at bounding box center [399, 323] width 51 height 11
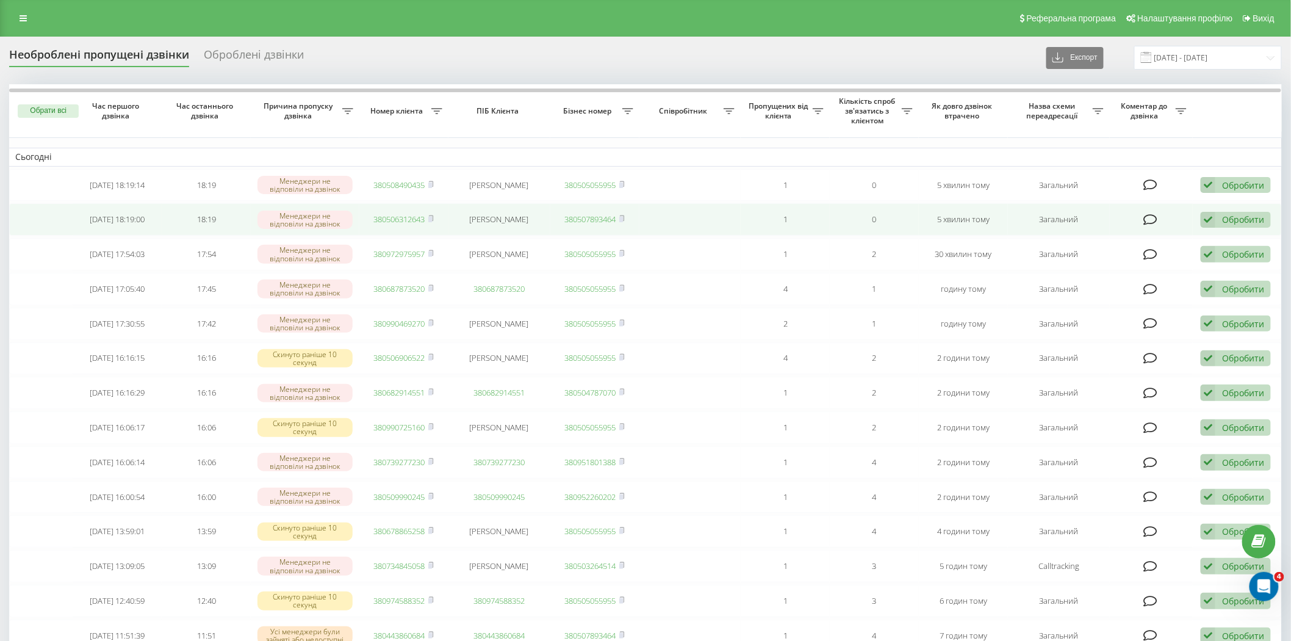
click at [408, 221] on link "380506312643" at bounding box center [399, 219] width 51 height 11
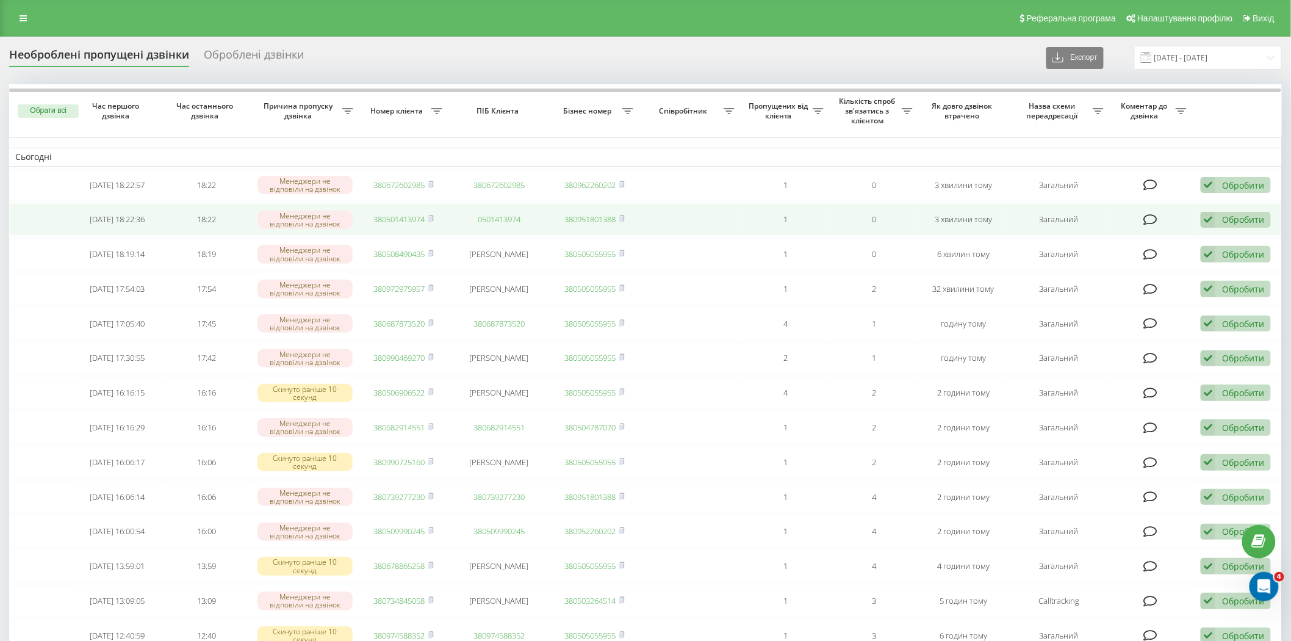
click at [399, 220] on link "380501413974" at bounding box center [399, 219] width 51 height 11
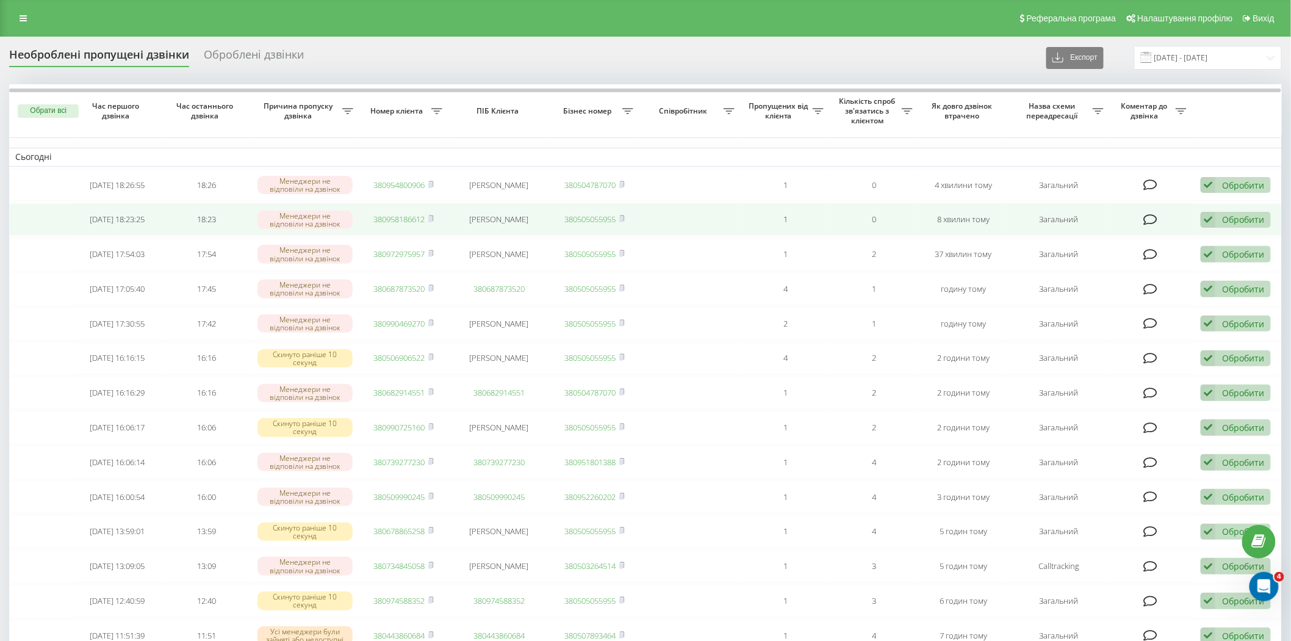
click at [416, 218] on link "380958186612" at bounding box center [399, 219] width 51 height 11
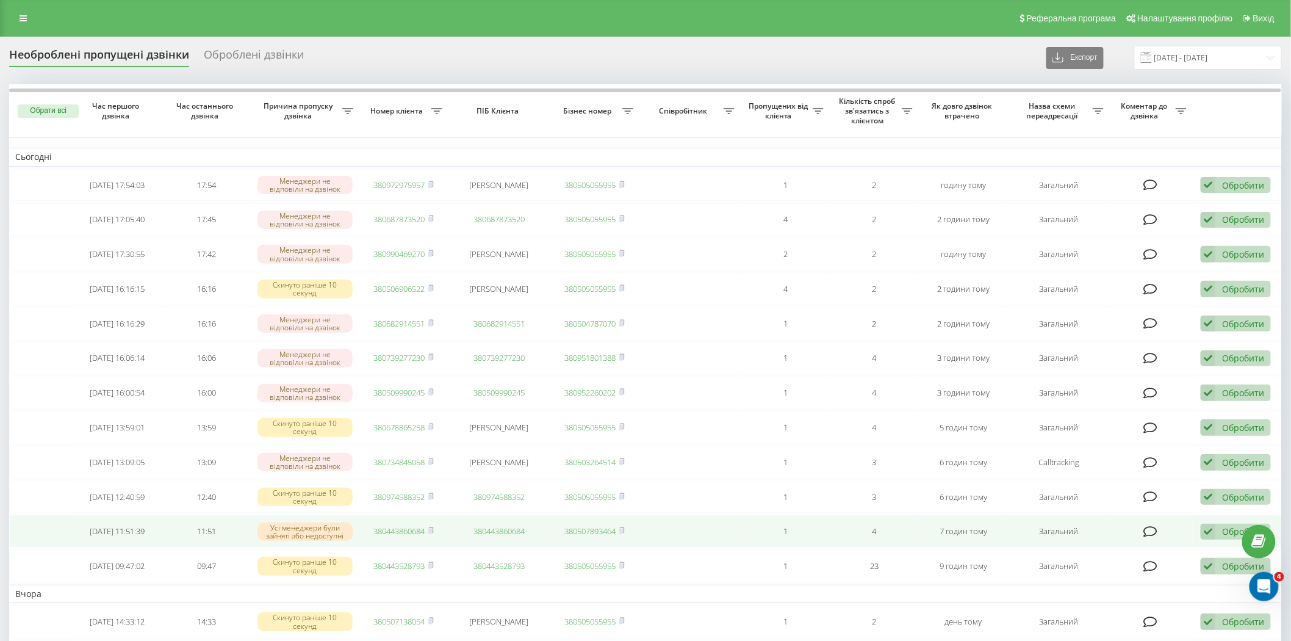
click at [403, 531] on link "380443860684" at bounding box center [399, 530] width 51 height 11
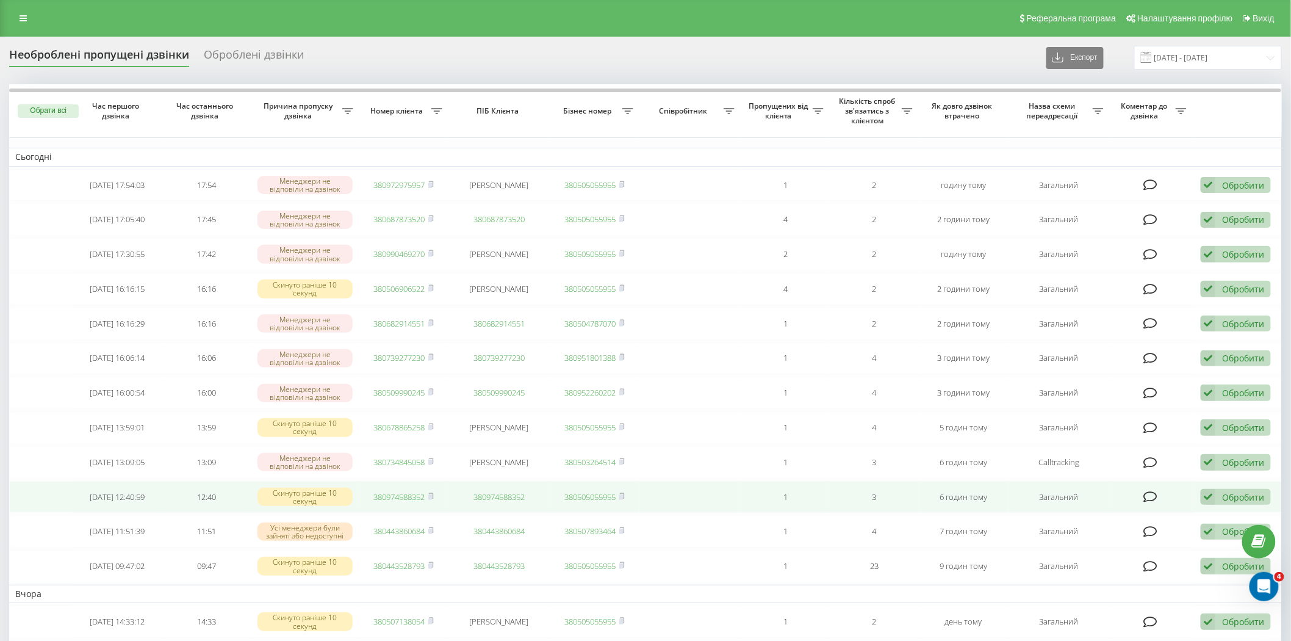
click at [395, 492] on link "380974588352" at bounding box center [399, 496] width 51 height 11
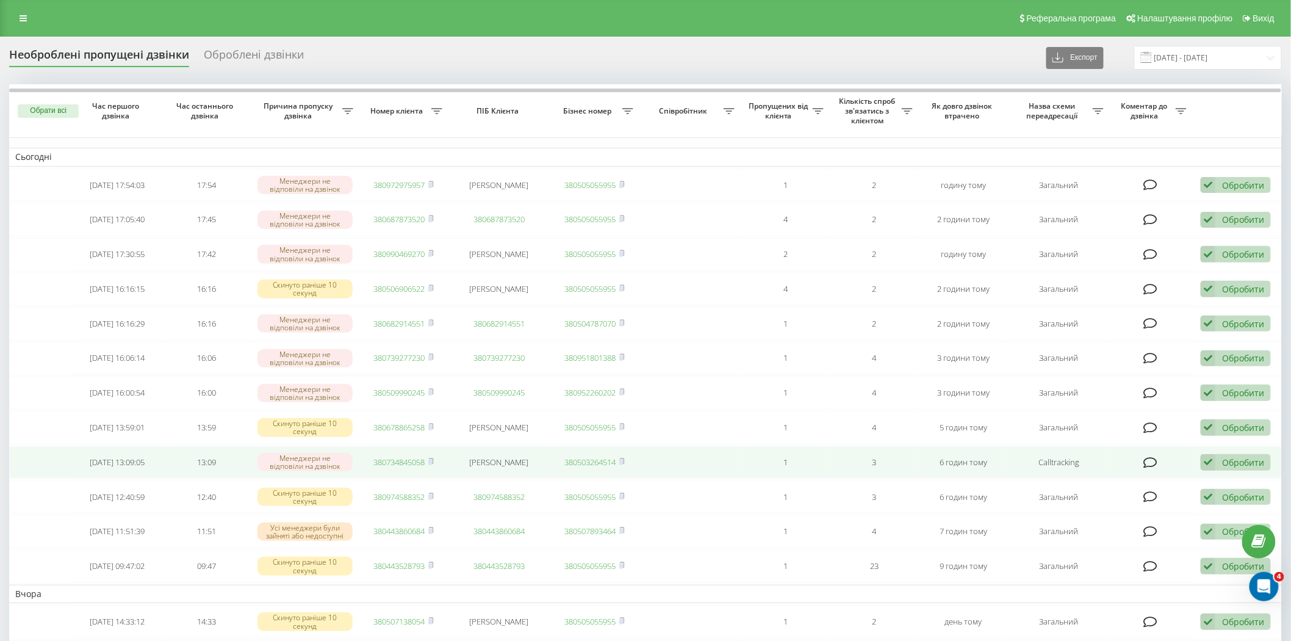
click at [398, 459] on link "380734845058" at bounding box center [399, 461] width 51 height 11
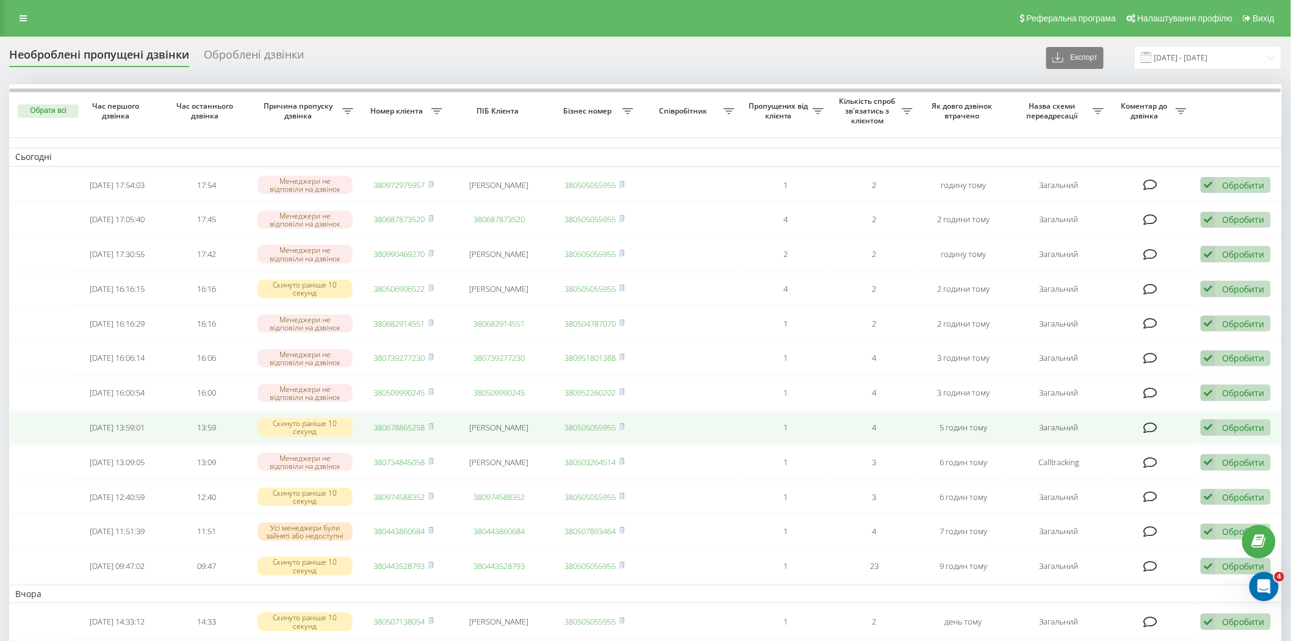
click at [405, 423] on link "380678865258" at bounding box center [399, 427] width 51 height 11
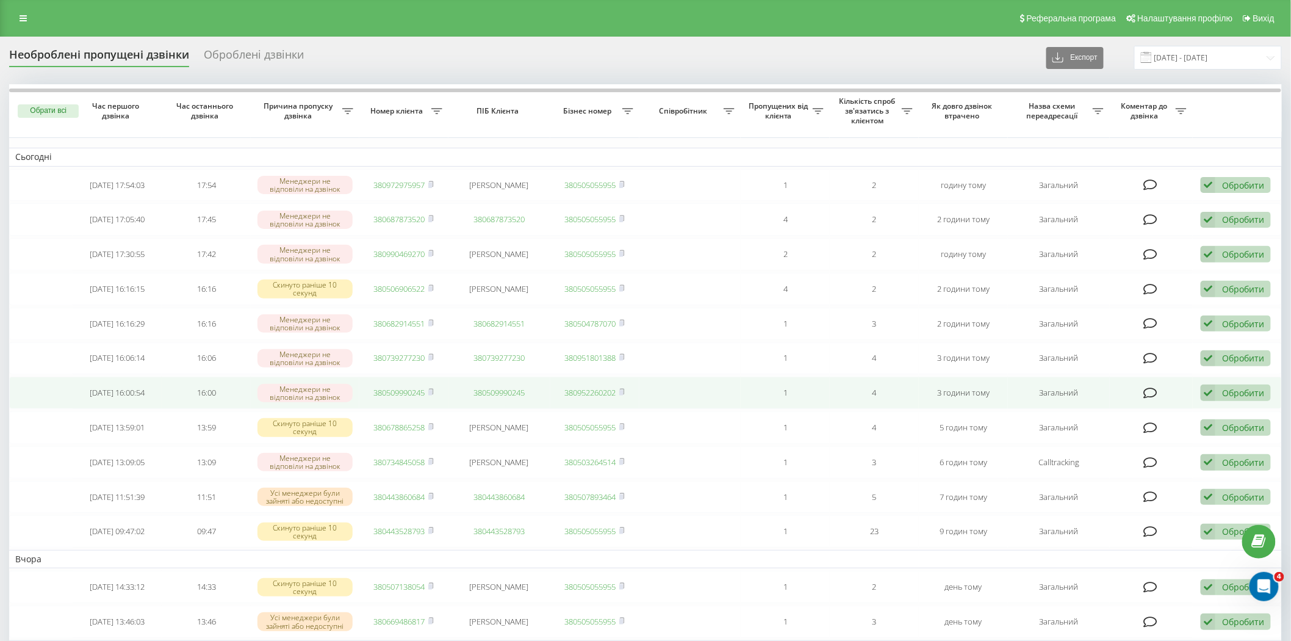
click at [397, 391] on link "380509990245" at bounding box center [399, 392] width 51 height 11
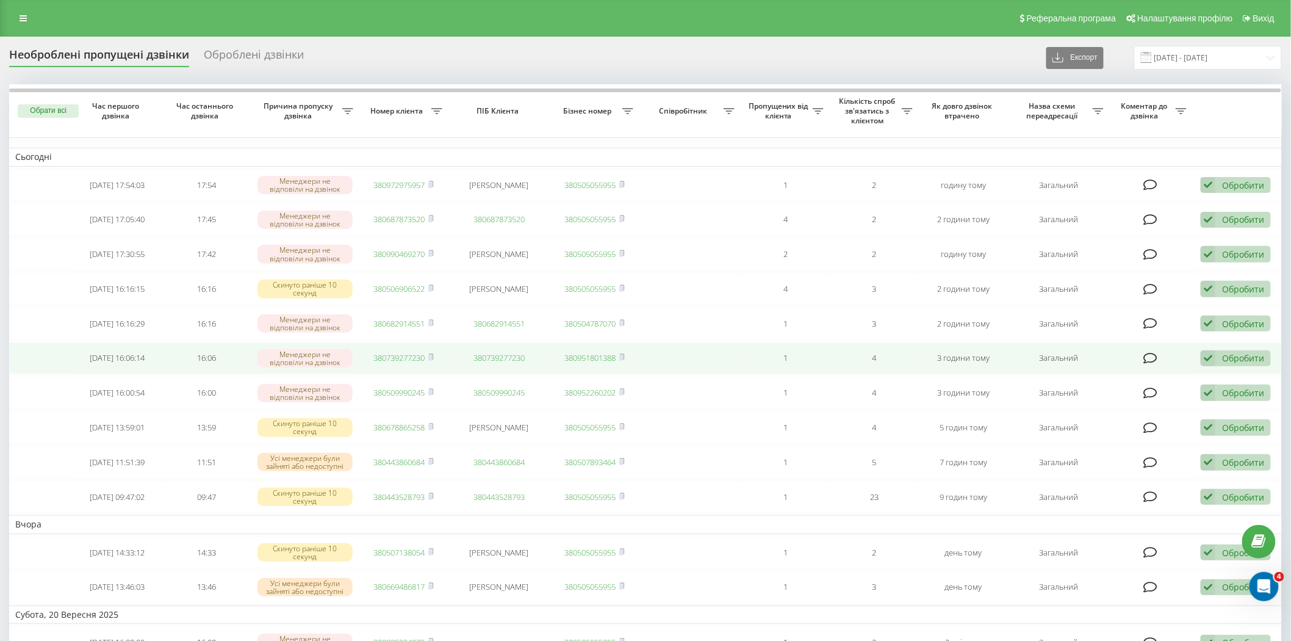
click at [407, 352] on link "380739277230" at bounding box center [399, 357] width 51 height 11
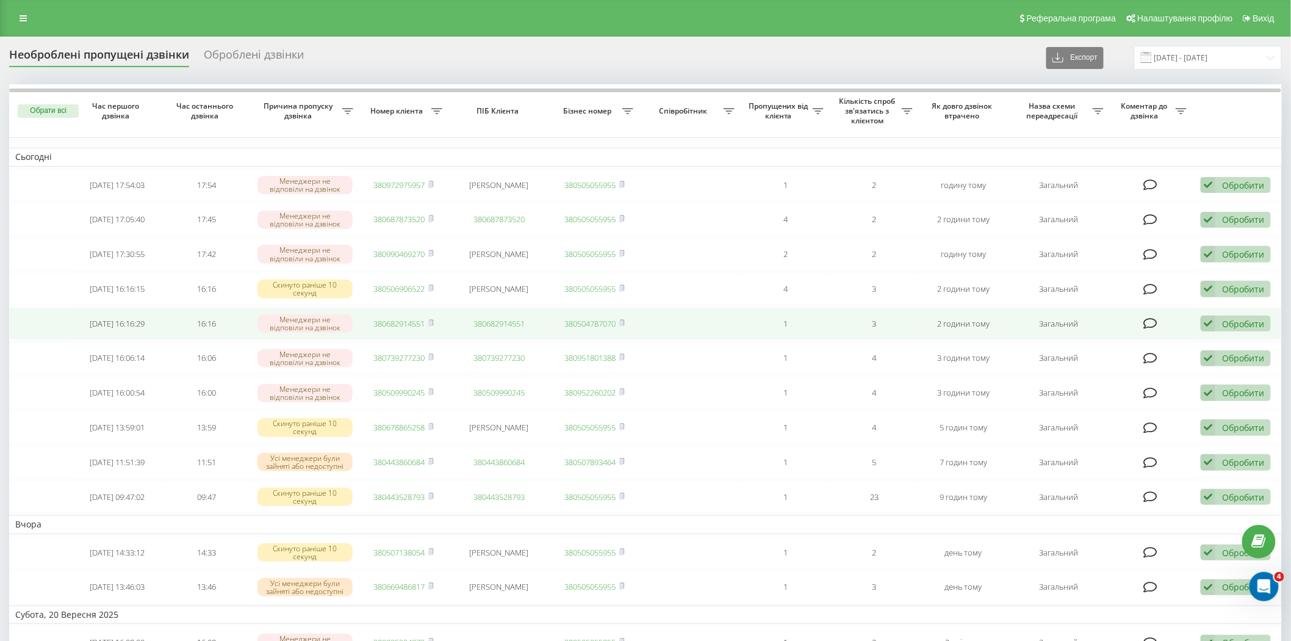
click at [402, 322] on link "380682914551" at bounding box center [399, 323] width 51 height 11
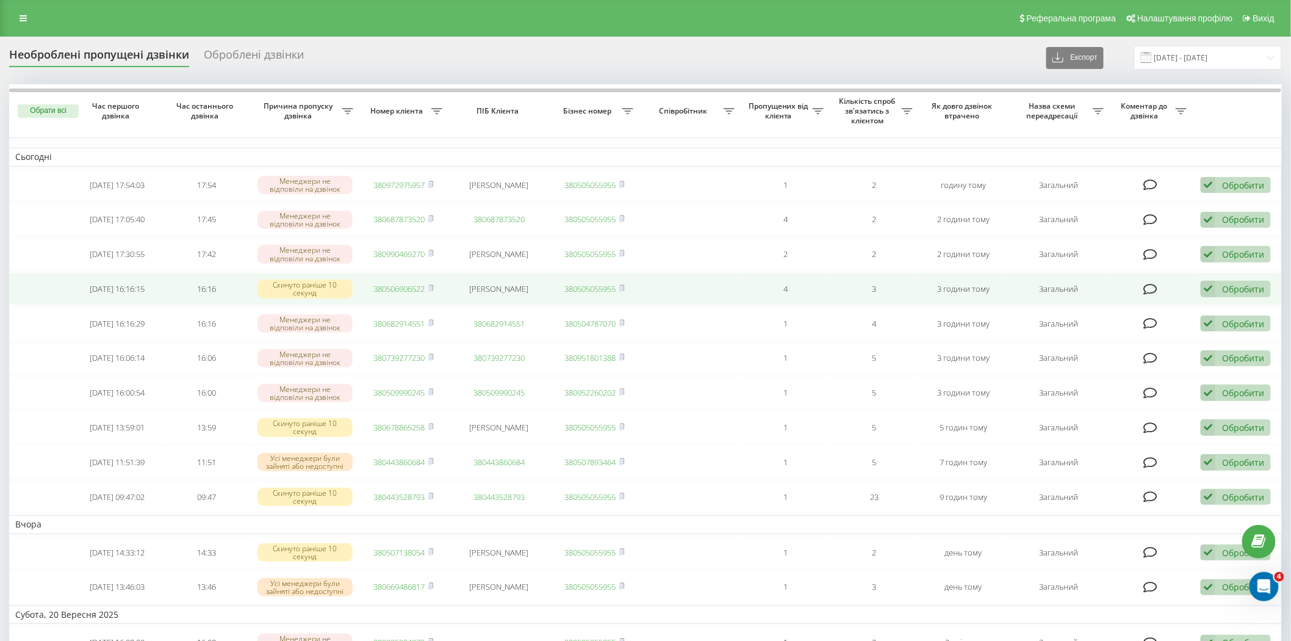
click at [412, 287] on link "380506906522" at bounding box center [399, 288] width 51 height 11
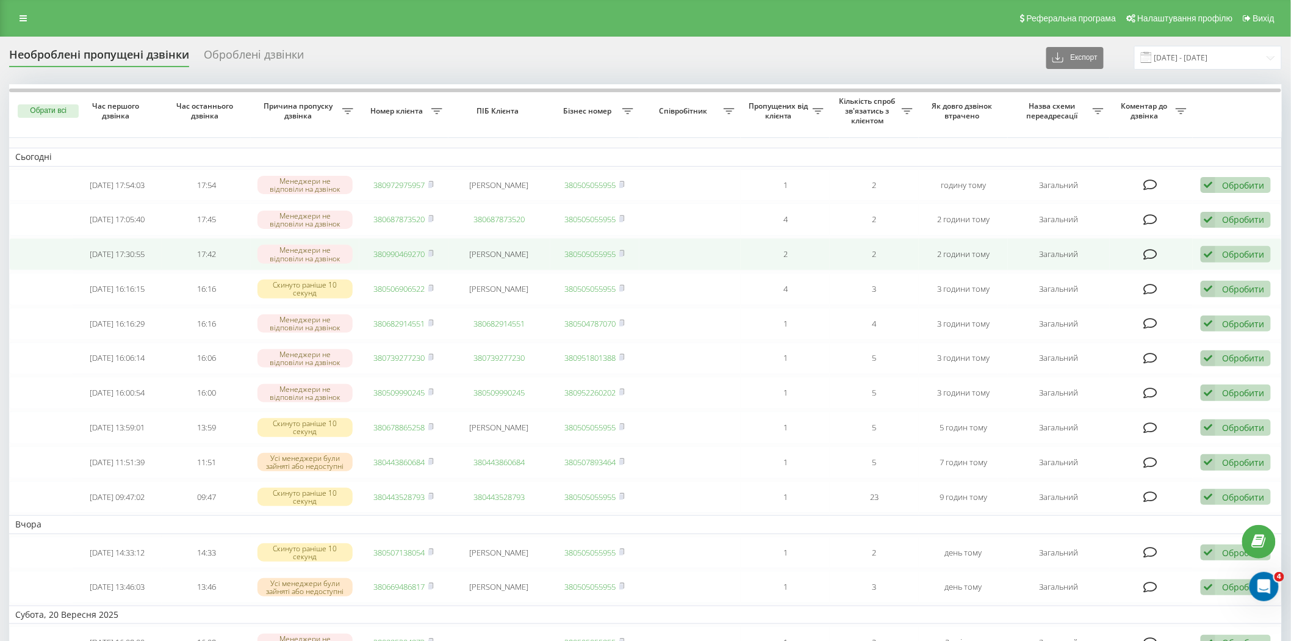
click at [388, 248] on link "380990469270" at bounding box center [399, 253] width 51 height 11
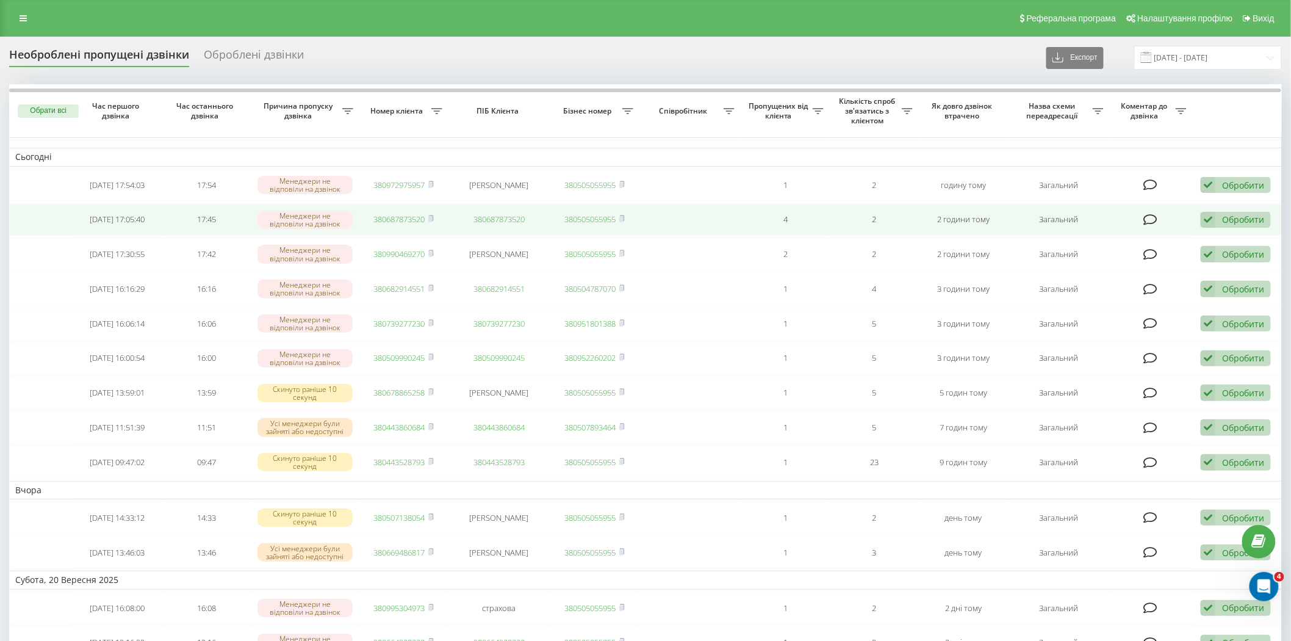
click at [412, 218] on link "380687873520" at bounding box center [399, 219] width 51 height 11
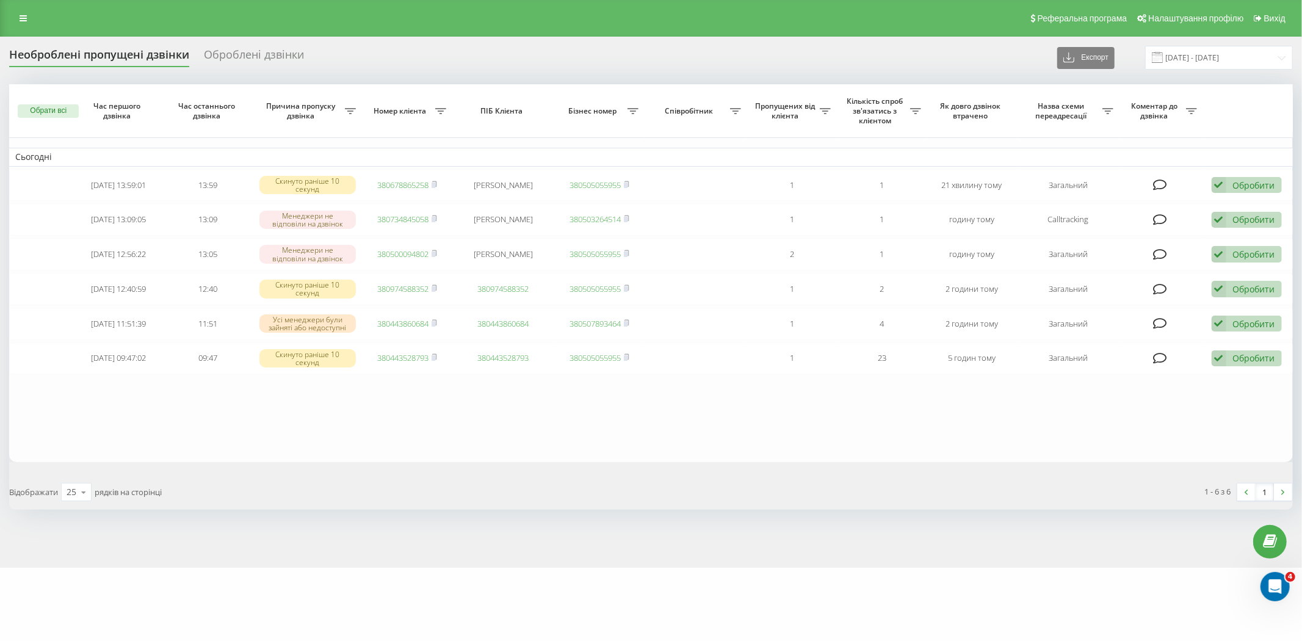
drag, startPoint x: 13, startPoint y: 16, endPoint x: 26, endPoint y: 27, distance: 16.4
click at [13, 16] on link at bounding box center [23, 18] width 22 height 17
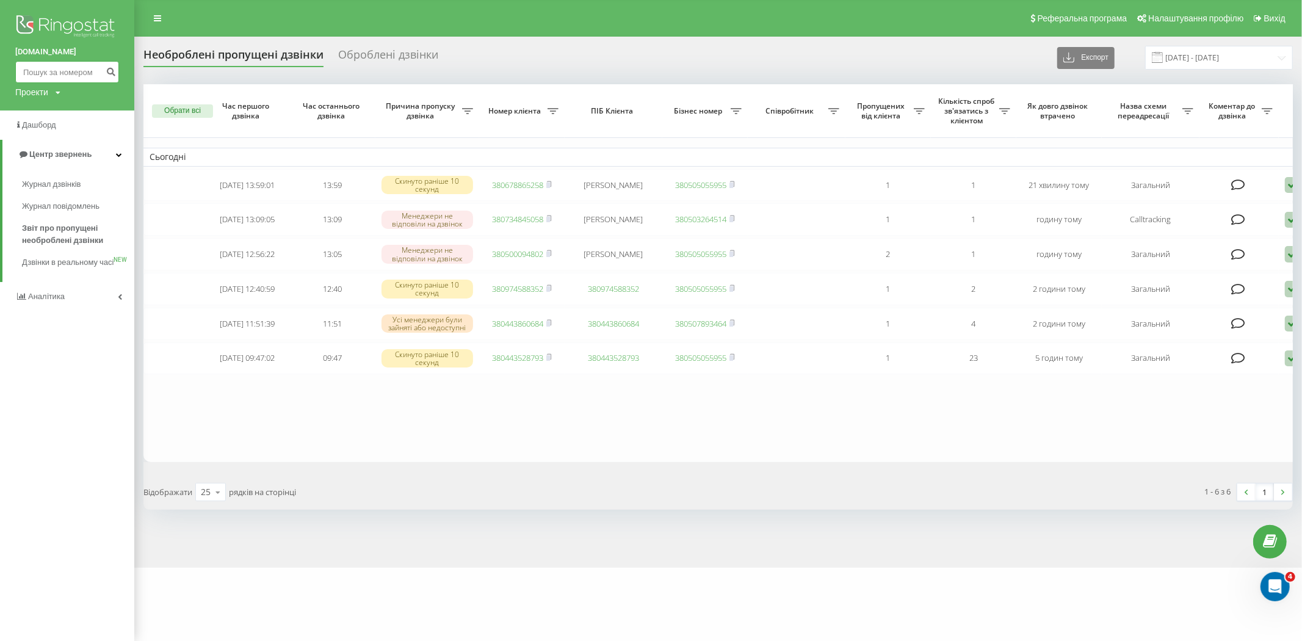
click at [60, 70] on input at bounding box center [67, 72] width 104 height 22
paste input "0685079452"
type input "0685079452"
click at [113, 65] on button "submit" at bounding box center [111, 72] width 16 height 22
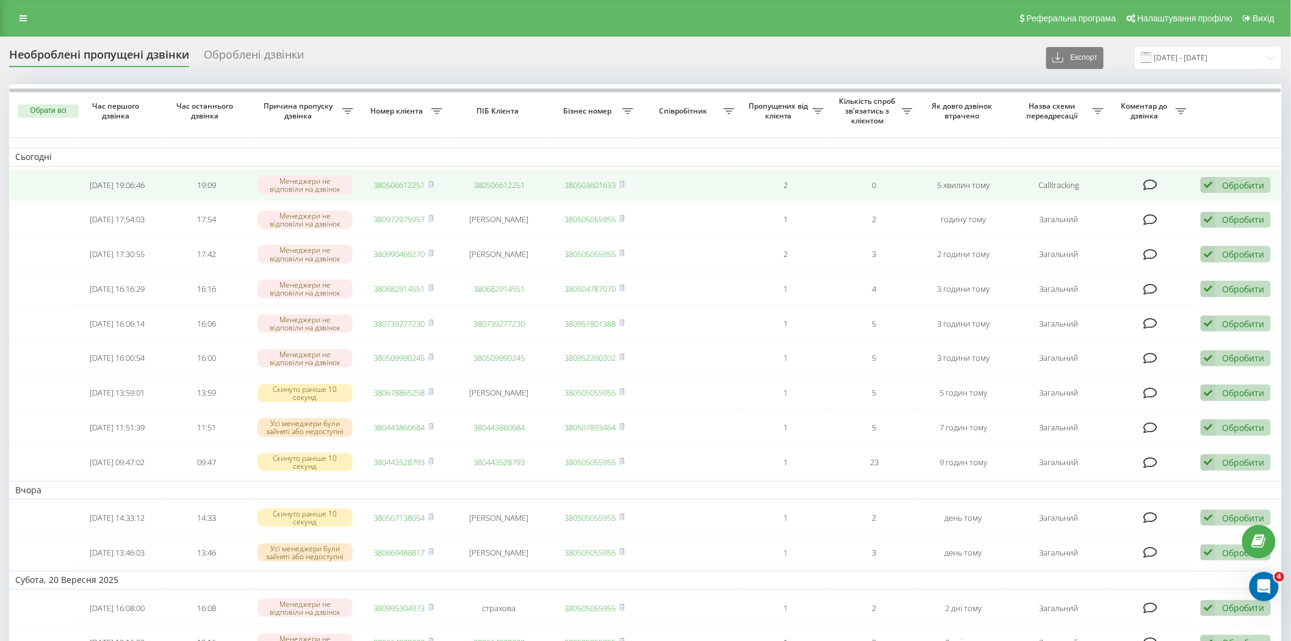
click at [410, 181] on link "380506612251" at bounding box center [399, 184] width 51 height 11
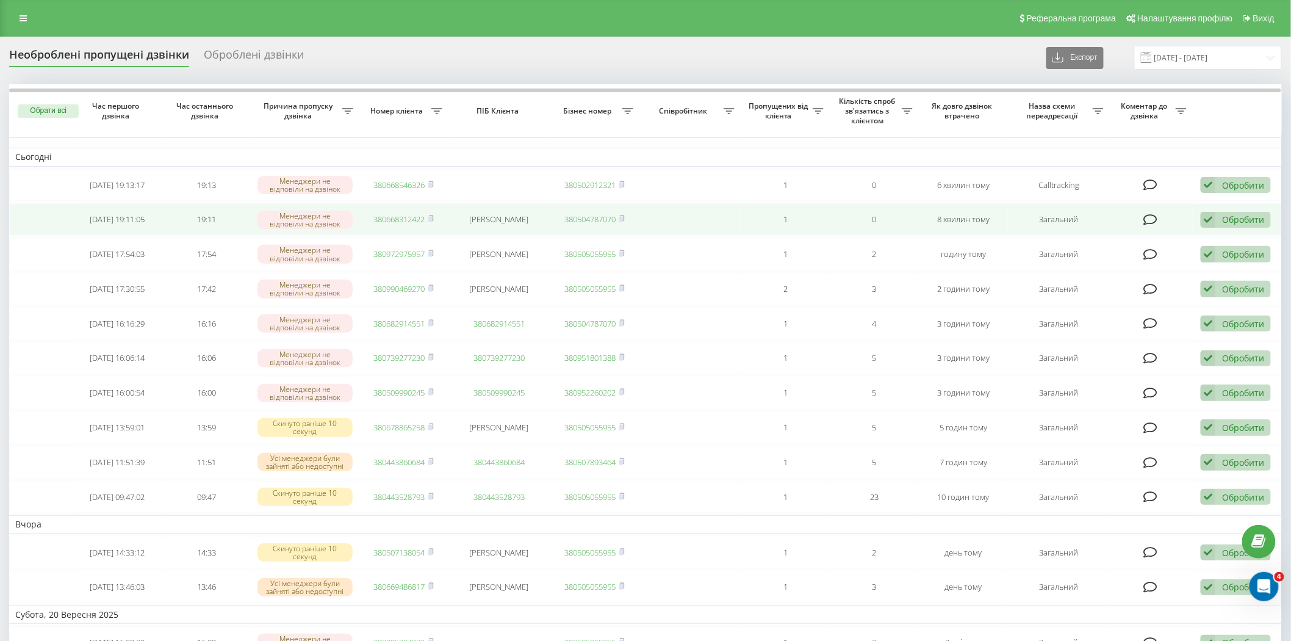
click at [408, 214] on link "380668312422" at bounding box center [399, 219] width 51 height 11
click at [399, 218] on link "380934933738" at bounding box center [399, 219] width 51 height 11
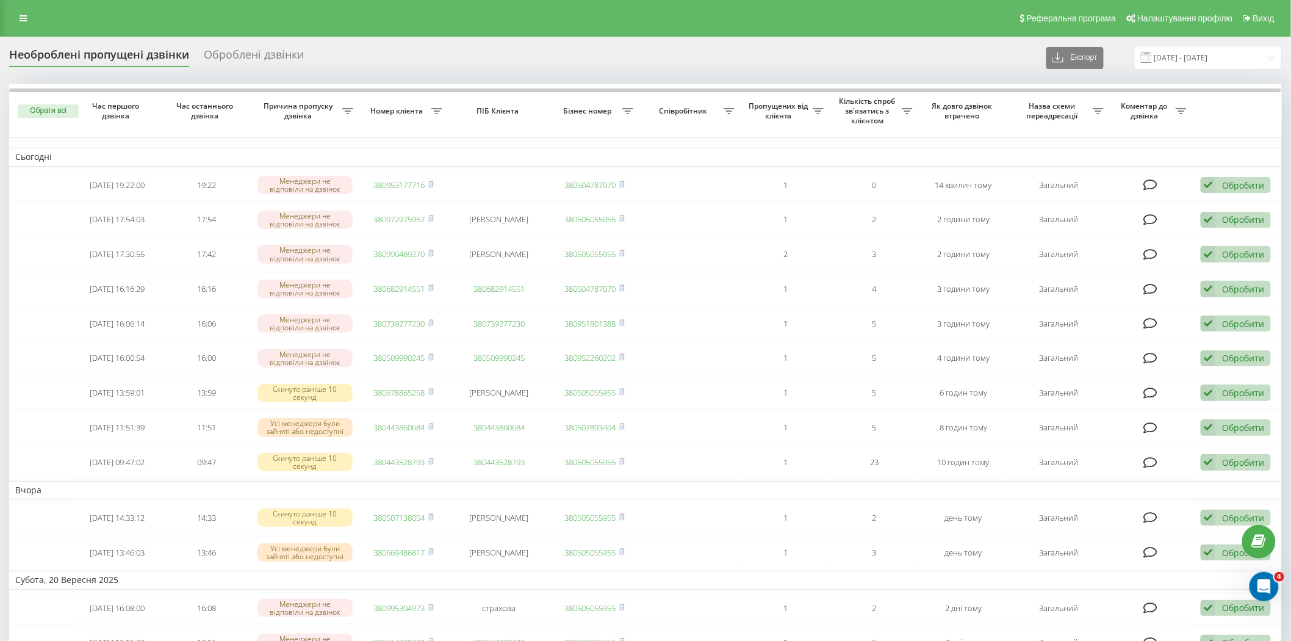
click at [639, 48] on div "Необроблені пропущені дзвінки Оброблені дзвінки Експорт .csv .xlsx [DATE] - [DA…" at bounding box center [645, 58] width 1273 height 24
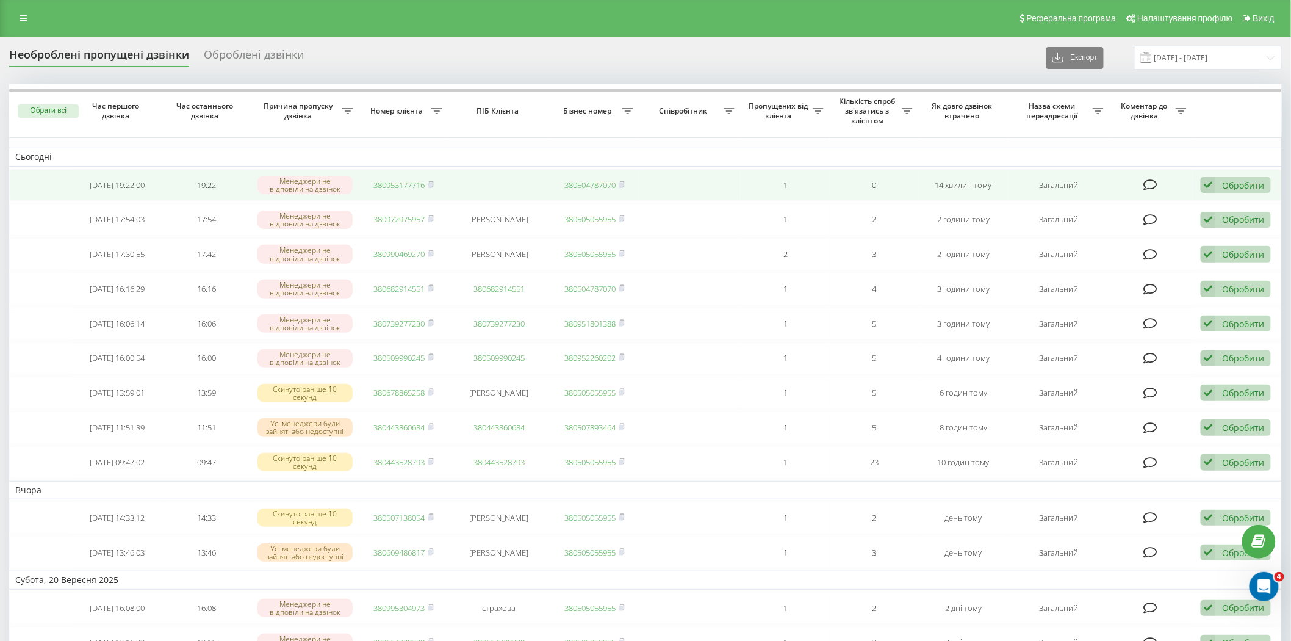
click at [395, 181] on link "380953177716" at bounding box center [399, 184] width 51 height 11
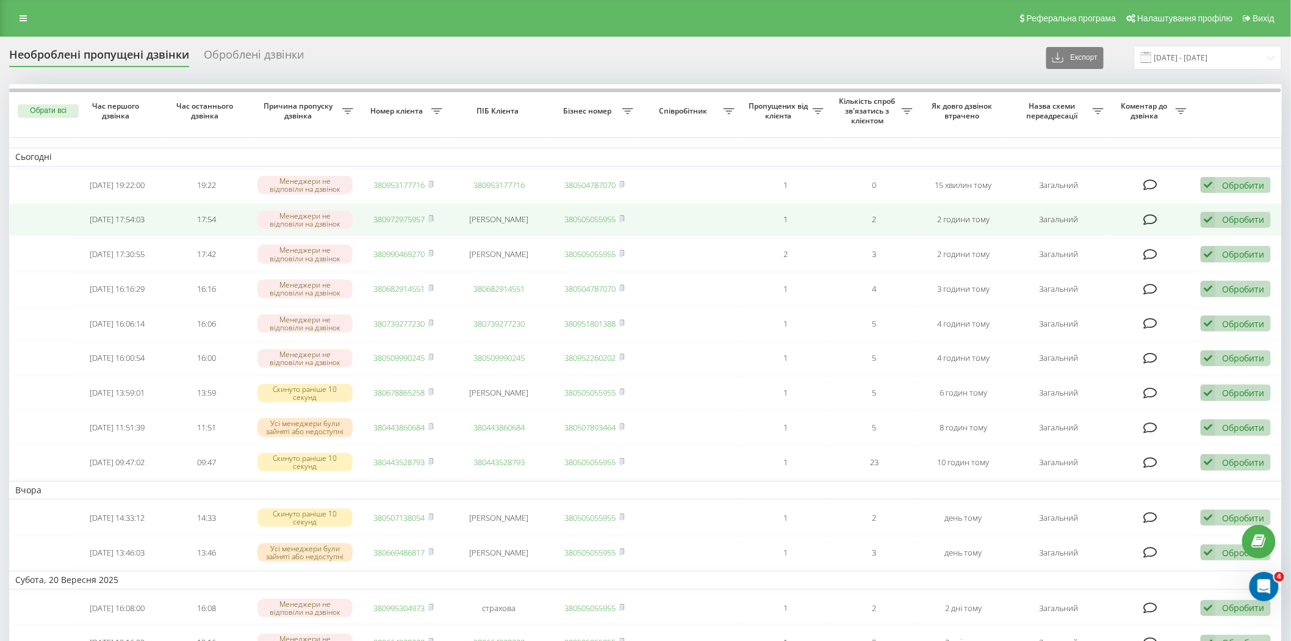
click at [393, 217] on link "380972975957" at bounding box center [399, 219] width 51 height 11
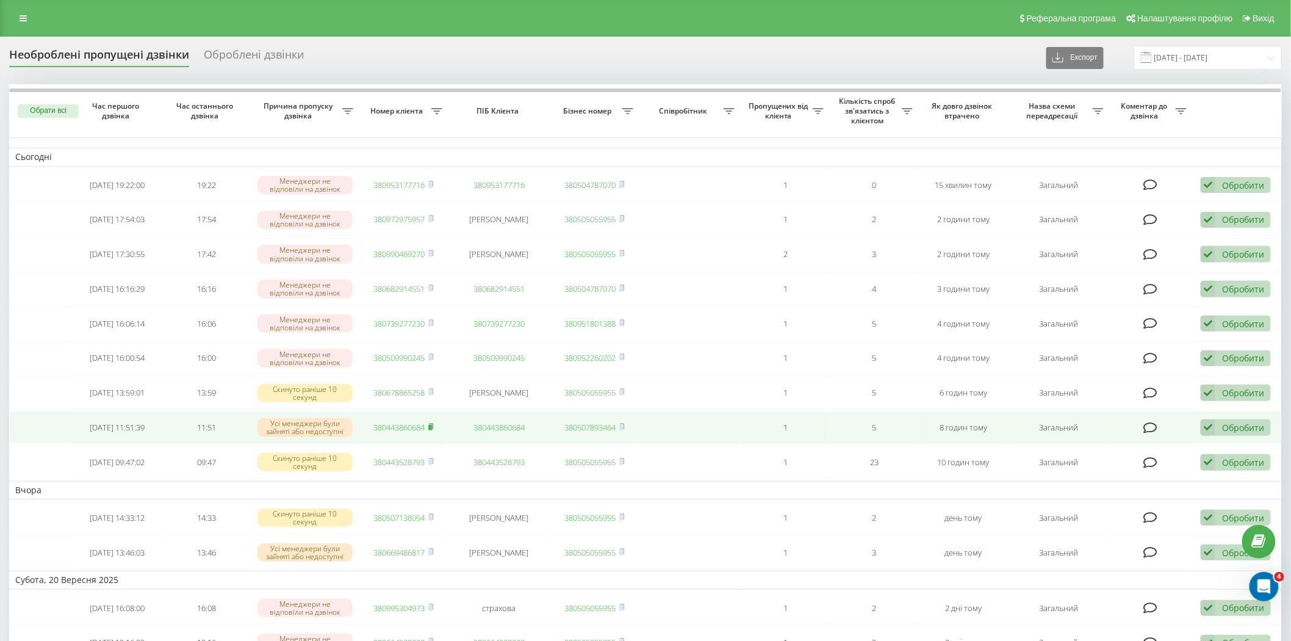
click at [431, 425] on rect at bounding box center [430, 427] width 4 height 5
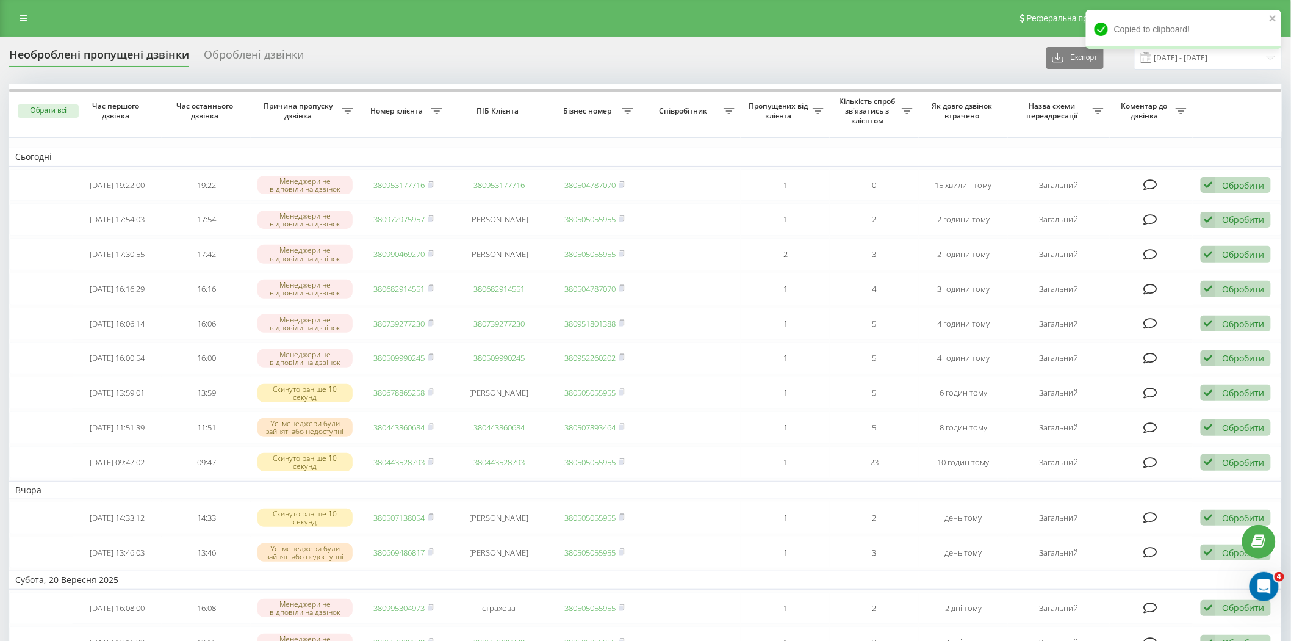
drag, startPoint x: 956, startPoint y: 52, endPoint x: 946, endPoint y: 69, distance: 19.7
click at [956, 52] on div "Необроблені пропущені дзвінки Оброблені дзвінки Експорт .csv .xlsx 22.08.2025 -…" at bounding box center [645, 58] width 1273 height 24
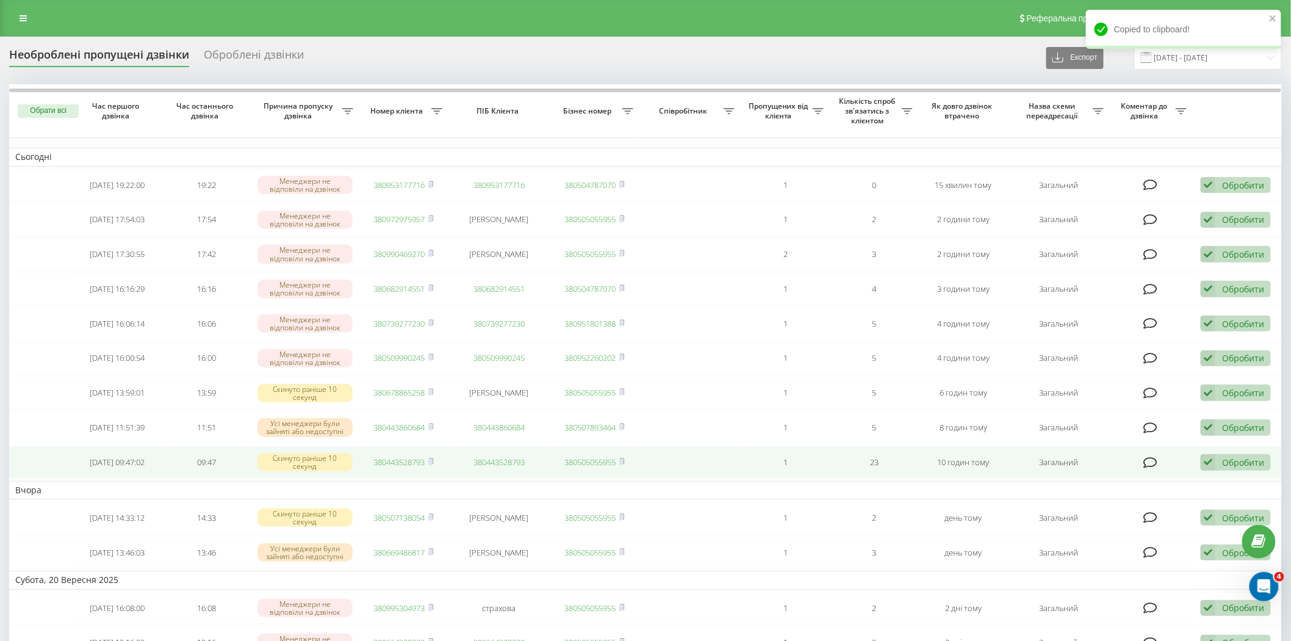
click at [432, 459] on rect at bounding box center [430, 461] width 4 height 5
click at [1148, 456] on icon at bounding box center [1150, 462] width 14 height 12
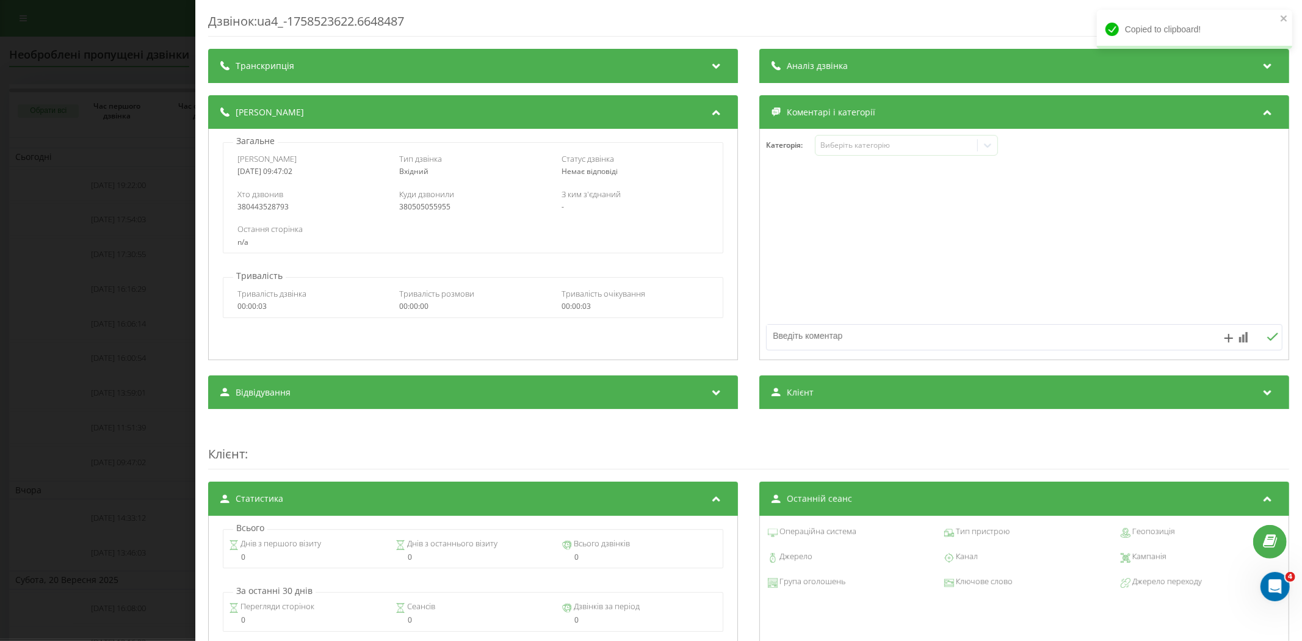
drag, startPoint x: 804, startPoint y: 337, endPoint x: 813, endPoint y: 336, distance: 9.2
click at [809, 337] on textarea at bounding box center [972, 336] width 412 height 22
drag, startPoint x: 813, startPoint y: 336, endPoint x: 716, endPoint y: 333, distance: 97.7
click at [715, 333] on div "Деталі дзвінка Загальне Дата дзвінка 2025-09-22 09:47:02 Тип дзвінка Вхідний Ст…" at bounding box center [748, 229] width 1081 height 268
type textarea "ні вб ні тг"
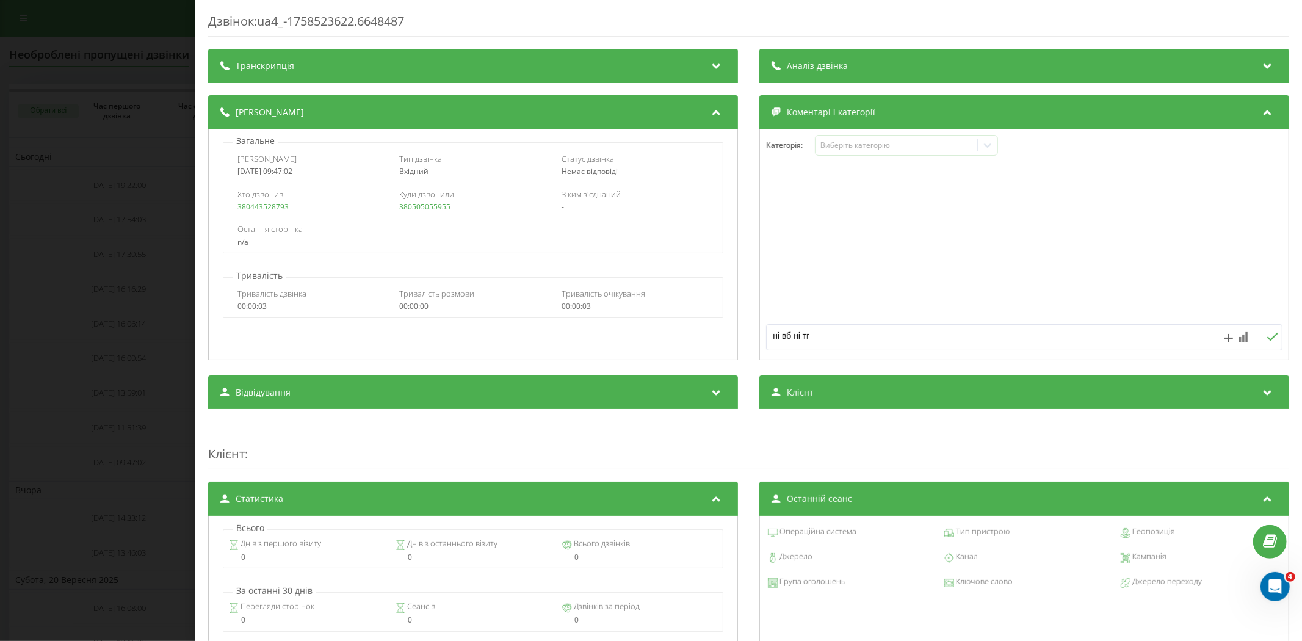
click at [1256, 331] on div "ні вб ні тг" at bounding box center [1024, 337] width 516 height 26
click at [1267, 340] on icon at bounding box center [1272, 337] width 11 height 8
click at [16, 318] on div "Дзвінок : ua4_-1758523622.6648487 Транскрипція Для AI-аналізу майбутніх дзвінкі…" at bounding box center [651, 320] width 1302 height 641
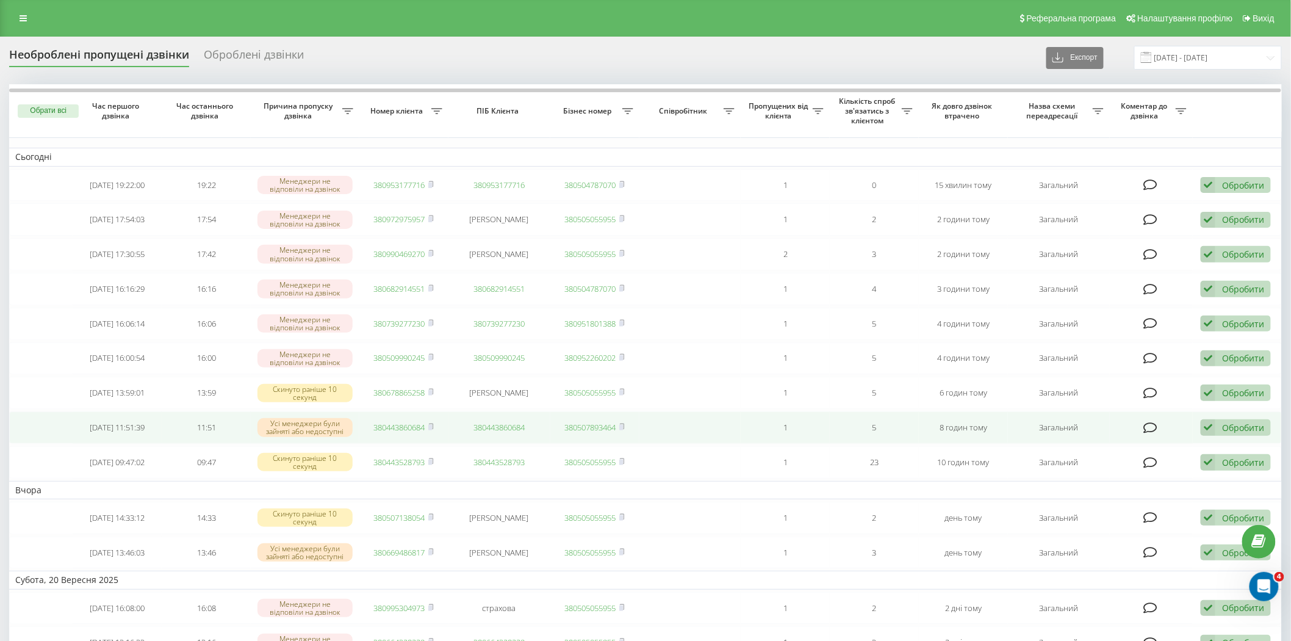
click at [1149, 423] on icon at bounding box center [1150, 428] width 14 height 12
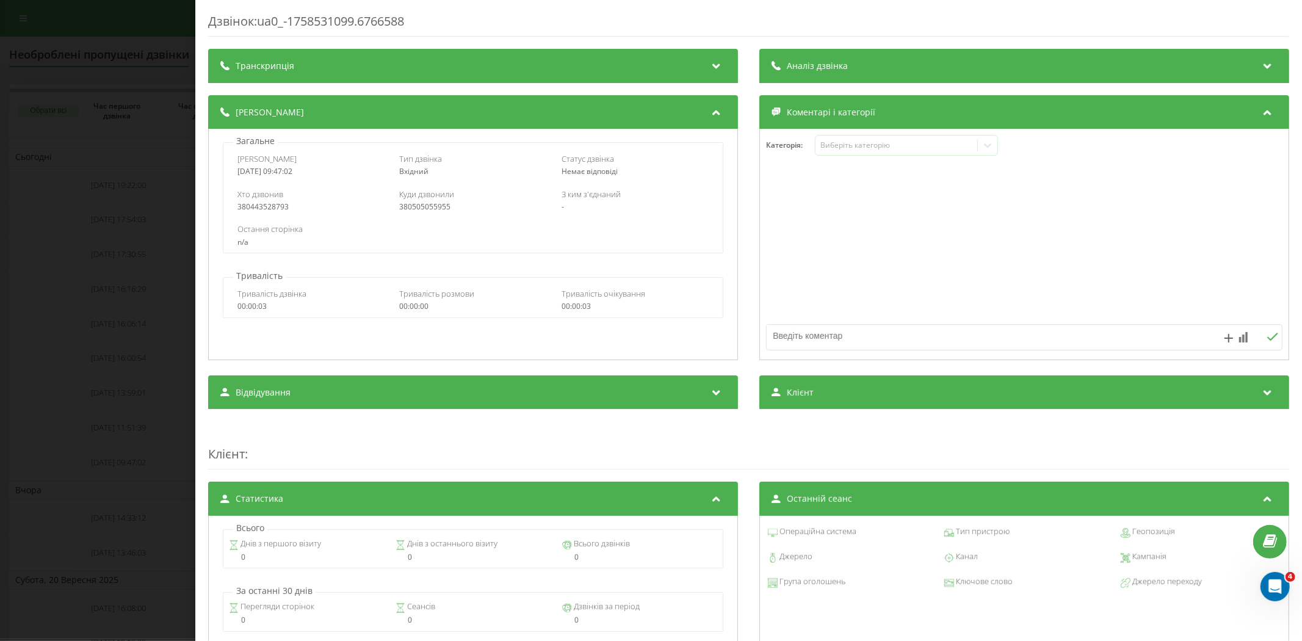
click at [814, 337] on textarea at bounding box center [972, 336] width 412 height 22
paste textarea "ні вб ні тг"
type textarea "ні вб ні тг"
click at [117, 322] on div "Дзвінок : ua0_-1758531099.6766588 Транскрипція Для AI-аналізу майбутніх дзвінкі…" at bounding box center [651, 320] width 1302 height 641
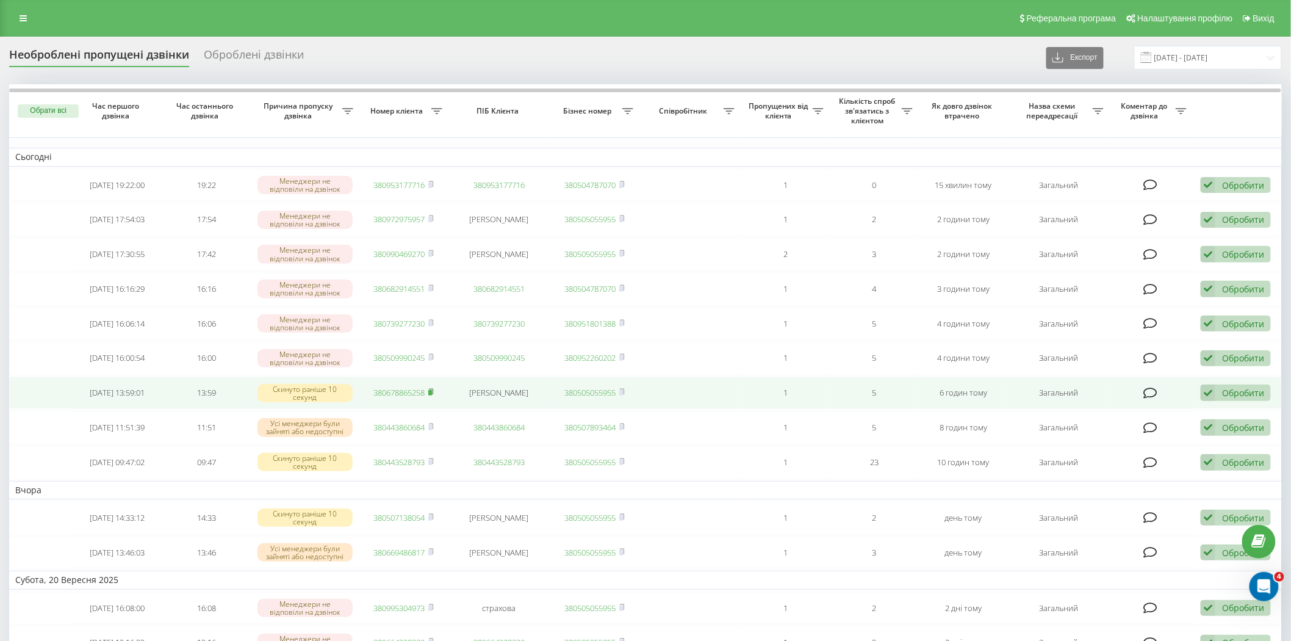
click at [432, 390] on rect at bounding box center [430, 392] width 4 height 5
click at [1148, 391] on icon at bounding box center [1150, 393] width 14 height 12
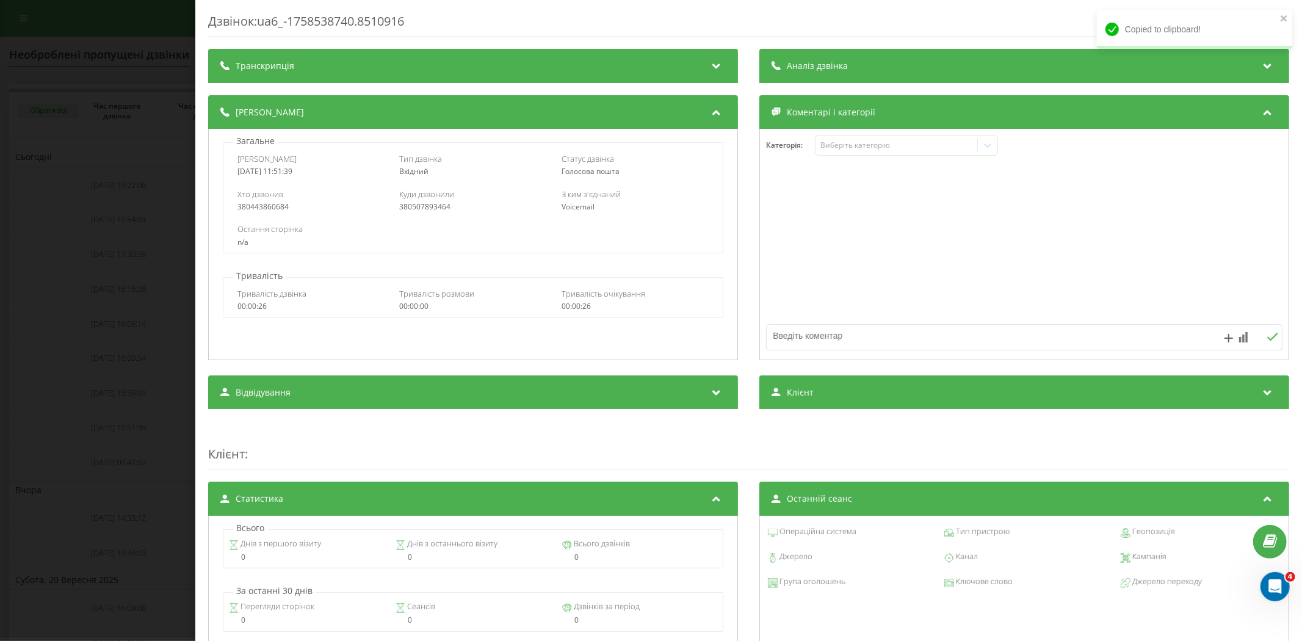
click at [849, 339] on textarea at bounding box center [972, 336] width 412 height 22
type textarea "тг"
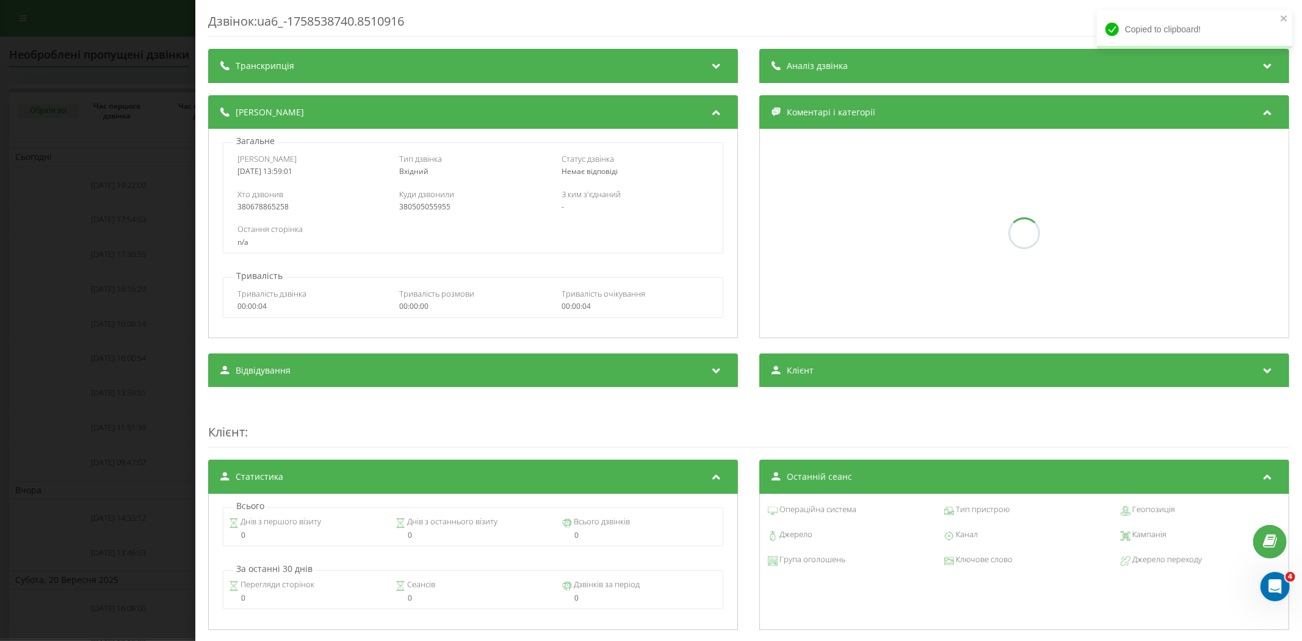
click at [87, 312] on div "Дзвінок : ua6_-1758538740.8510916 Транскрипція Для AI-аналізу майбутніх дзвінкі…" at bounding box center [651, 320] width 1302 height 641
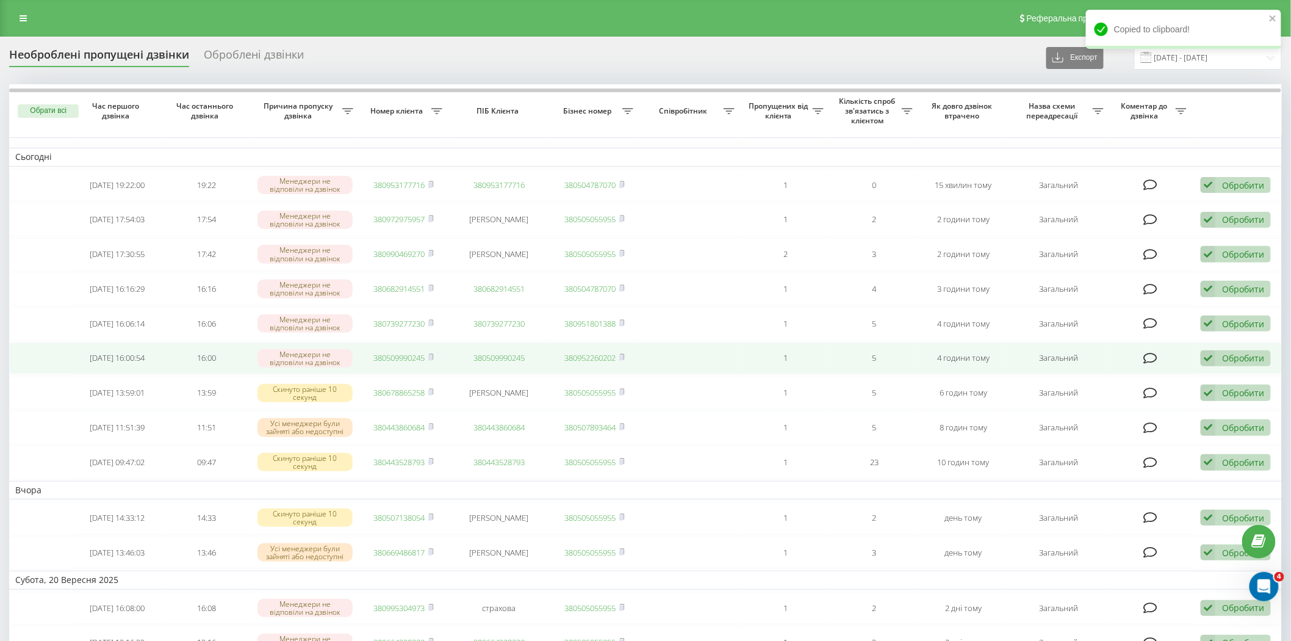
click at [428, 357] on span "380509990245" at bounding box center [404, 357] width 60 height 11
click at [433, 354] on icon at bounding box center [431, 356] width 4 height 5
click at [1148, 355] on icon at bounding box center [1150, 358] width 14 height 12
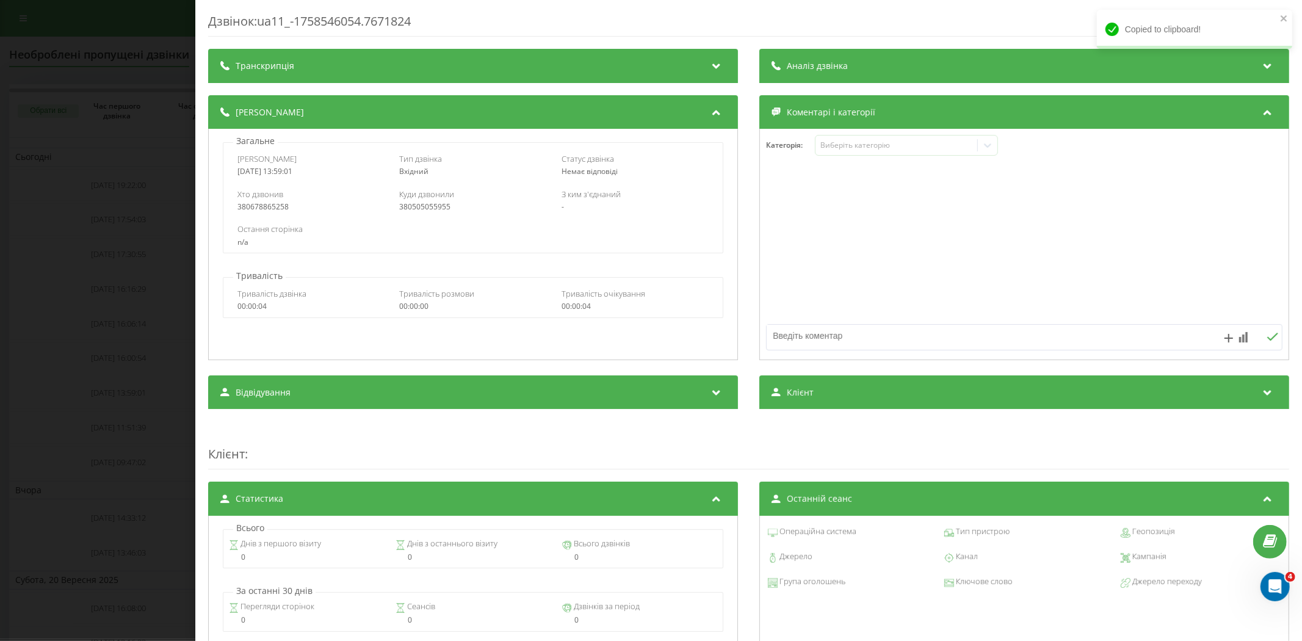
click at [808, 344] on textarea at bounding box center [972, 336] width 412 height 22
type textarea "тг"
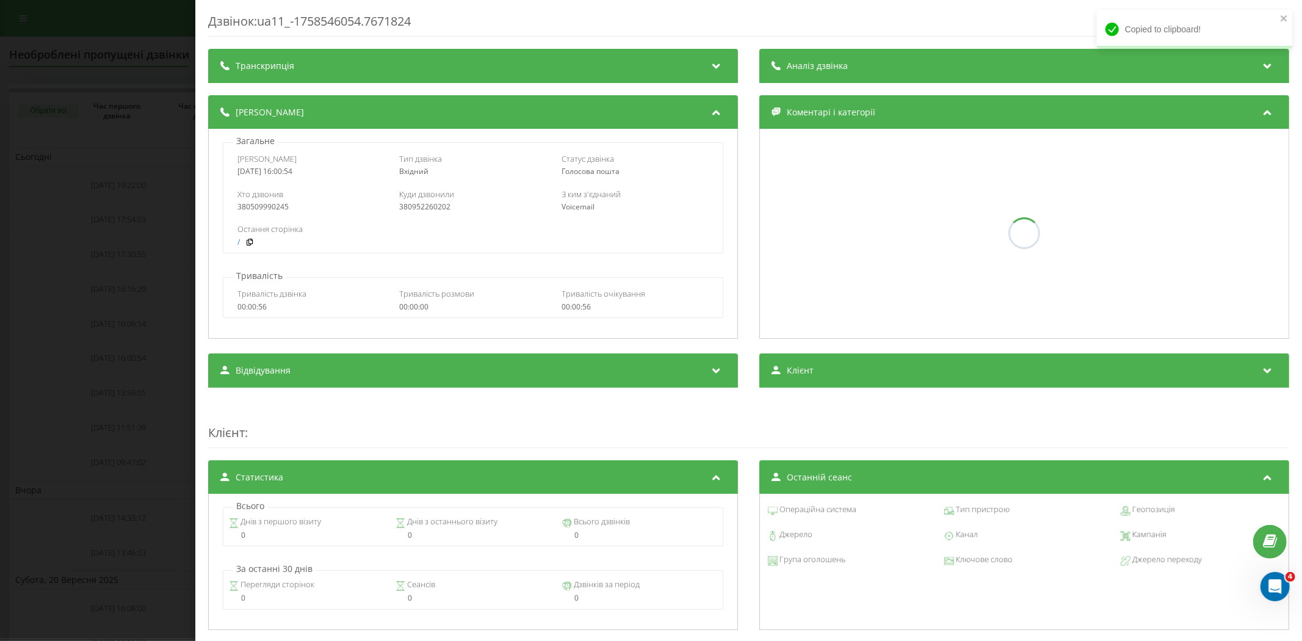
click at [76, 376] on div "Дзвінок : ua11_-1758546054.7671824 Транскрипція Для AI-аналізу майбутніх дзвінк…" at bounding box center [651, 320] width 1302 height 641
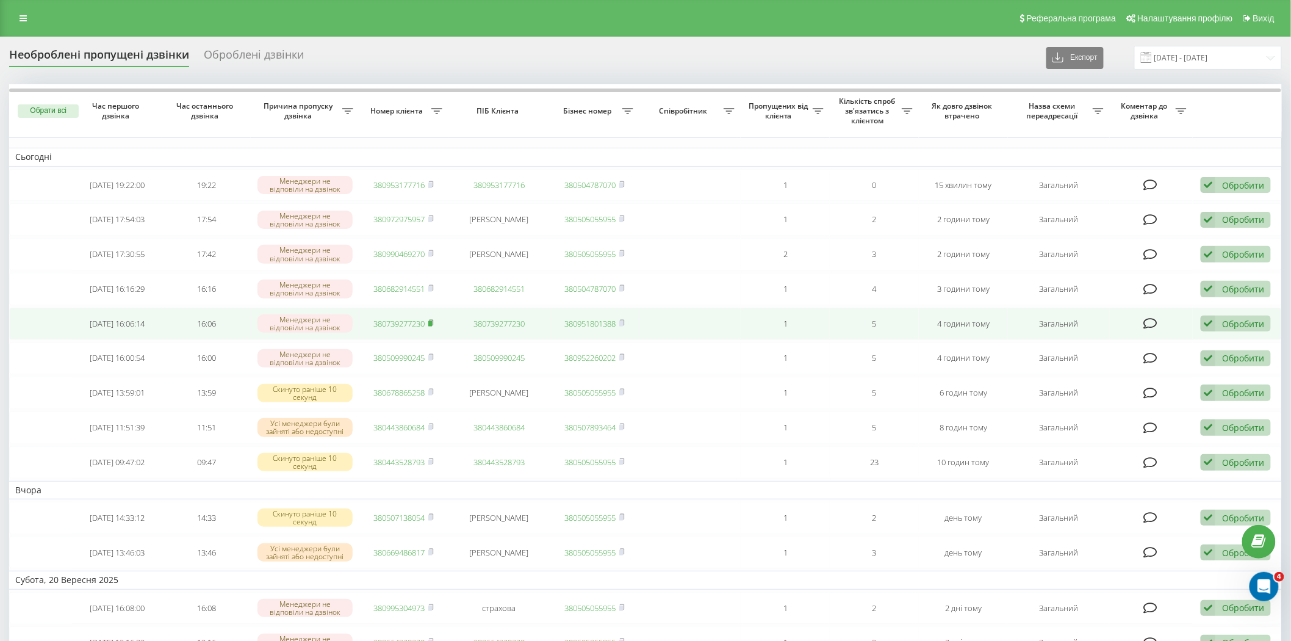
click at [430, 319] on icon at bounding box center [430, 322] width 5 height 7
click at [1123, 324] on td at bounding box center [1151, 324] width 83 height 32
click at [1152, 321] on icon at bounding box center [1150, 323] width 14 height 12
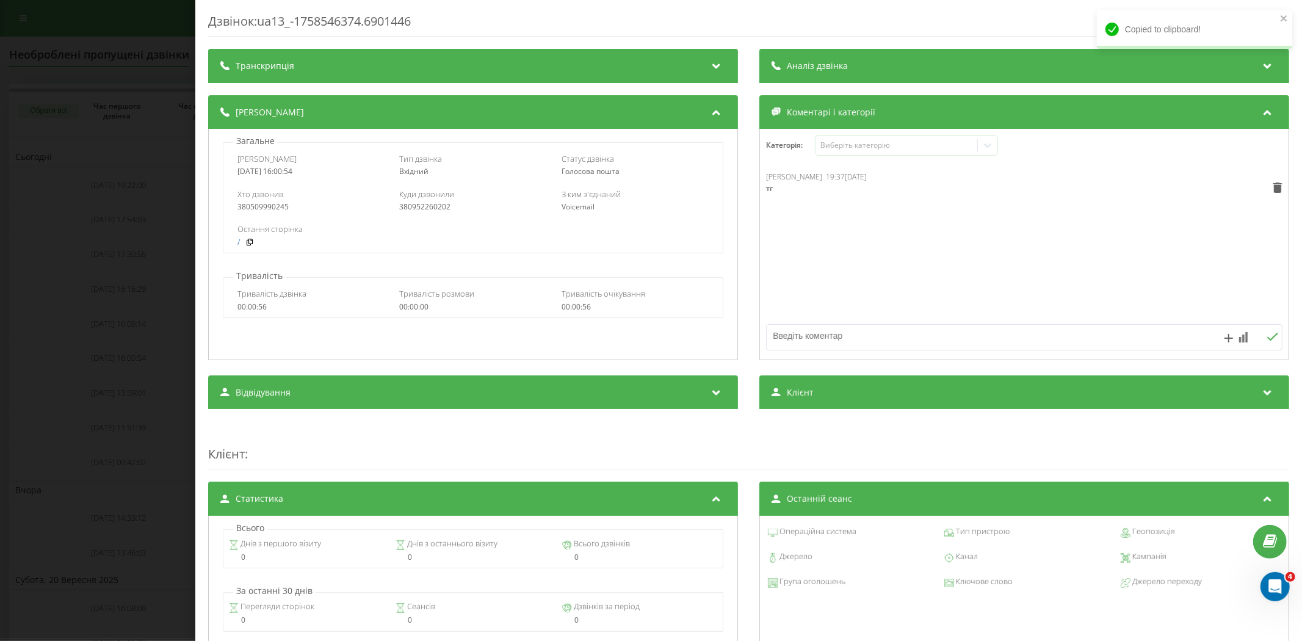
click at [912, 340] on textarea at bounding box center [972, 336] width 412 height 22
type textarea "ні вб ні тг"
click at [27, 311] on div "Дзвінок : ua13_-1758546374.6901446 Транскрипція Для AI-аналізу майбутніх дзвінк…" at bounding box center [651, 320] width 1302 height 641
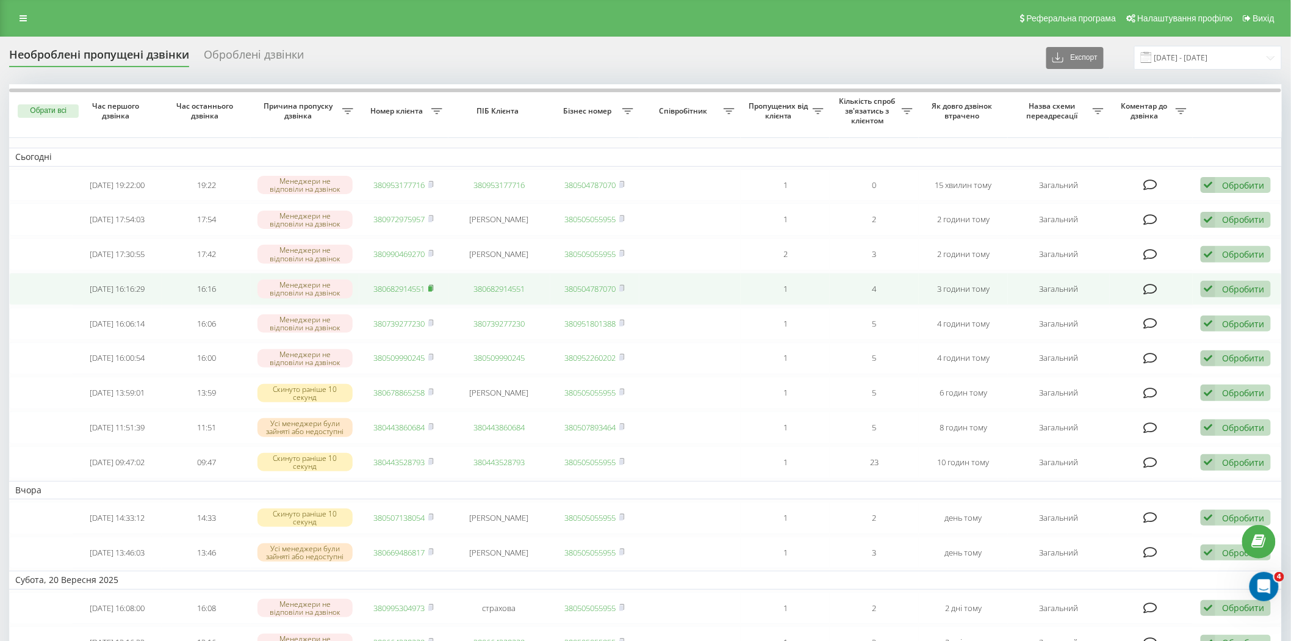
click at [431, 286] on rect at bounding box center [430, 288] width 4 height 5
click at [403, 292] on link "380682914551" at bounding box center [399, 288] width 51 height 11
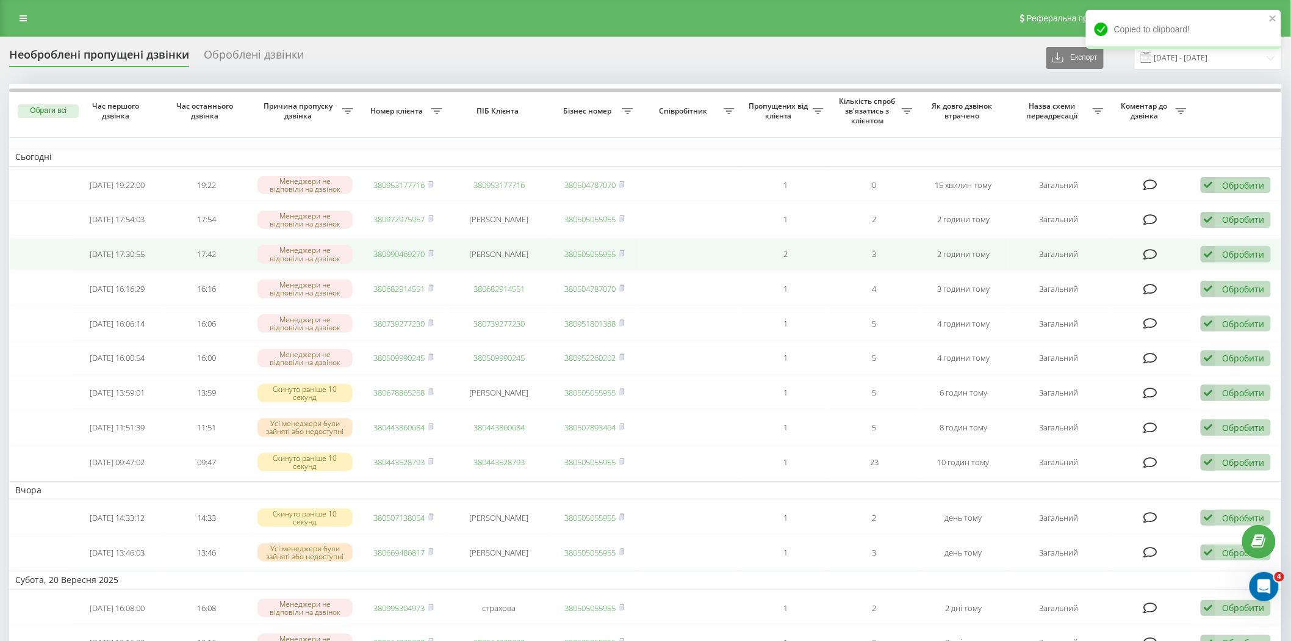
click at [415, 254] on link "380990469270" at bounding box center [399, 253] width 51 height 11
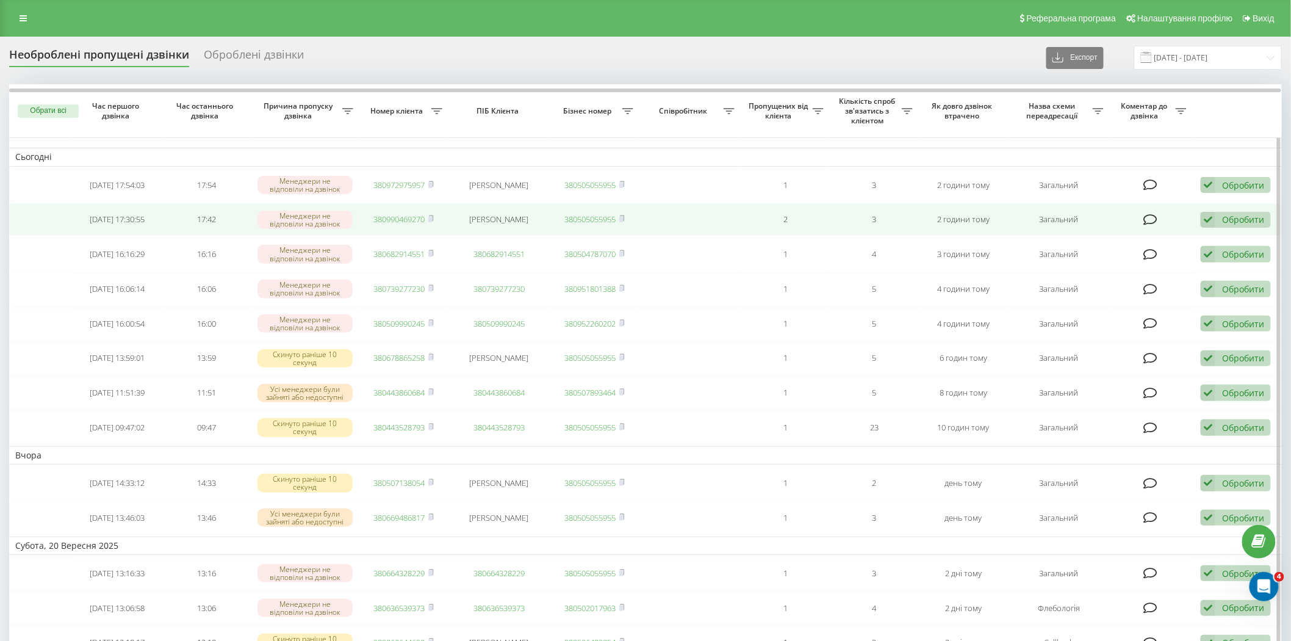
click at [428, 217] on span "380990469270" at bounding box center [404, 219] width 60 height 11
click at [1150, 222] on icon at bounding box center [1150, 220] width 14 height 12
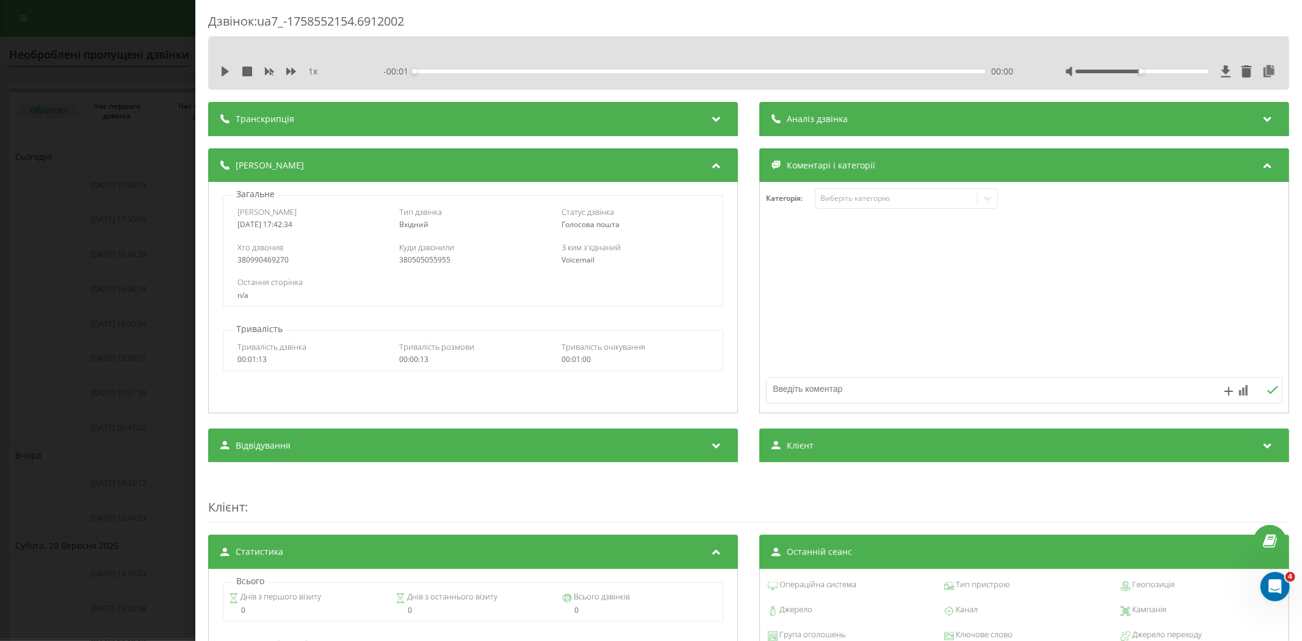
click at [775, 389] on textarea at bounding box center [972, 389] width 412 height 22
type textarea "вб"
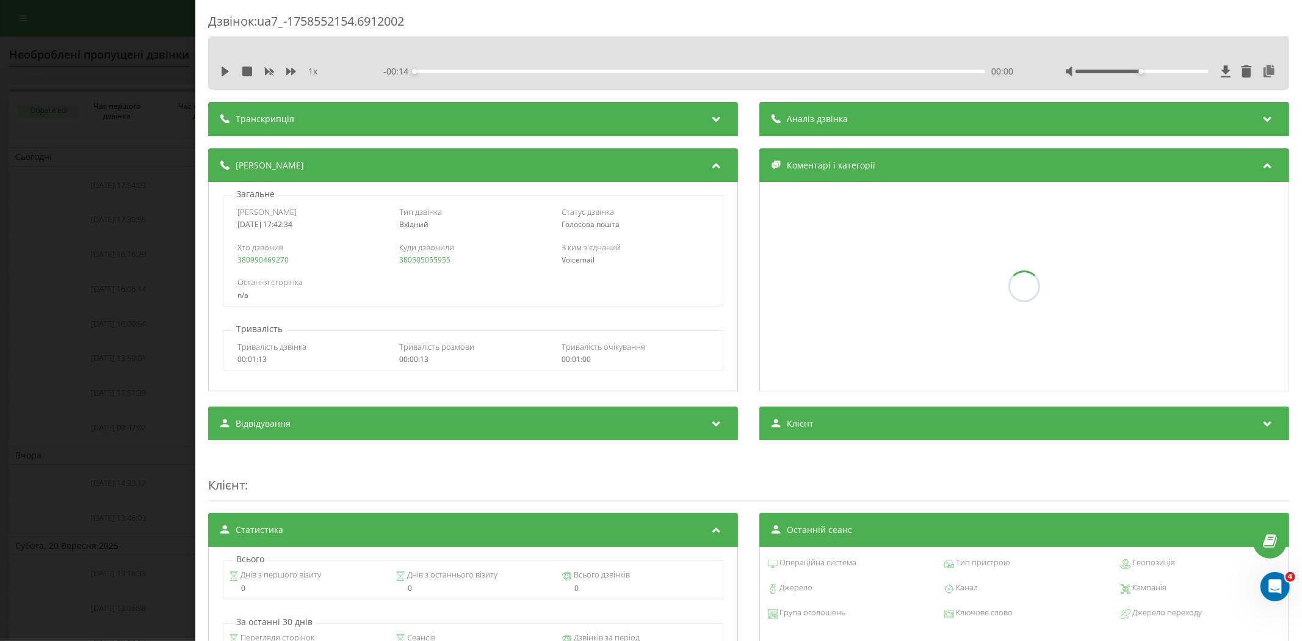
click at [131, 268] on div "Дзвінок : ua7_-1758552154.6912002 1 x - 00:14 00:00 00:00 Транскрипція Для AI-а…" at bounding box center [651, 320] width 1302 height 641
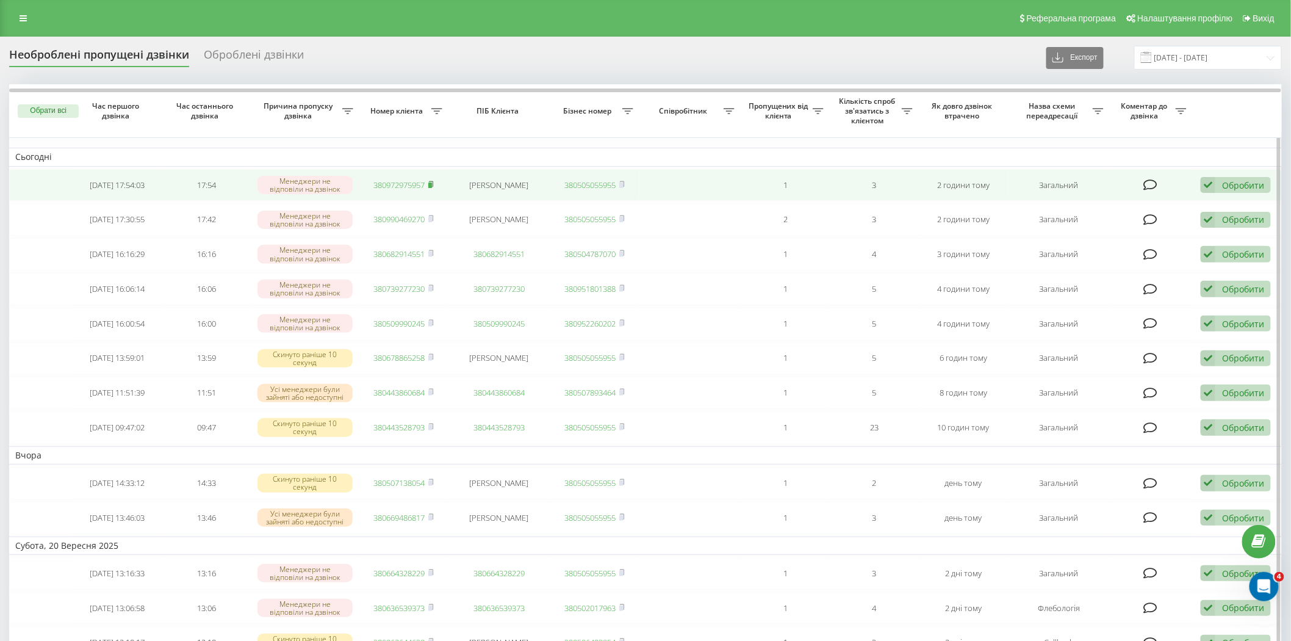
click at [430, 183] on rect at bounding box center [430, 184] width 4 height 5
click at [1140, 178] on td at bounding box center [1151, 185] width 83 height 32
click at [1151, 187] on icon at bounding box center [1150, 185] width 14 height 12
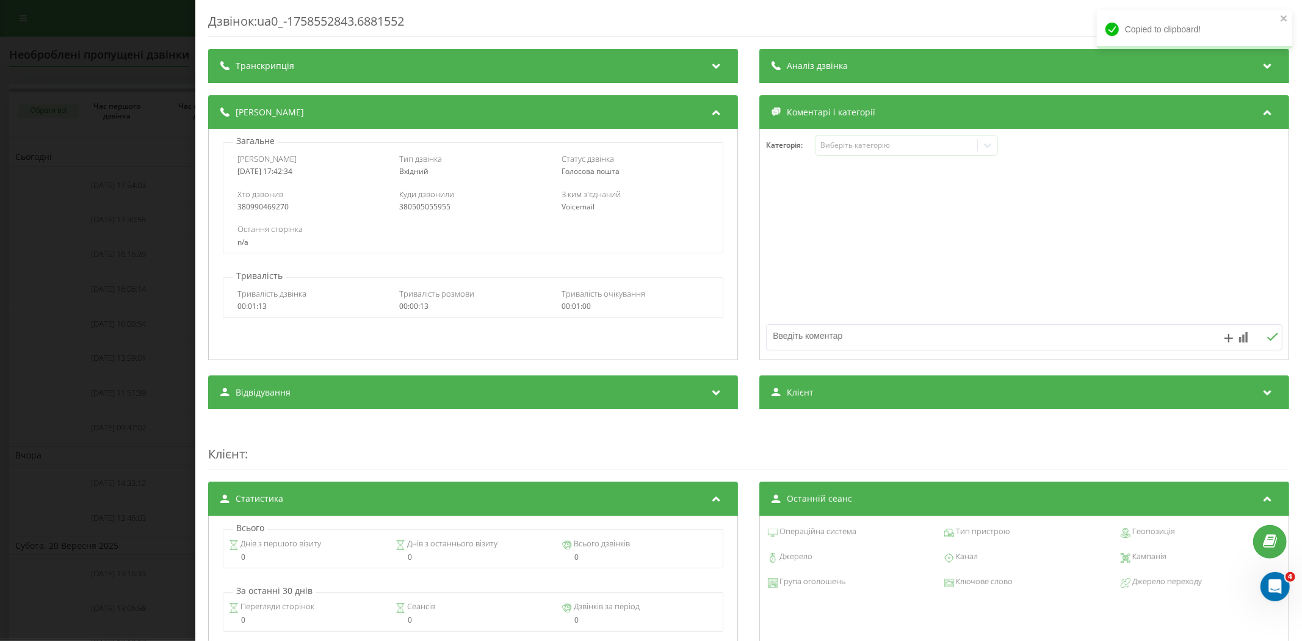
click at [981, 351] on div at bounding box center [1024, 263] width 528 height 185
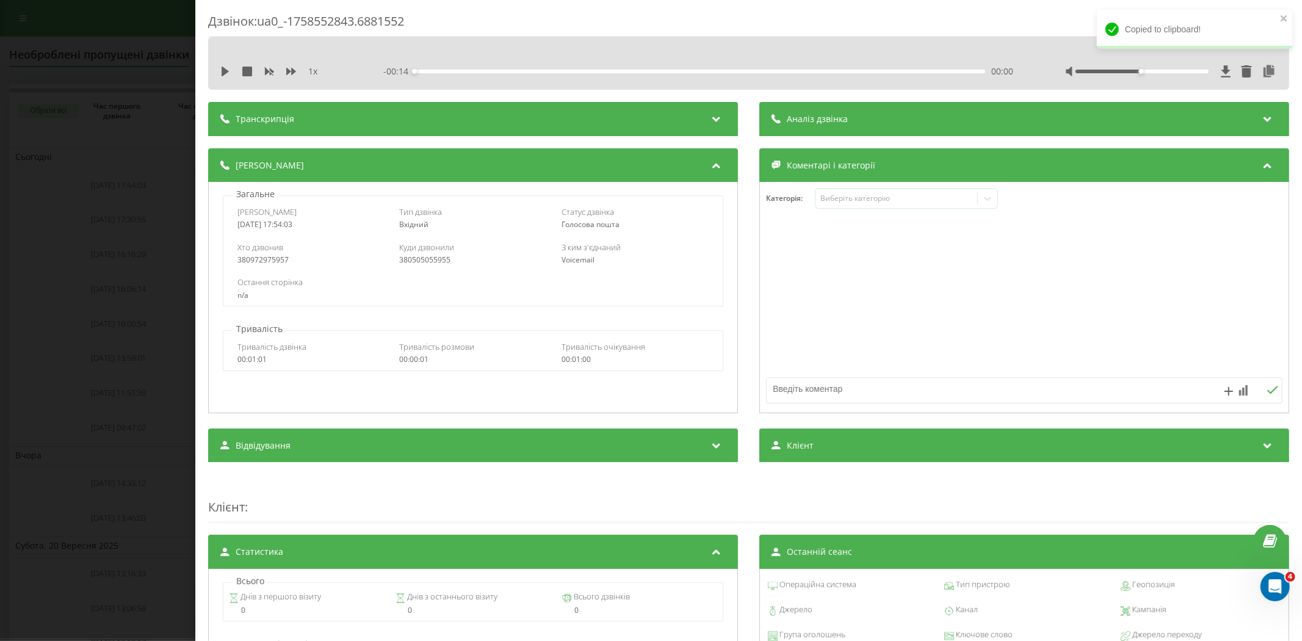
click at [956, 334] on div at bounding box center [1024, 298] width 528 height 146
click at [876, 372] on div at bounding box center [1024, 317] width 528 height 185
click at [865, 387] on textarea at bounding box center [972, 389] width 412 height 22
type textarea "вб"
click at [87, 234] on div "Дзвінок : ua0_-1758552843.6881552 1 x - 00:01 00:00 00:00 Транскрипція Для AI-а…" at bounding box center [651, 320] width 1302 height 641
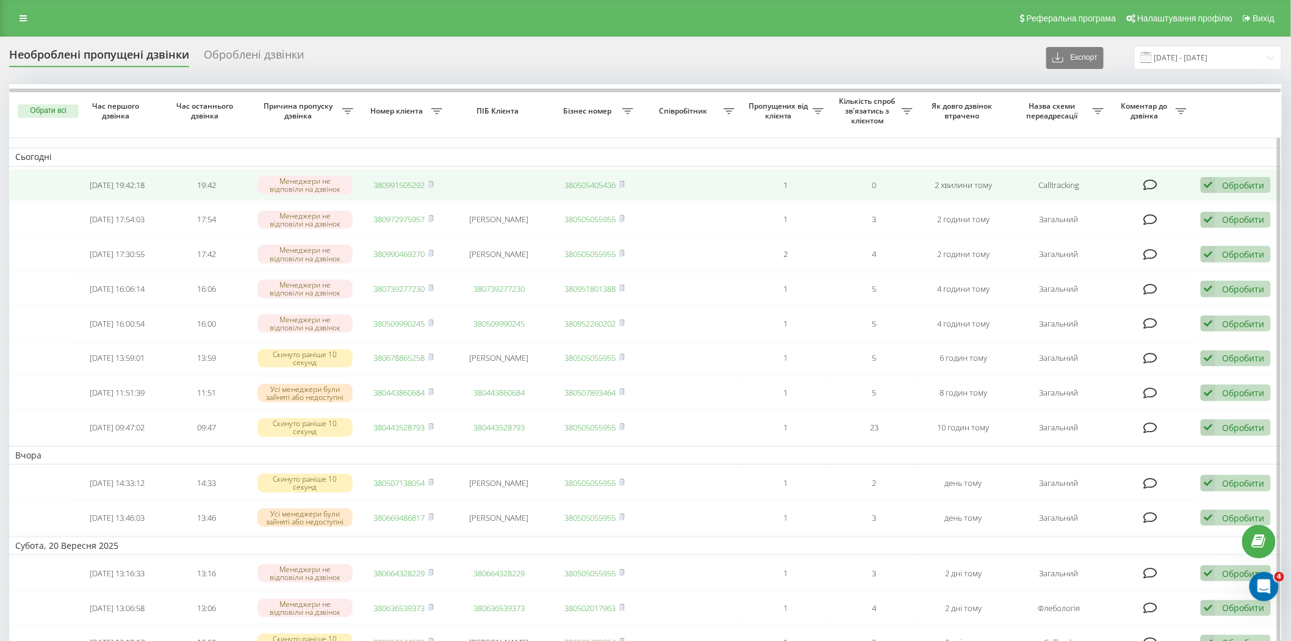
click at [406, 185] on link "380991505292" at bounding box center [399, 184] width 51 height 11
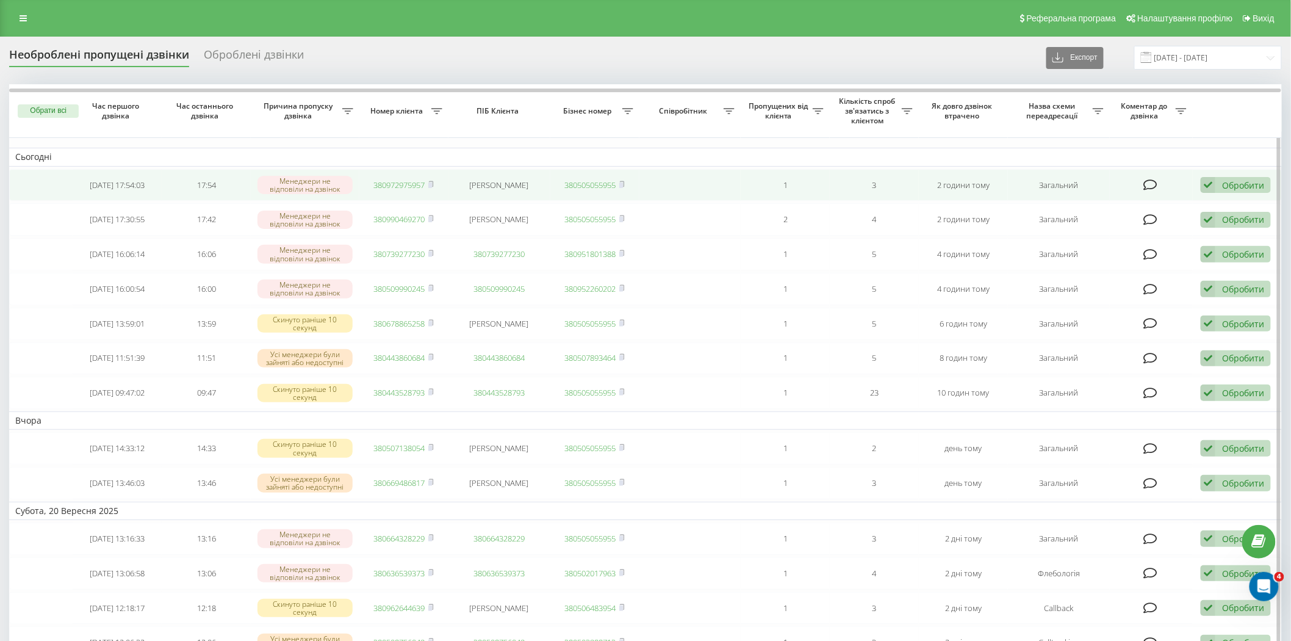
click at [1226, 184] on div "Обробити" at bounding box center [1243, 185] width 42 height 12
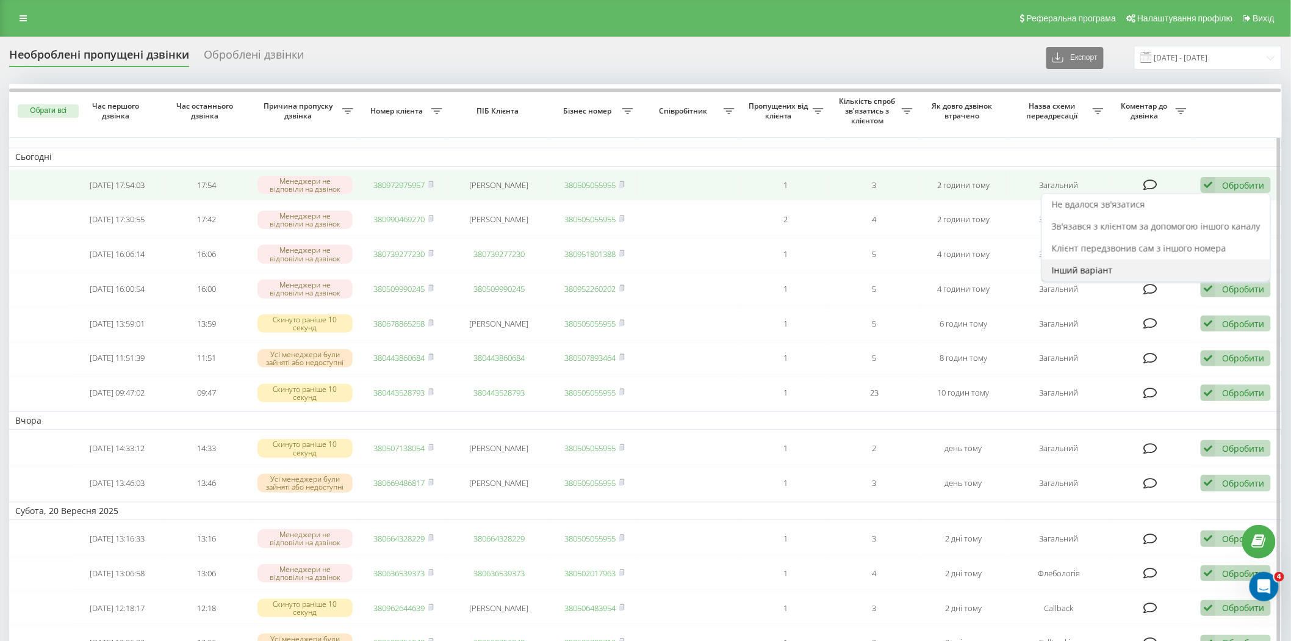
click at [1130, 272] on div "Інший варіант" at bounding box center [1156, 270] width 228 height 22
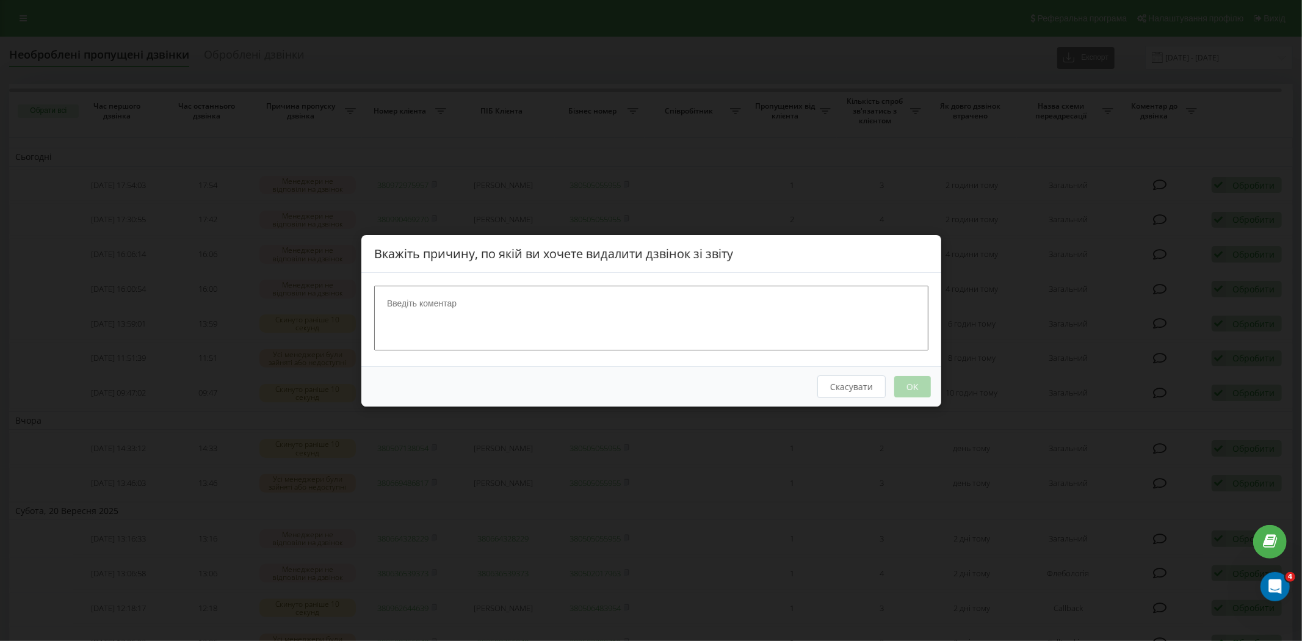
click at [625, 301] on textarea at bounding box center [651, 317] width 554 height 65
type textarea "відповіла у вб"
click at [906, 384] on button "OK" at bounding box center [911, 385] width 37 height 21
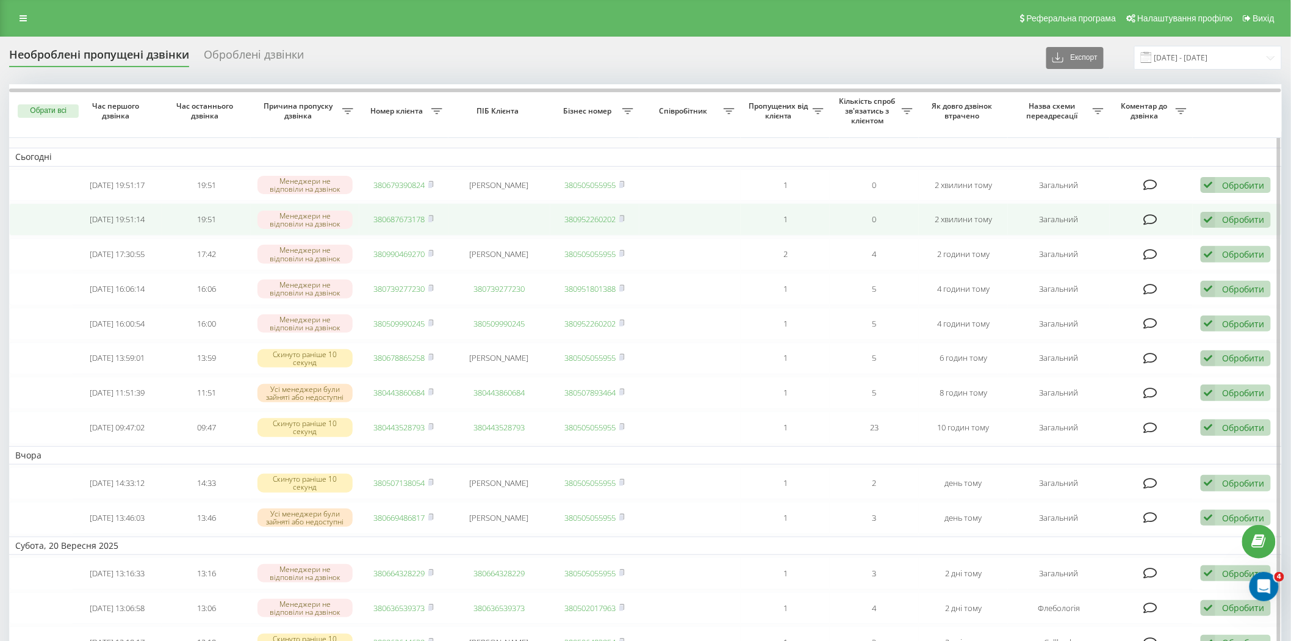
click at [399, 217] on link "380687673178" at bounding box center [399, 219] width 51 height 11
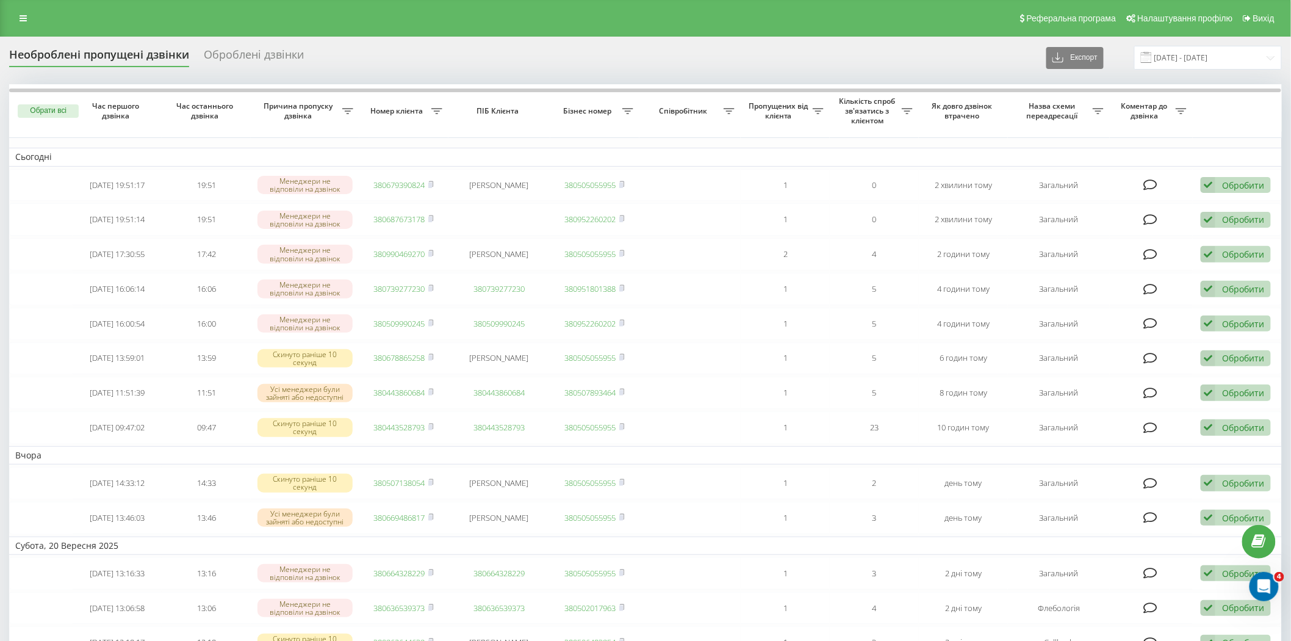
click at [717, 31] on div "Реферальна програма Налаштування профілю Вихід" at bounding box center [645, 18] width 1291 height 37
